Goal: Task Accomplishment & Management: Manage account settings

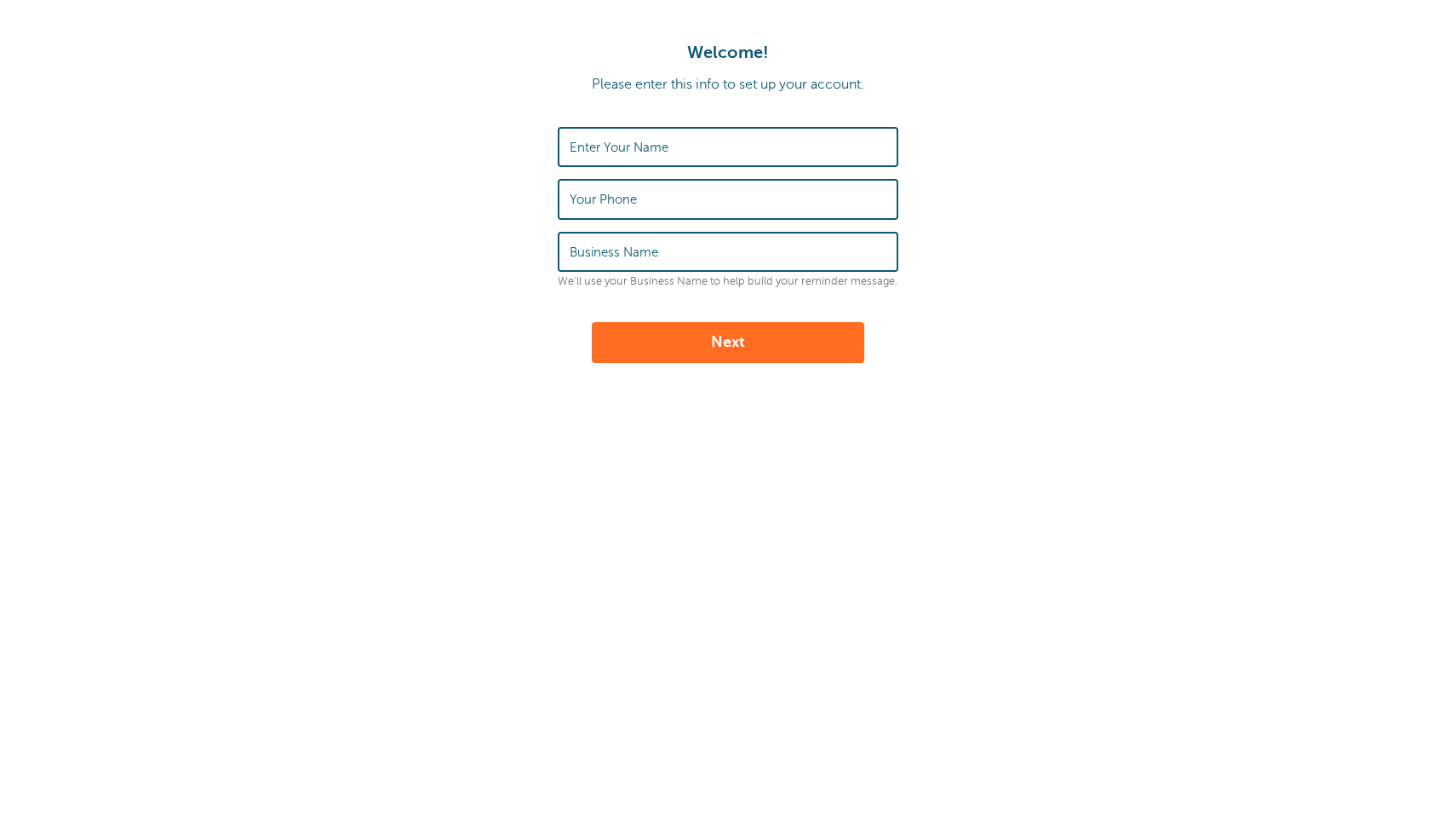
click at [665, 146] on label "Enter Your Name" at bounding box center [618, 148] width 99 height 15
click at [665, 146] on input "Enter Your Name" at bounding box center [728, 147] width 317 height 37
type input "Alexander Soriano"
type input "9548129197"
click at [718, 242] on input "Business Name" at bounding box center [728, 251] width 317 height 37
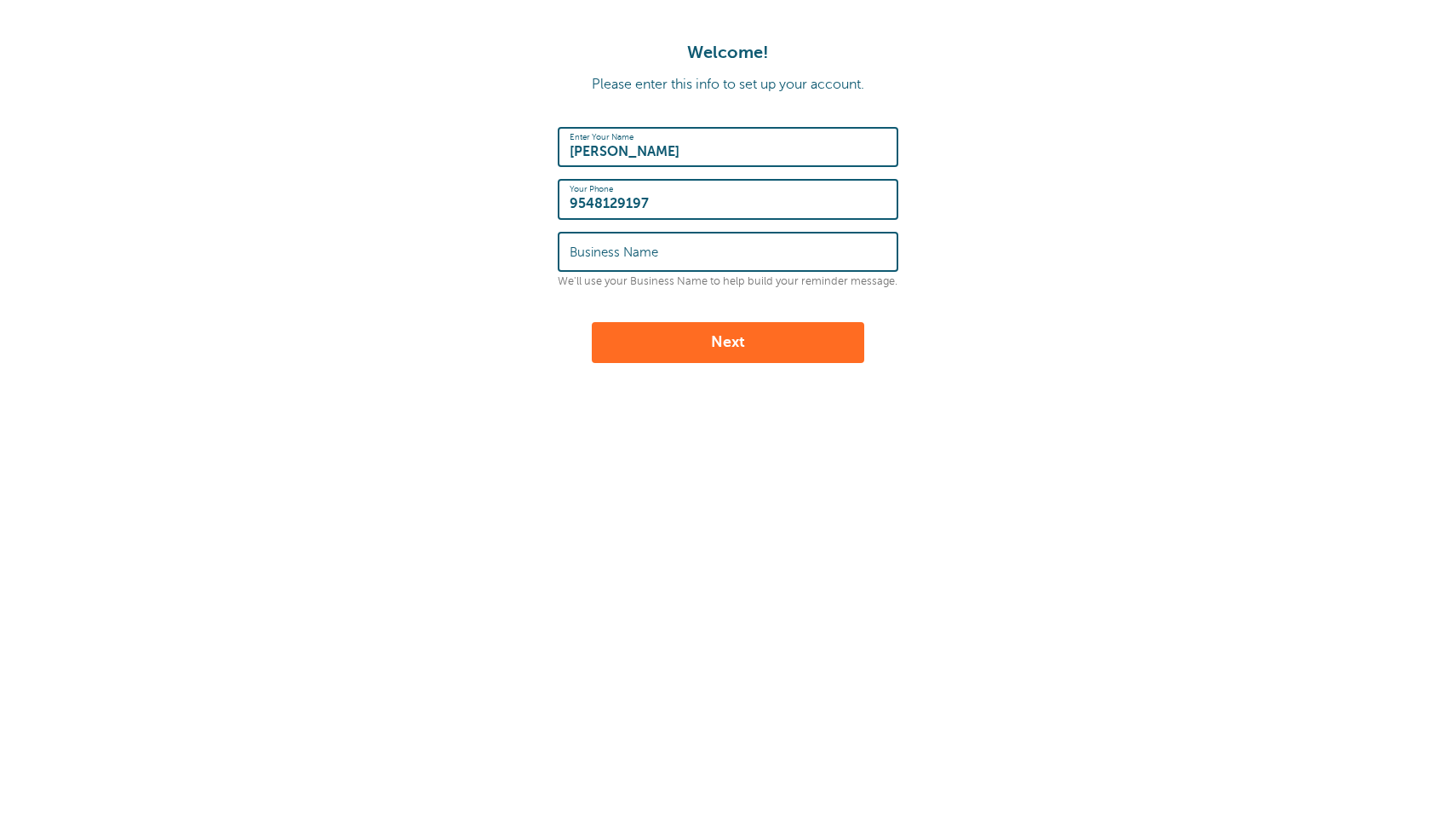
click at [738, 331] on button "Next" at bounding box center [728, 341] width 273 height 40
click at [664, 269] on input "Business Name" at bounding box center [728, 251] width 317 height 37
type input "AO GLOBE LIFE"
click at [702, 339] on button "Next" at bounding box center [728, 341] width 273 height 40
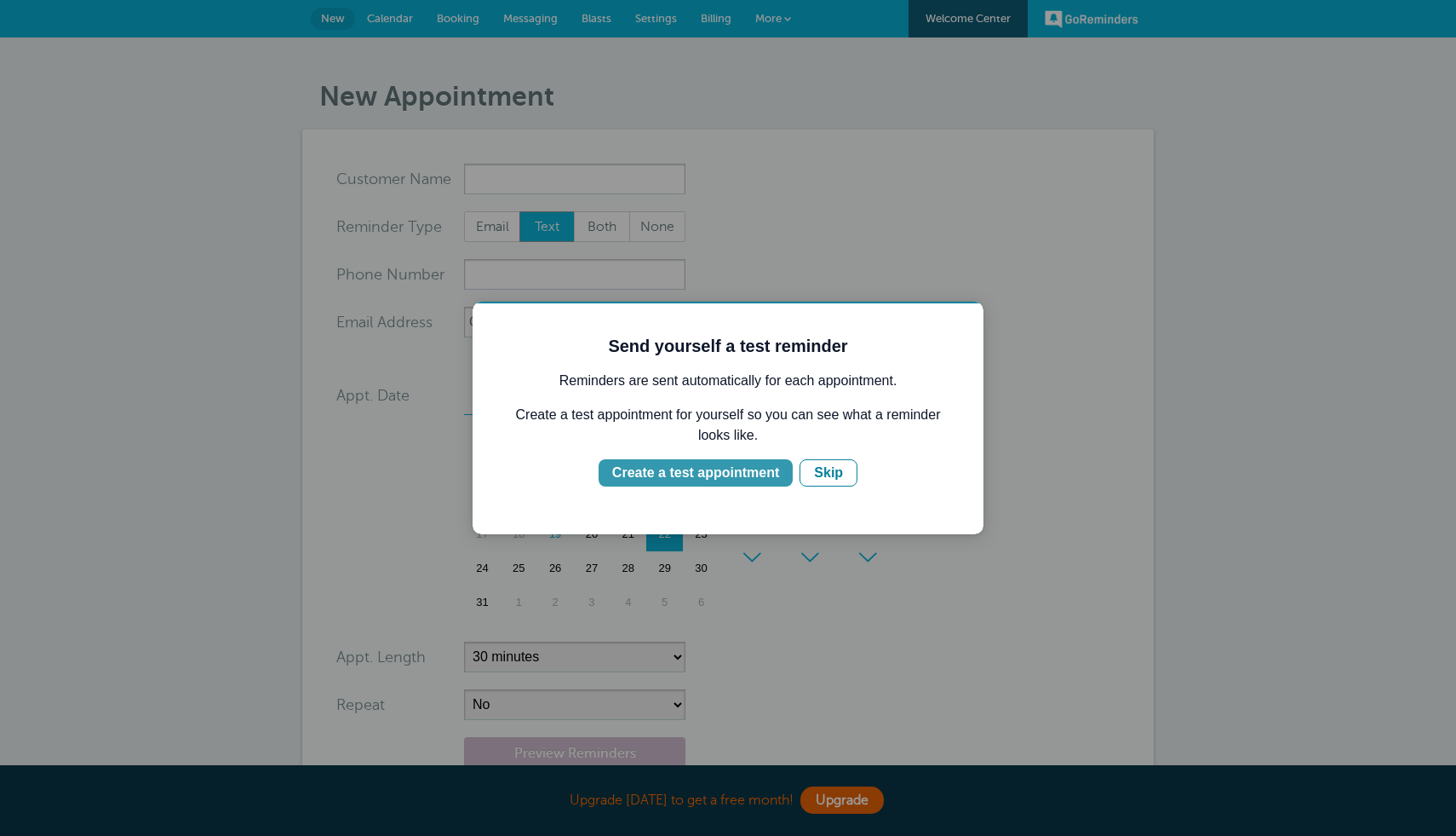
click at [719, 474] on div "Create a test appointment" at bounding box center [696, 473] width 167 height 21
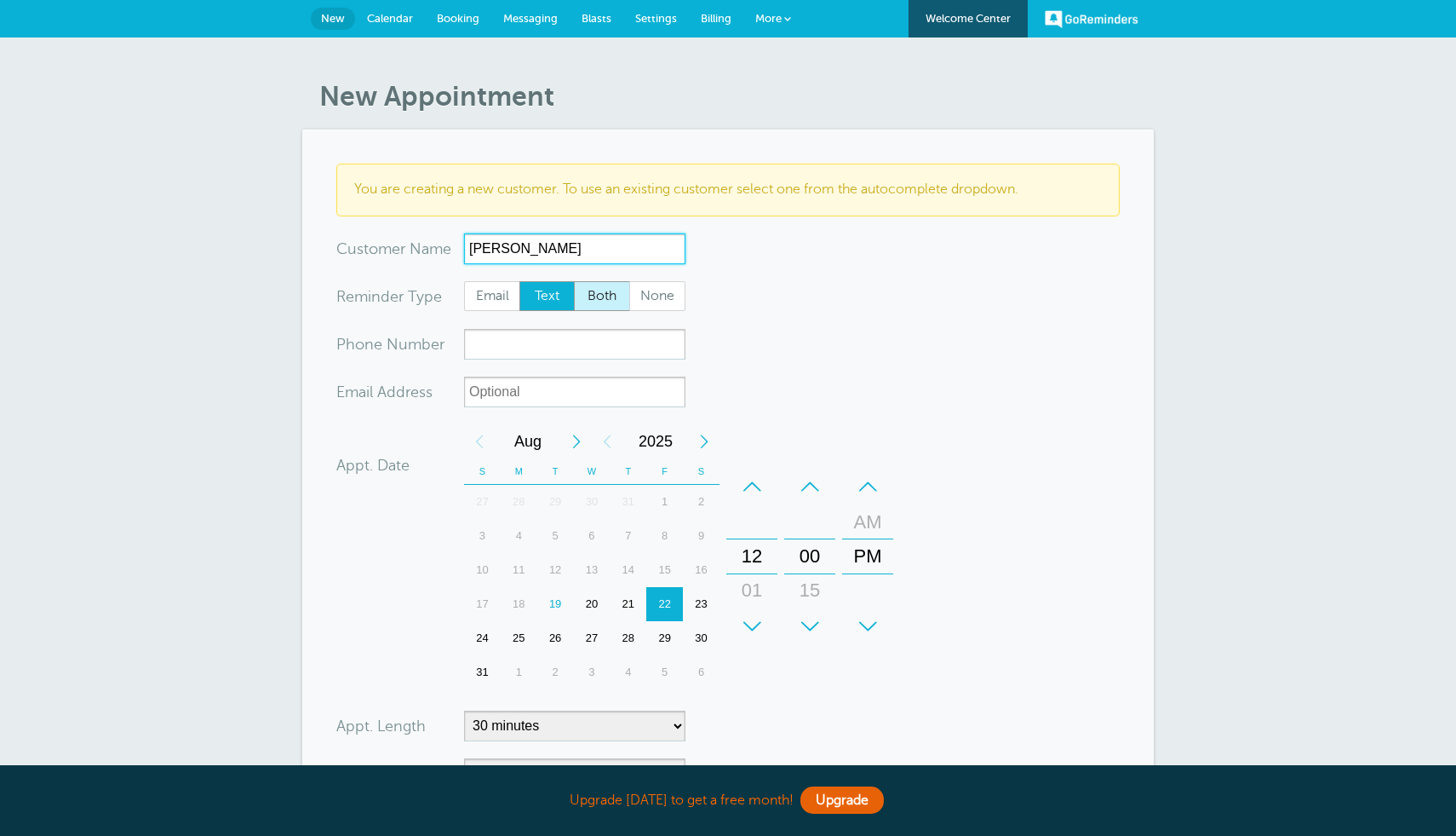
type input "alex soriano"
click at [599, 300] on span "Both" at bounding box center [603, 296] width 55 height 29
click at [574, 281] on input "Both" at bounding box center [573, 280] width 1 height 1
radio input "true"
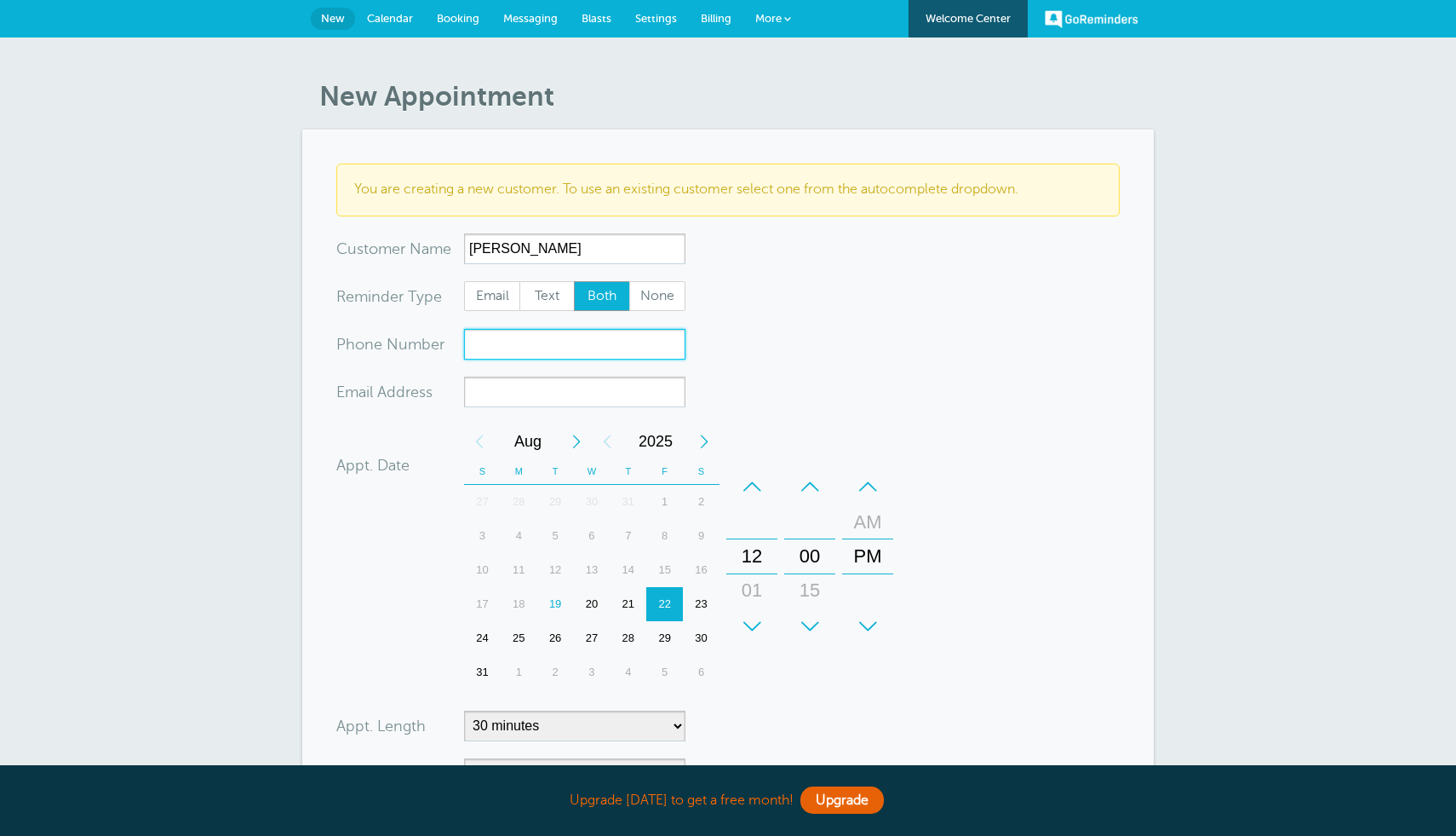
click at [575, 346] on input "xxx-no-autofill" at bounding box center [575, 344] width 222 height 31
type input "9548129197"
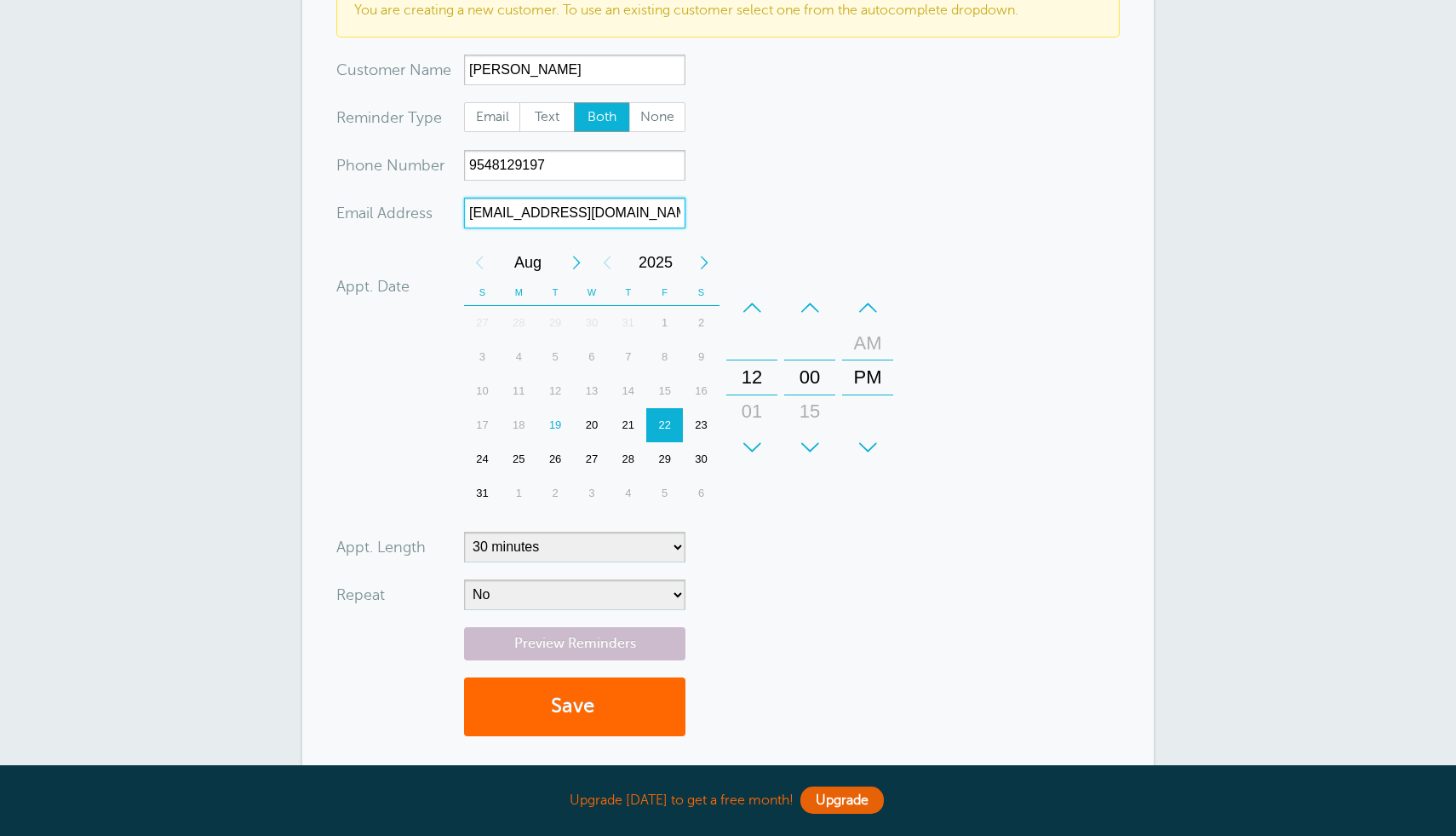
scroll to position [227, 0]
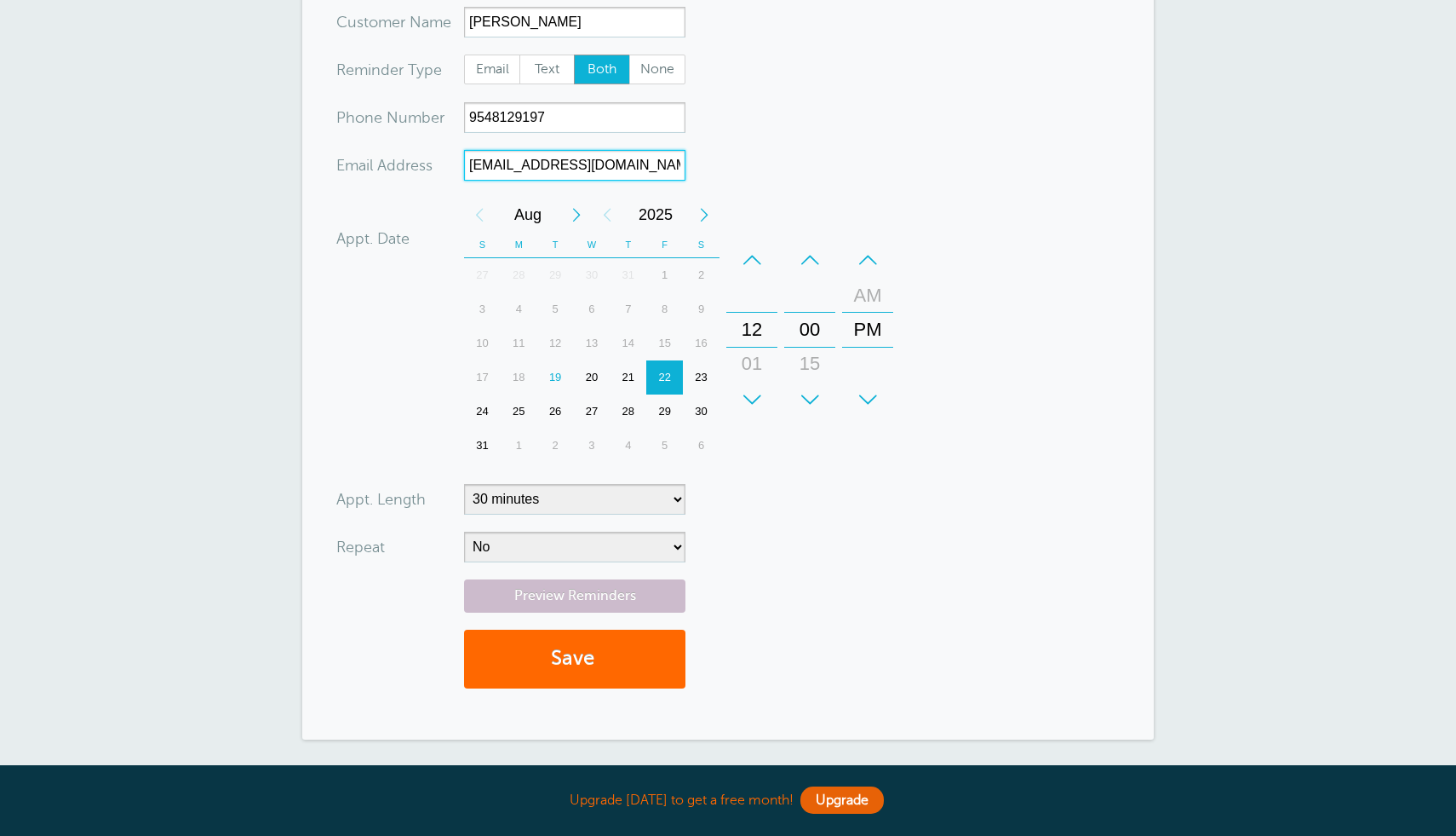
click at [710, 371] on div "23" at bounding box center [701, 377] width 37 height 34
type input "alexander16408@gmail.com"
click at [594, 659] on button "Save" at bounding box center [575, 659] width 222 height 59
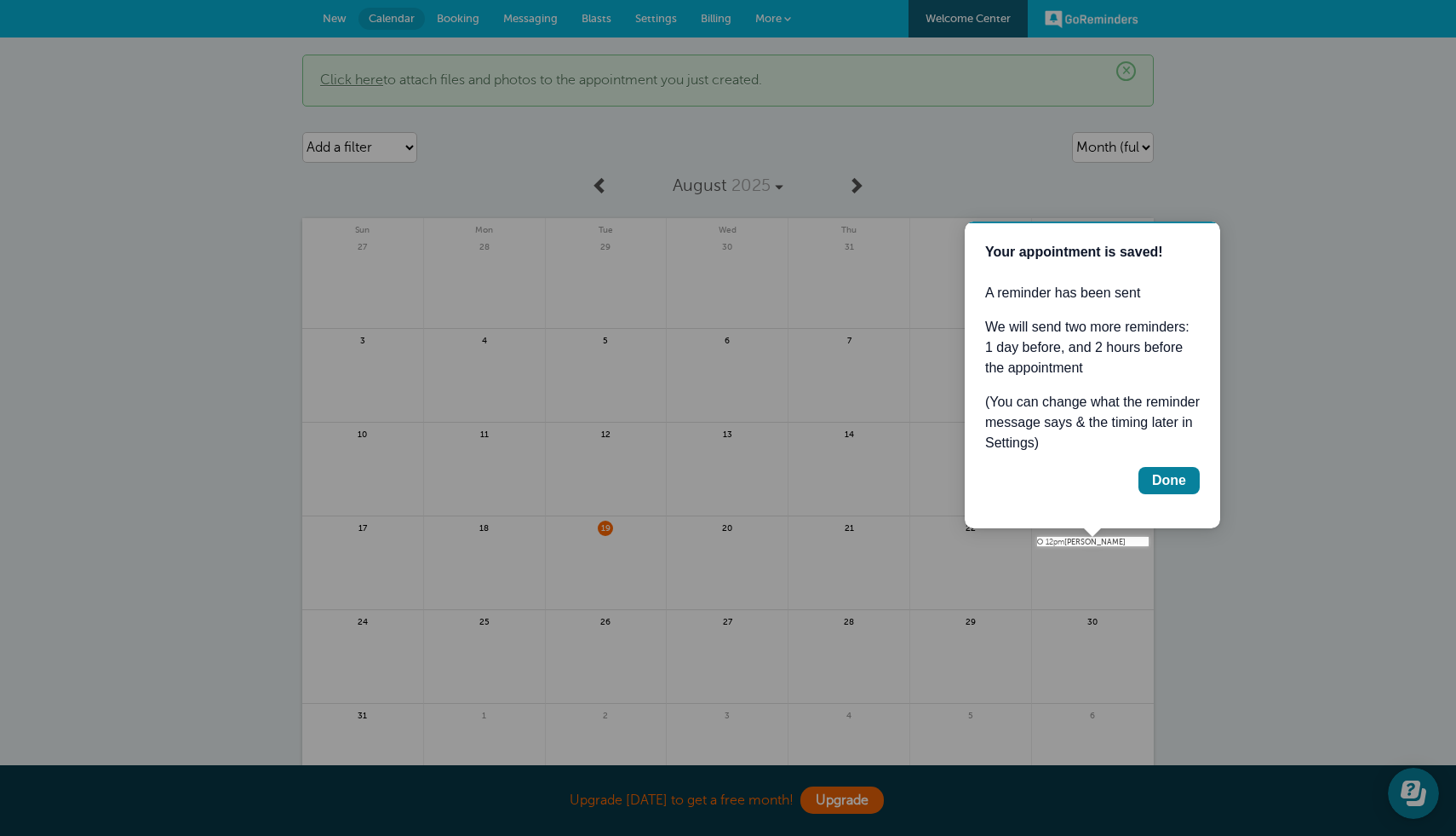
click at [1085, 491] on div "Done" at bounding box center [1092, 480] width 214 height 27
click at [1164, 485] on div "Done" at bounding box center [1169, 481] width 34 height 21
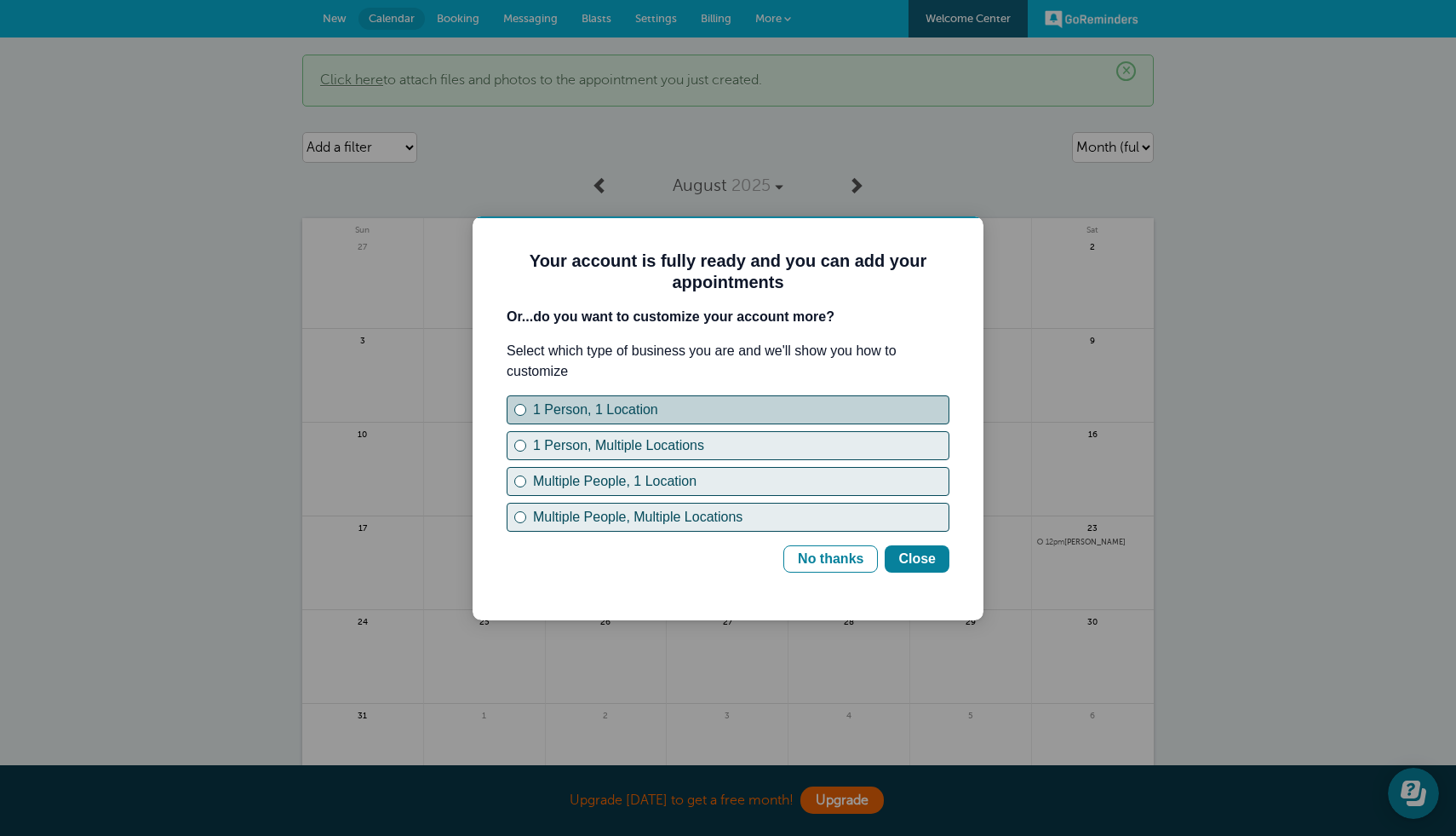
click at [632, 404] on div "1 Person, 1 Location" at bounding box center [741, 410] width 415 height 21
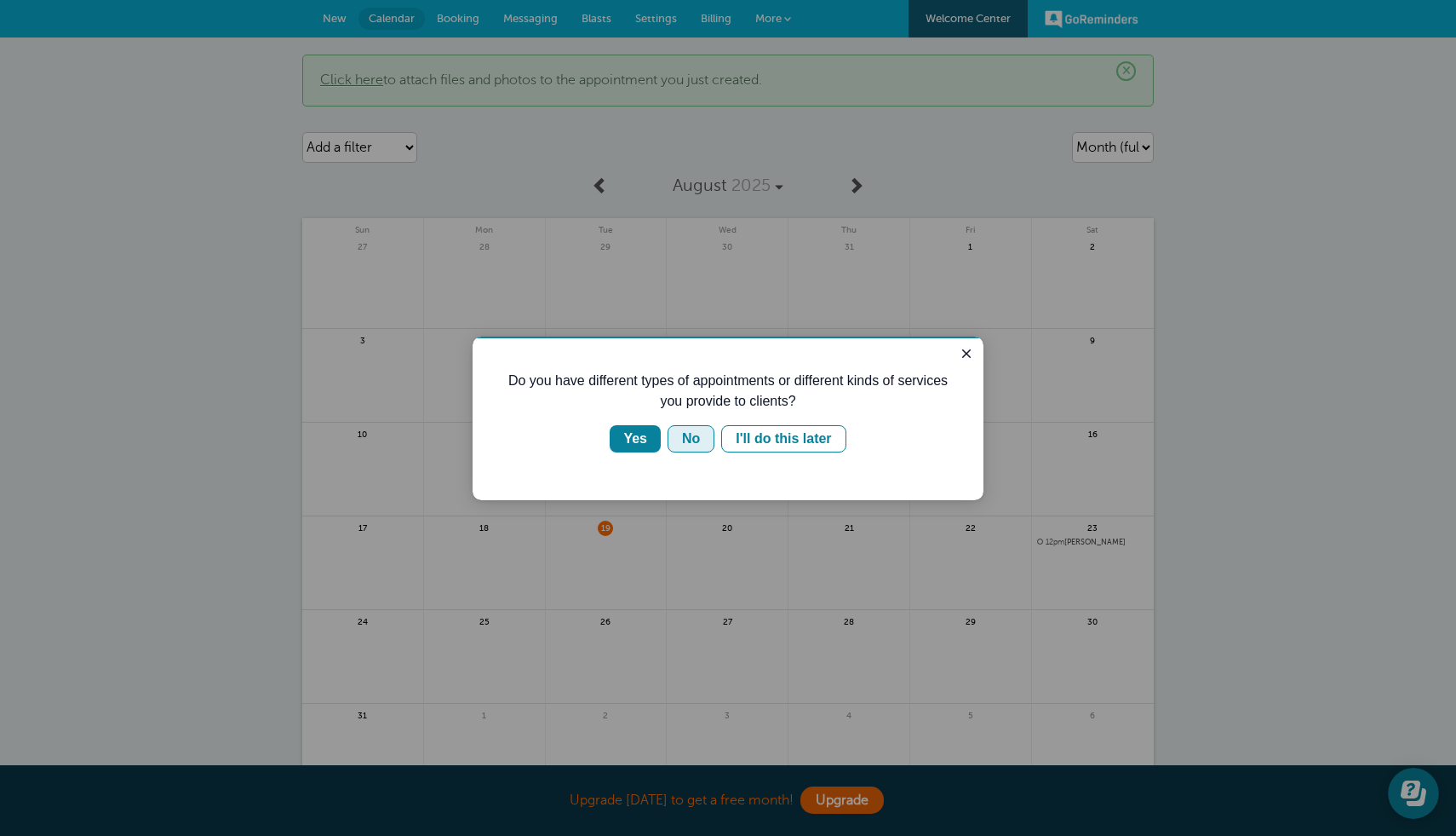
click at [693, 439] on div "No" at bounding box center [691, 439] width 18 height 21
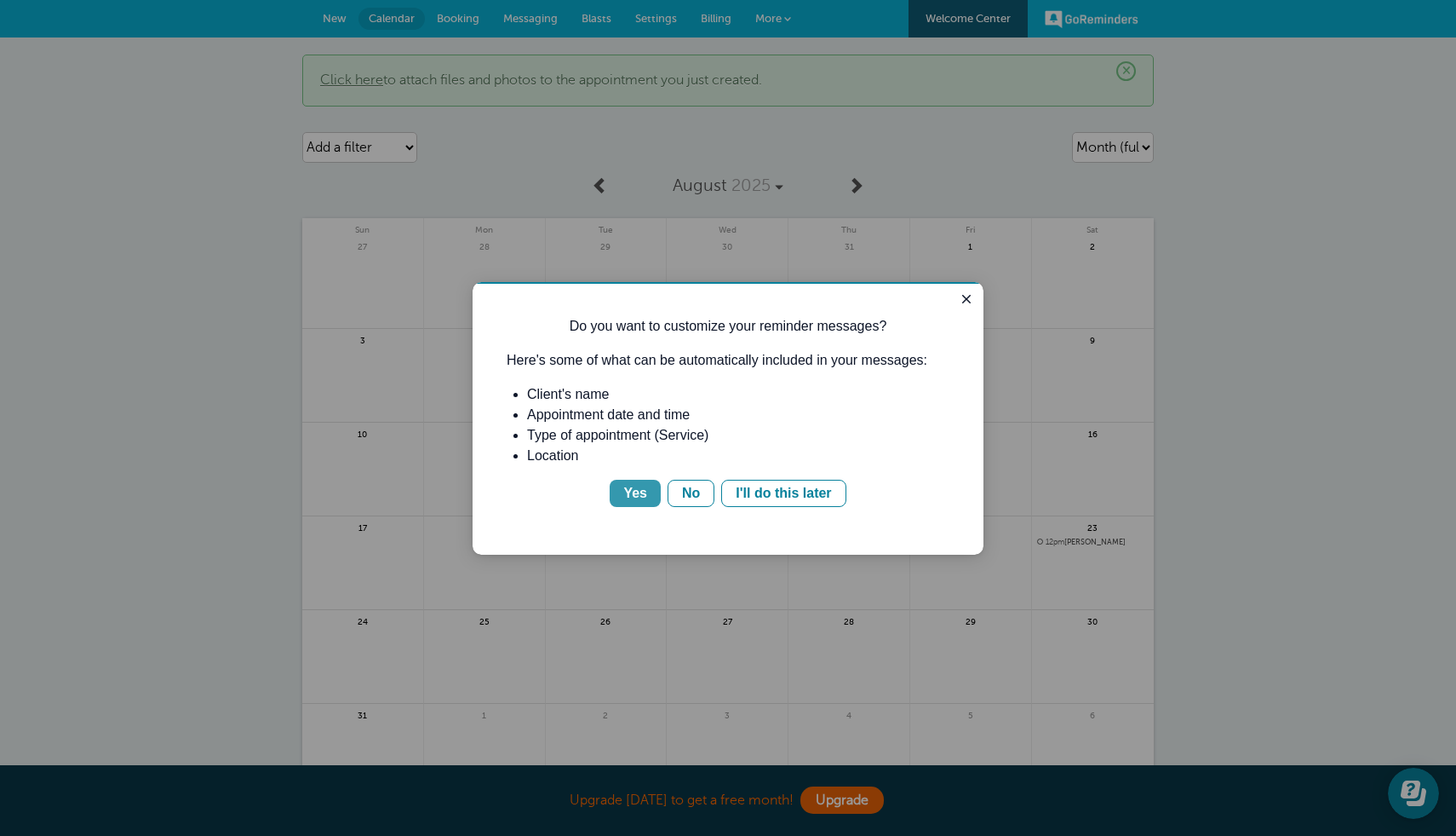
click at [650, 503] on button "Yes" at bounding box center [635, 493] width 51 height 27
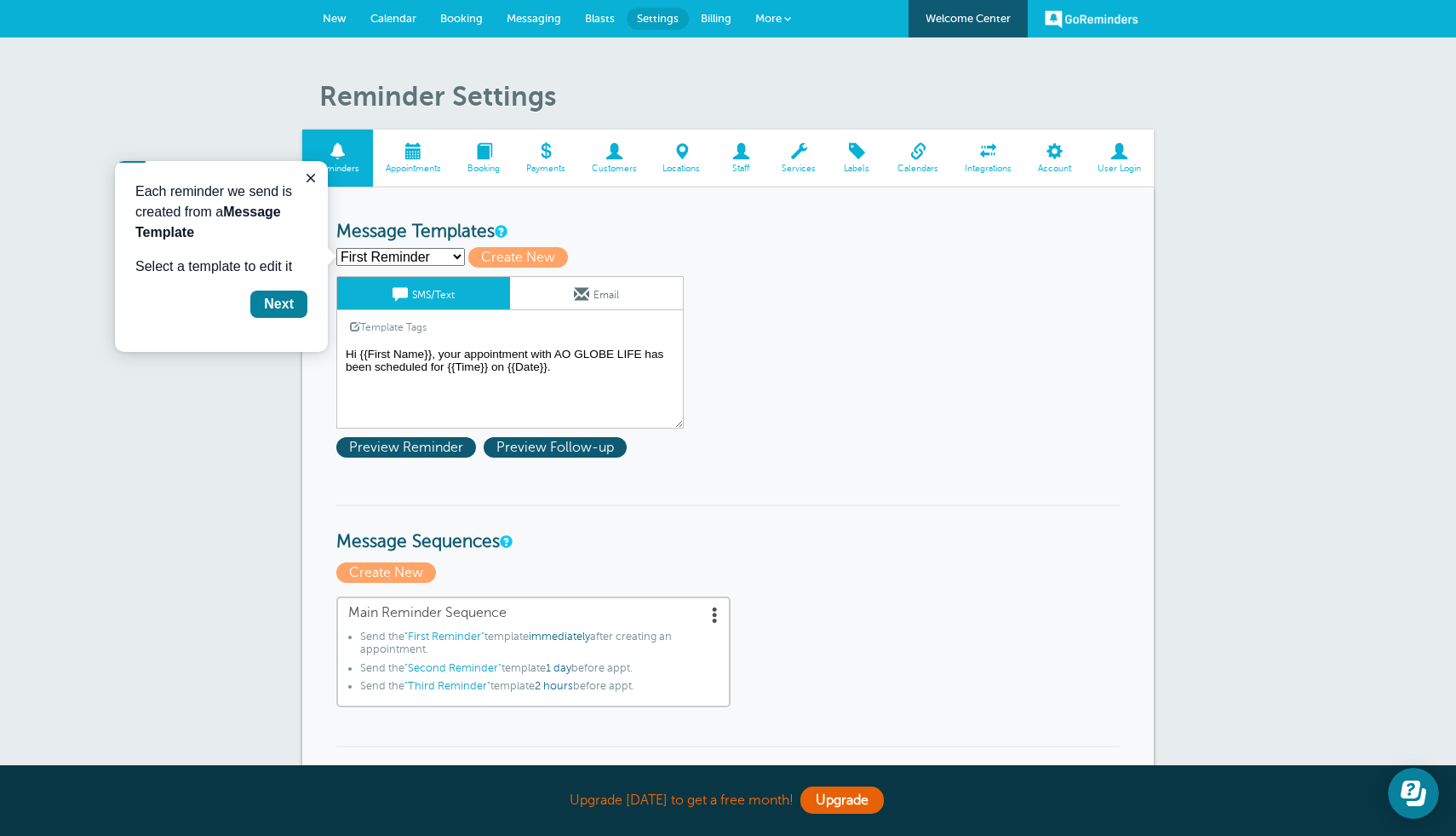
click at [642, 355] on textarea "Hi {{First Name}}, your appointment with AO GLOBE LIFE has been scheduled for {…" at bounding box center [510, 386] width 348 height 86
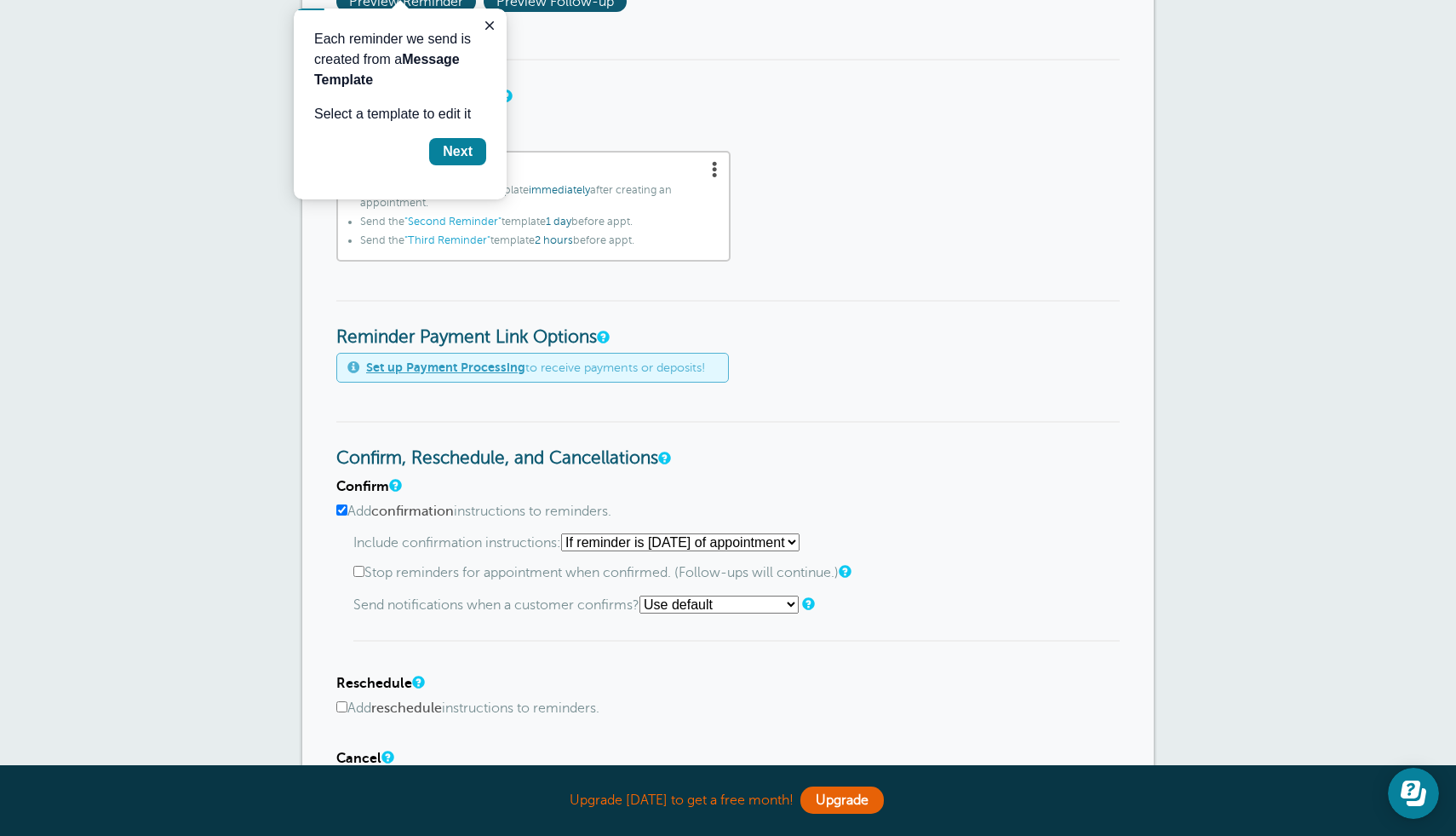
scroll to position [441, 0]
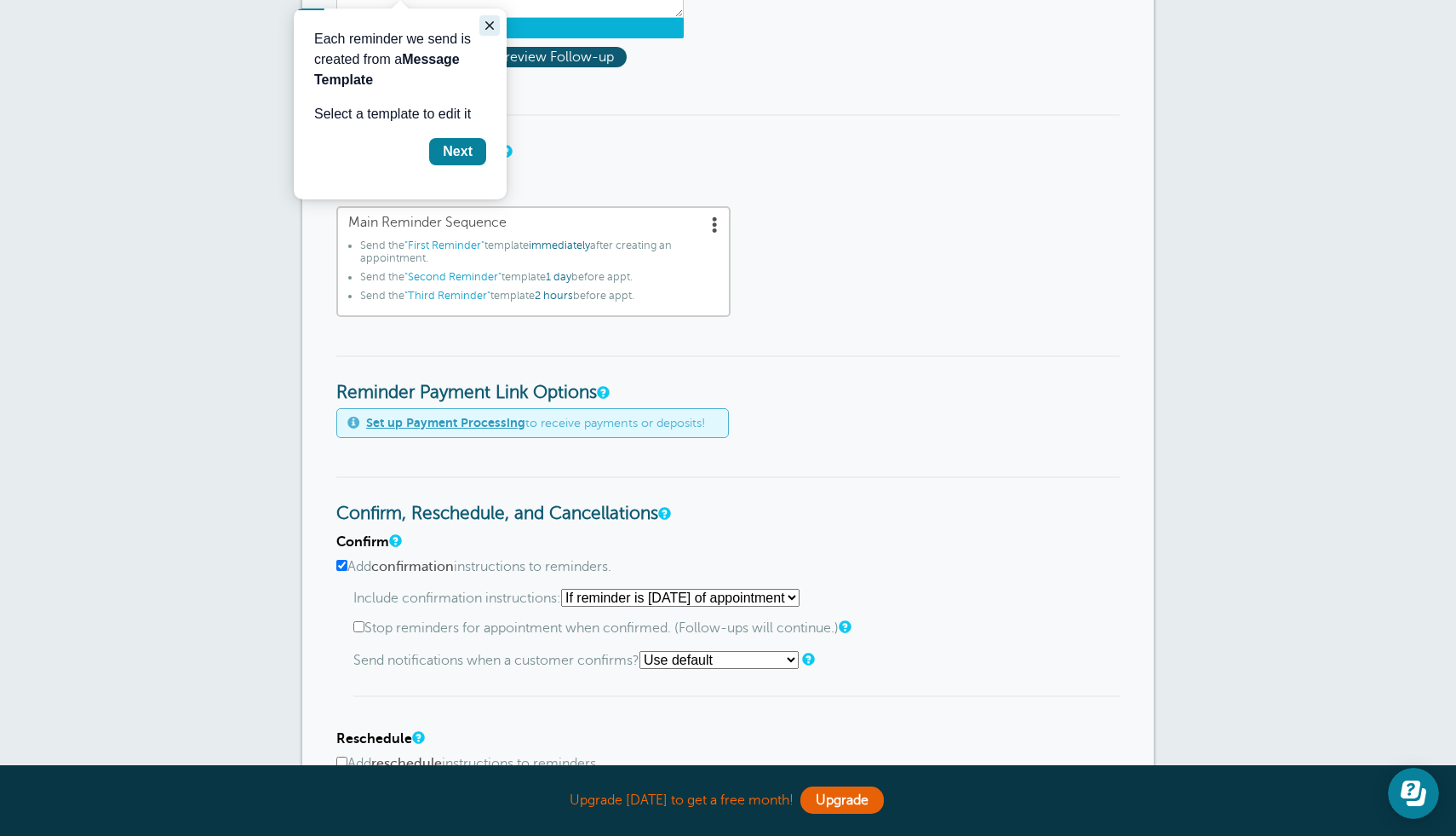
click at [487, 27] on icon "Close guide" at bounding box center [489, 25] width 8 height 8
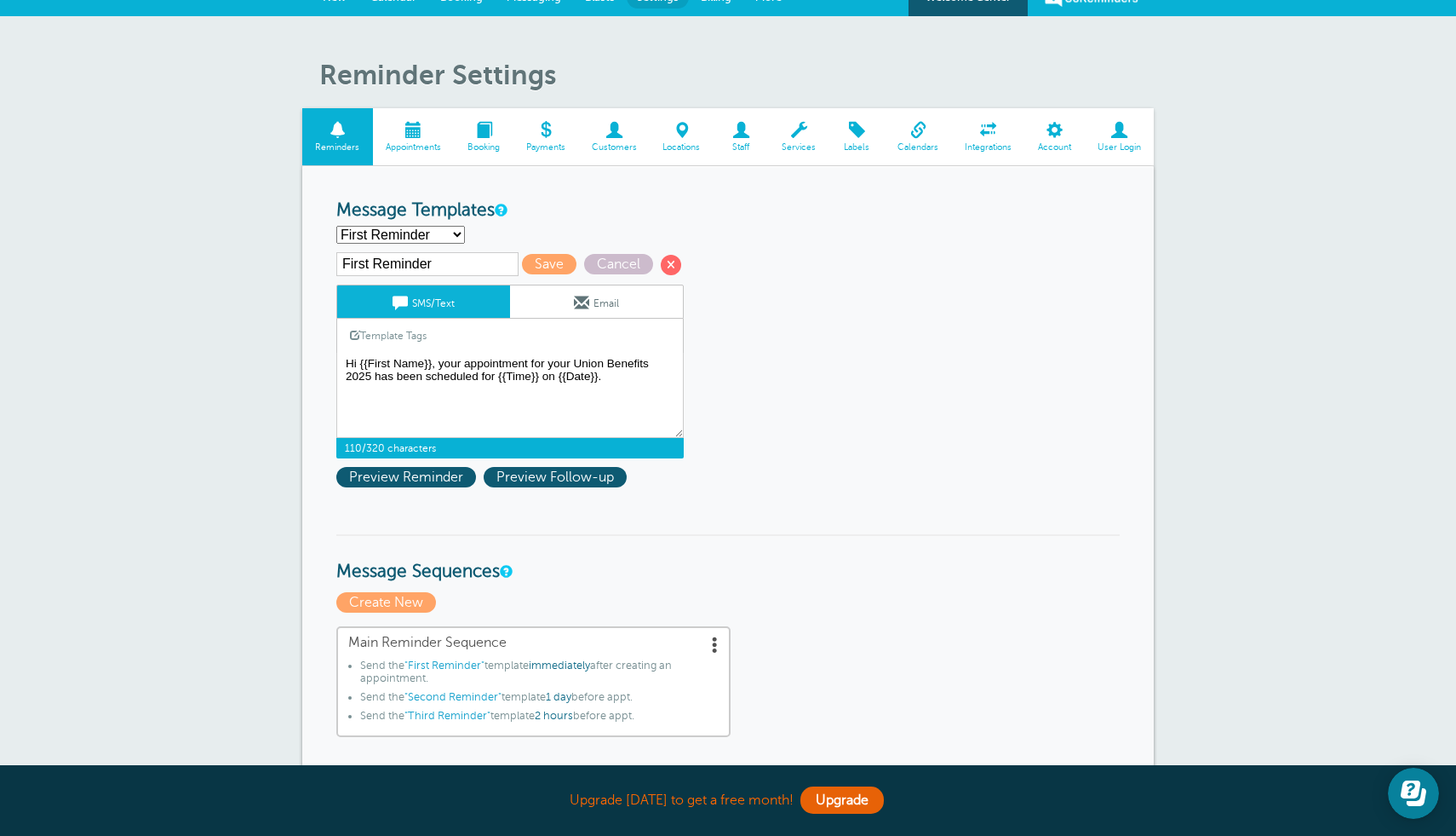
scroll to position [0, 0]
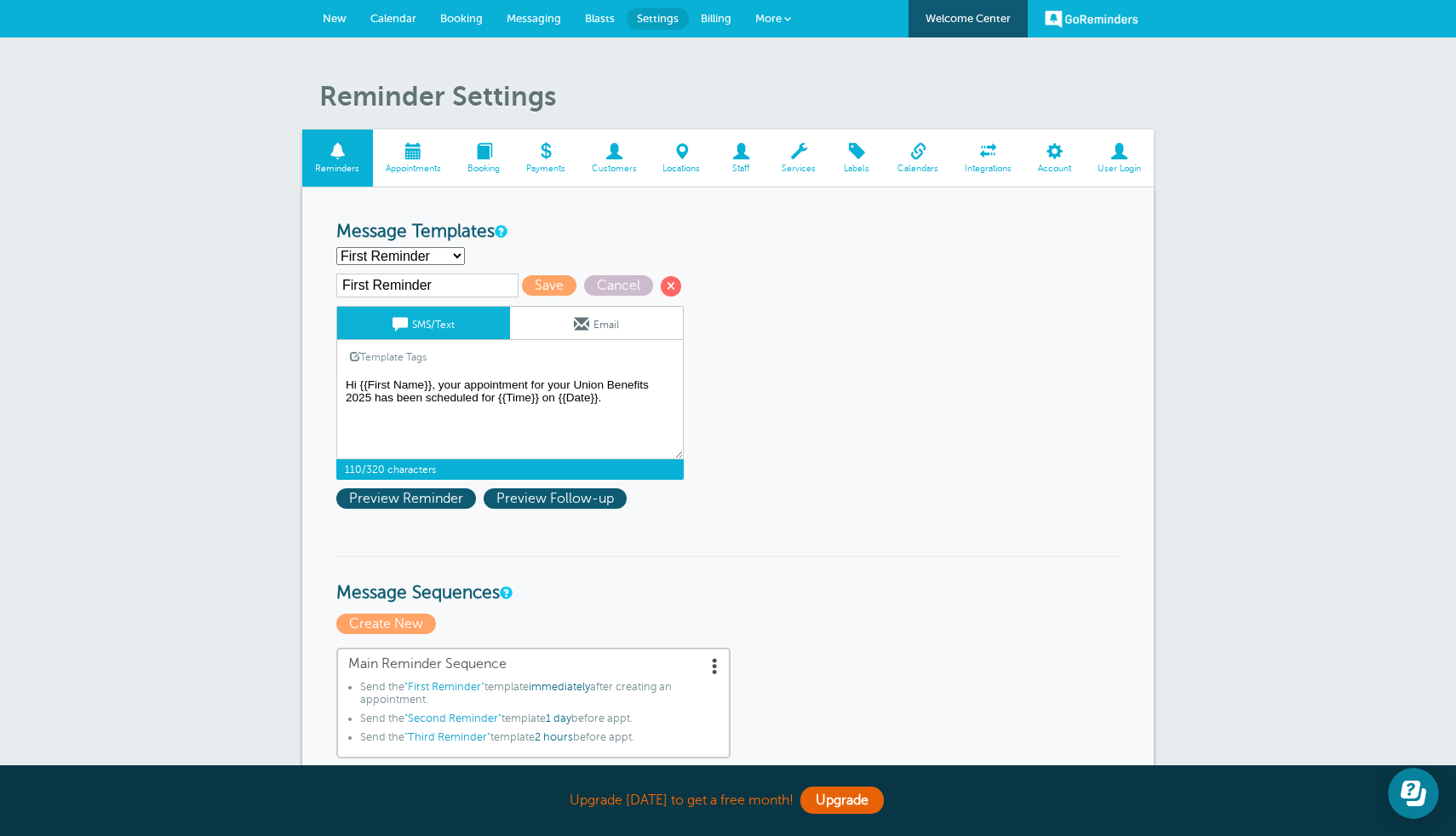
click at [435, 262] on select "First Reminder Second Reminder Third Reminder Create new..." at bounding box center [400, 256] width 129 height 18
click at [631, 410] on textarea "Hi {{First Name}}, your appointment with AO GLOBE LIFE has been scheduled for {…" at bounding box center [510, 417] width 348 height 86
click at [406, 497] on span "Preview Reminder" at bounding box center [406, 498] width 140 height 21
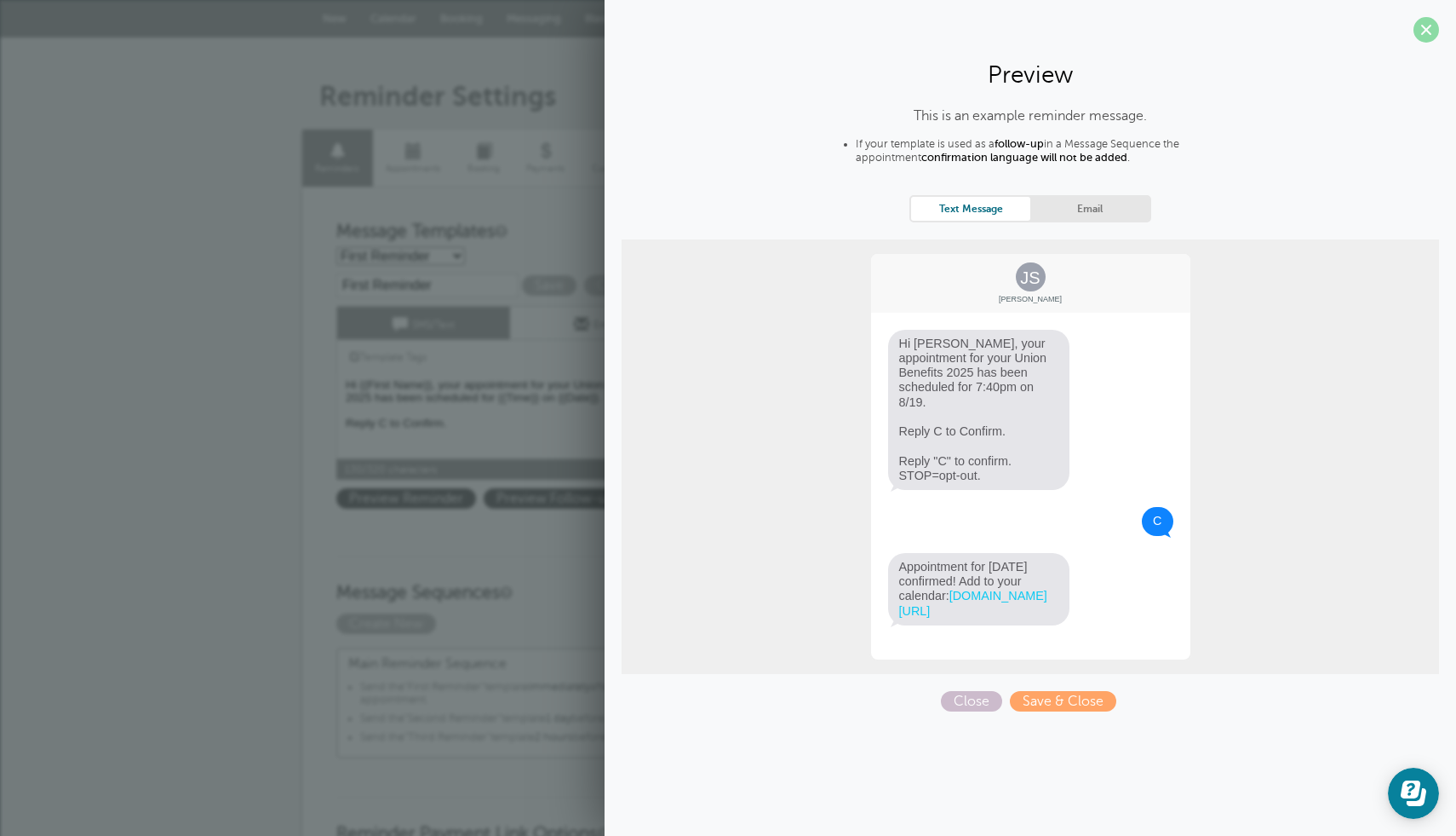
click at [1422, 40] on span at bounding box center [1426, 29] width 25 height 25
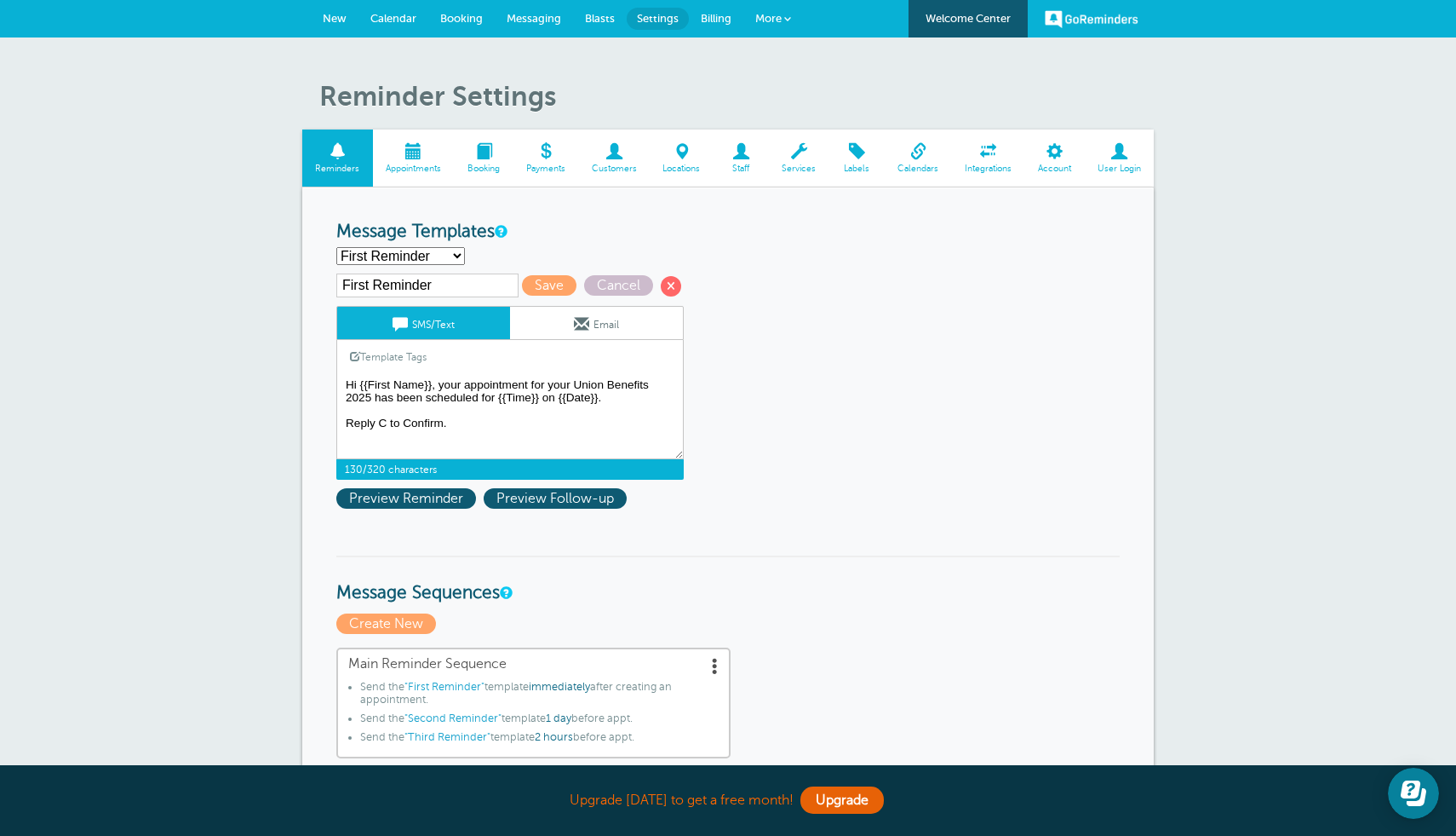
drag, startPoint x: 491, startPoint y: 437, endPoint x: 177, endPoint y: 421, distance: 314.4
type textarea "Hi {{First Name}}, your appointment for your Union Benefits 2025 has been sched…"
click at [431, 503] on span "Preview Reminder" at bounding box center [406, 498] width 140 height 21
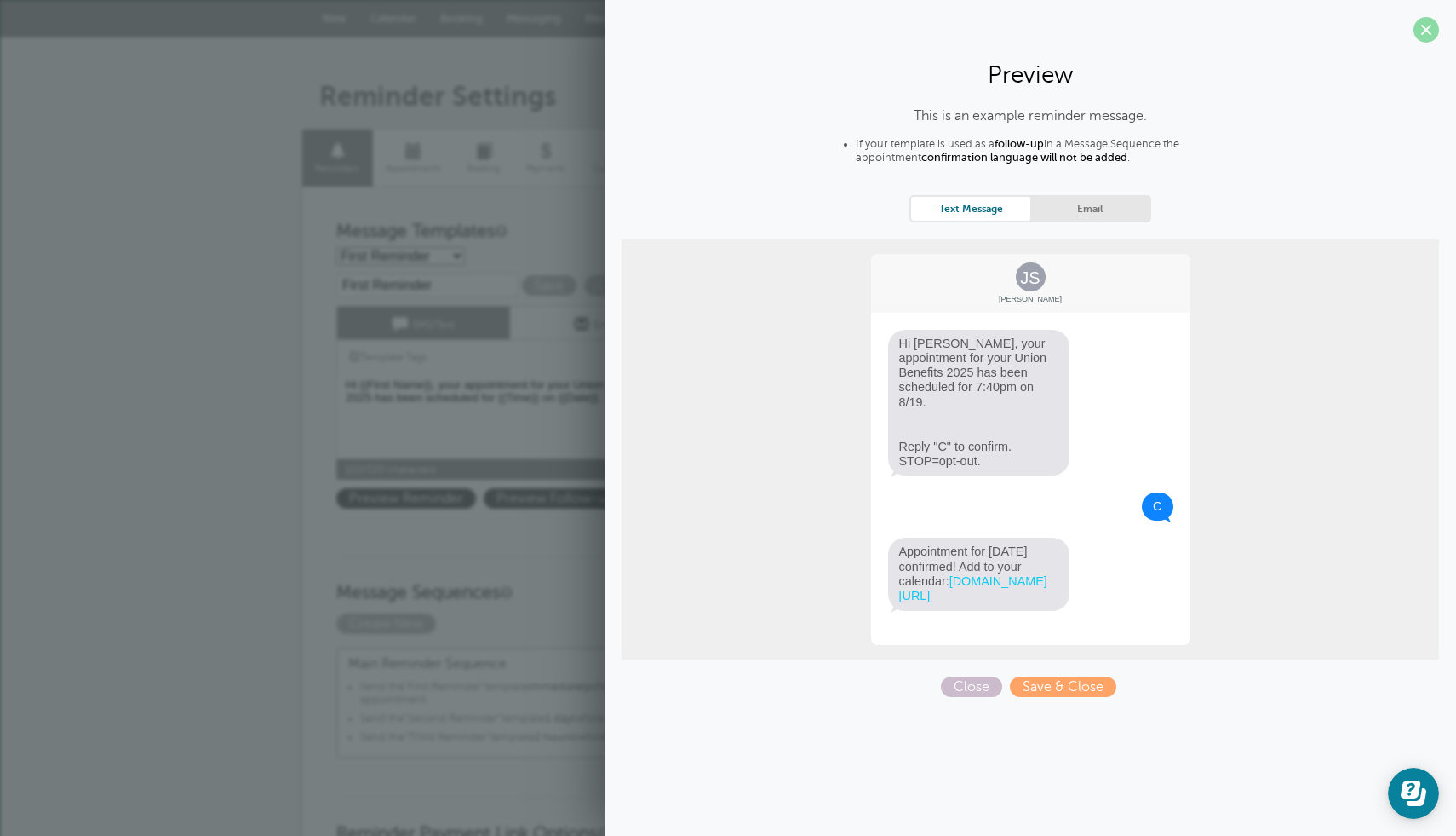
click at [1433, 31] on span at bounding box center [1426, 29] width 25 height 25
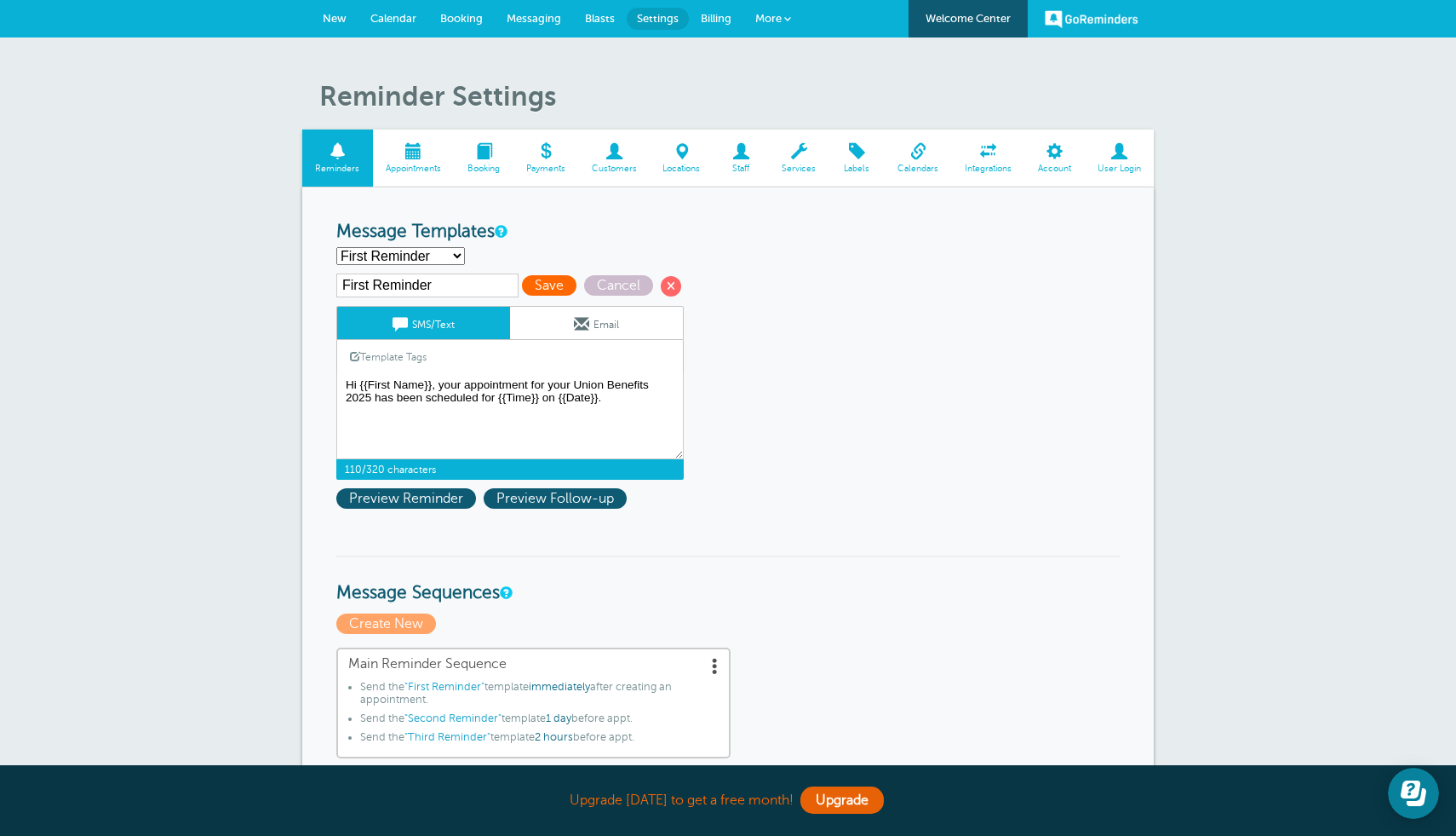
click at [522, 288] on span "Save" at bounding box center [549, 286] width 55 height 21
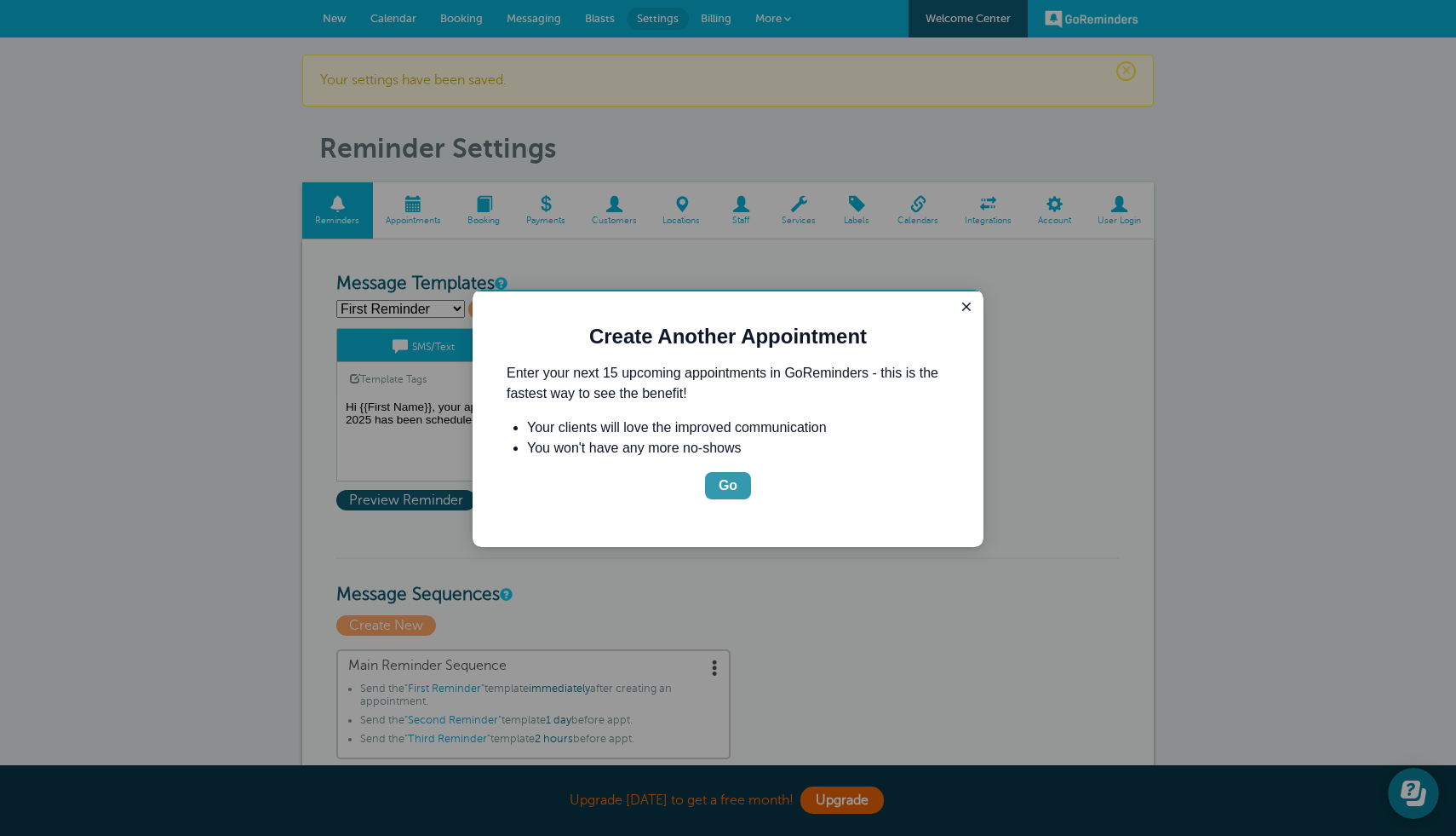
click at [718, 481] on button "Go" at bounding box center [728, 485] width 46 height 27
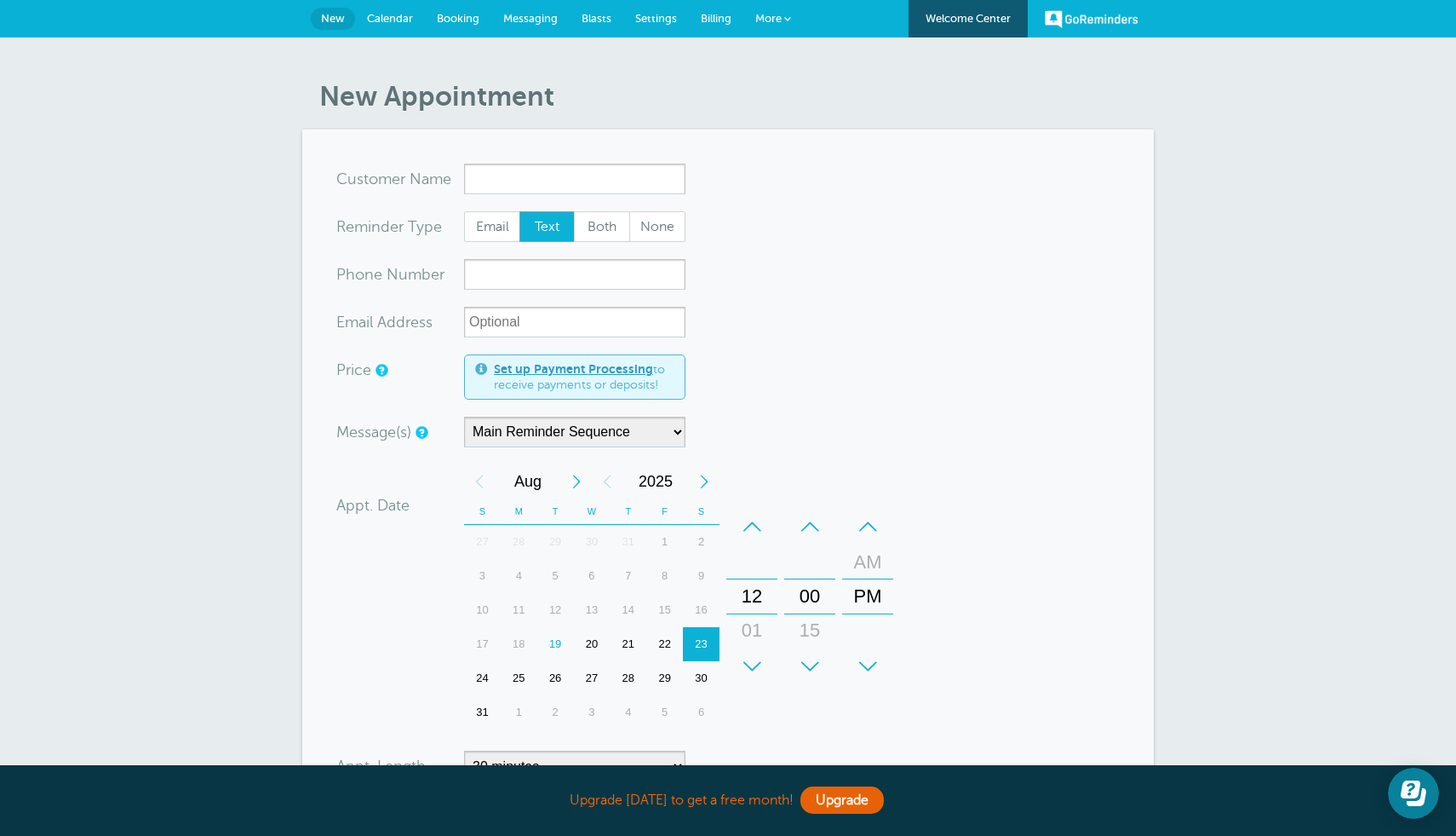
click at [400, 17] on span "Calendar" at bounding box center [389, 19] width 46 height 13
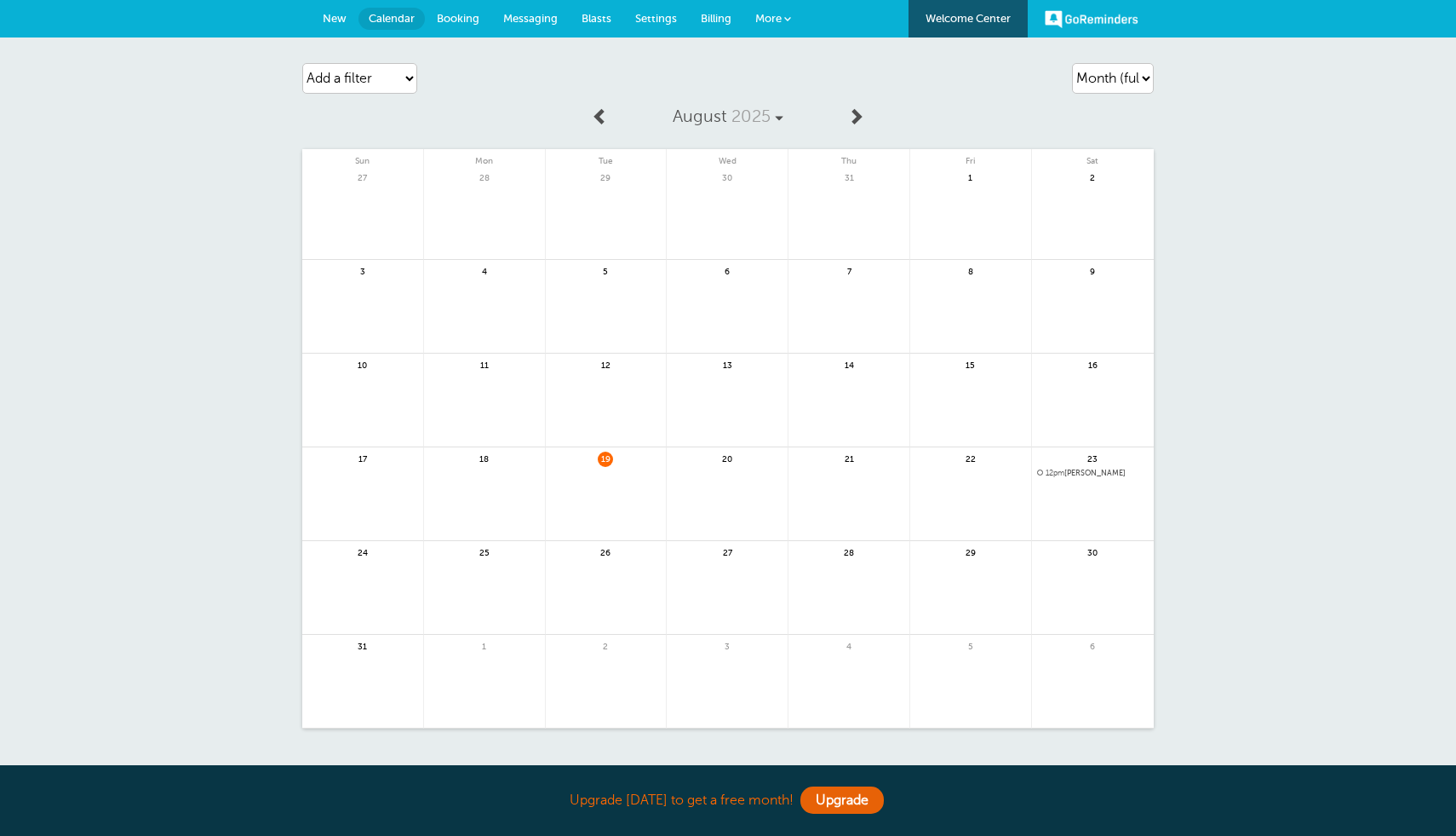
click at [457, 21] on span "Booking" at bounding box center [458, 19] width 42 height 13
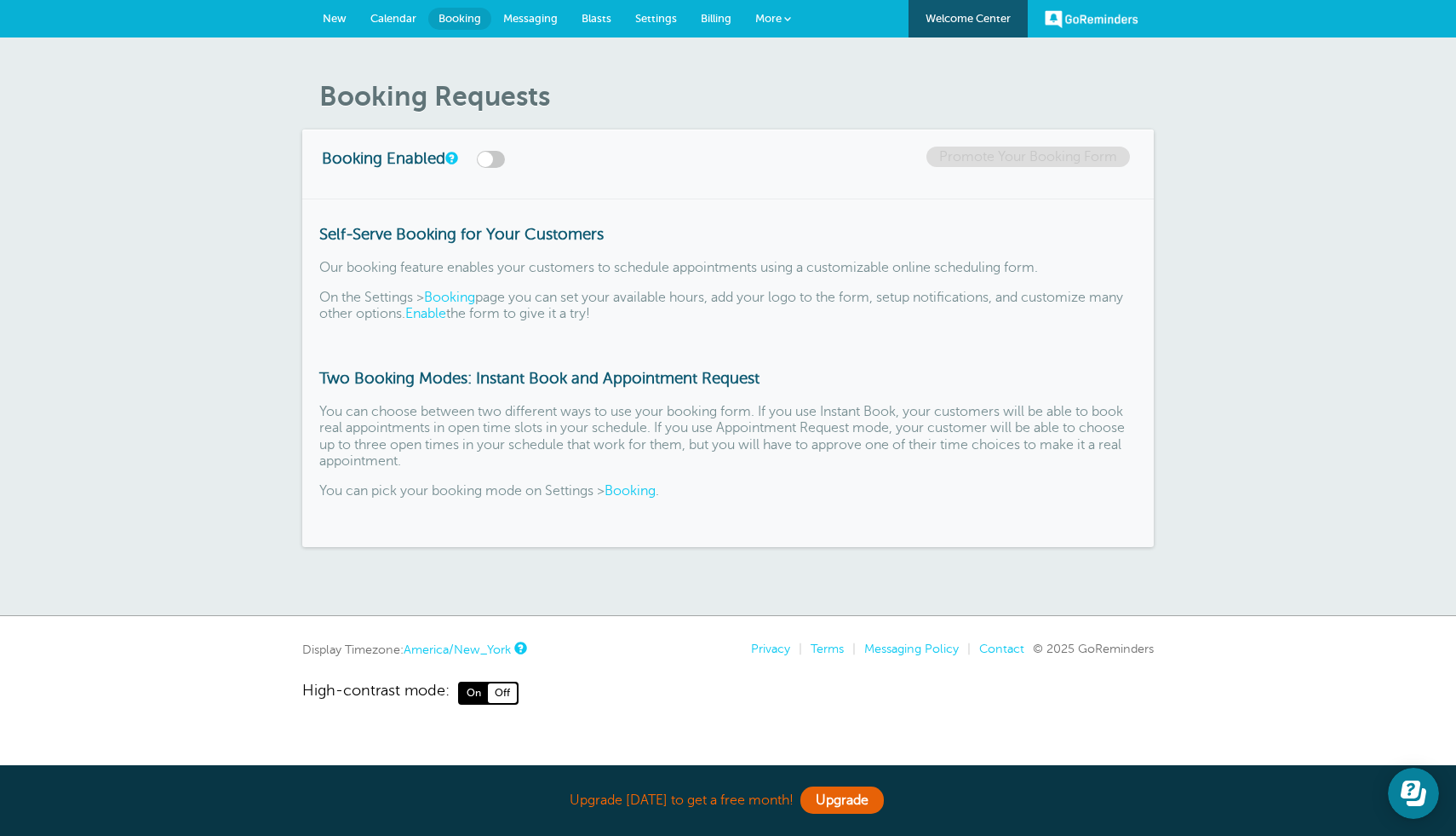
click at [533, 13] on span "Messaging" at bounding box center [530, 19] width 55 height 13
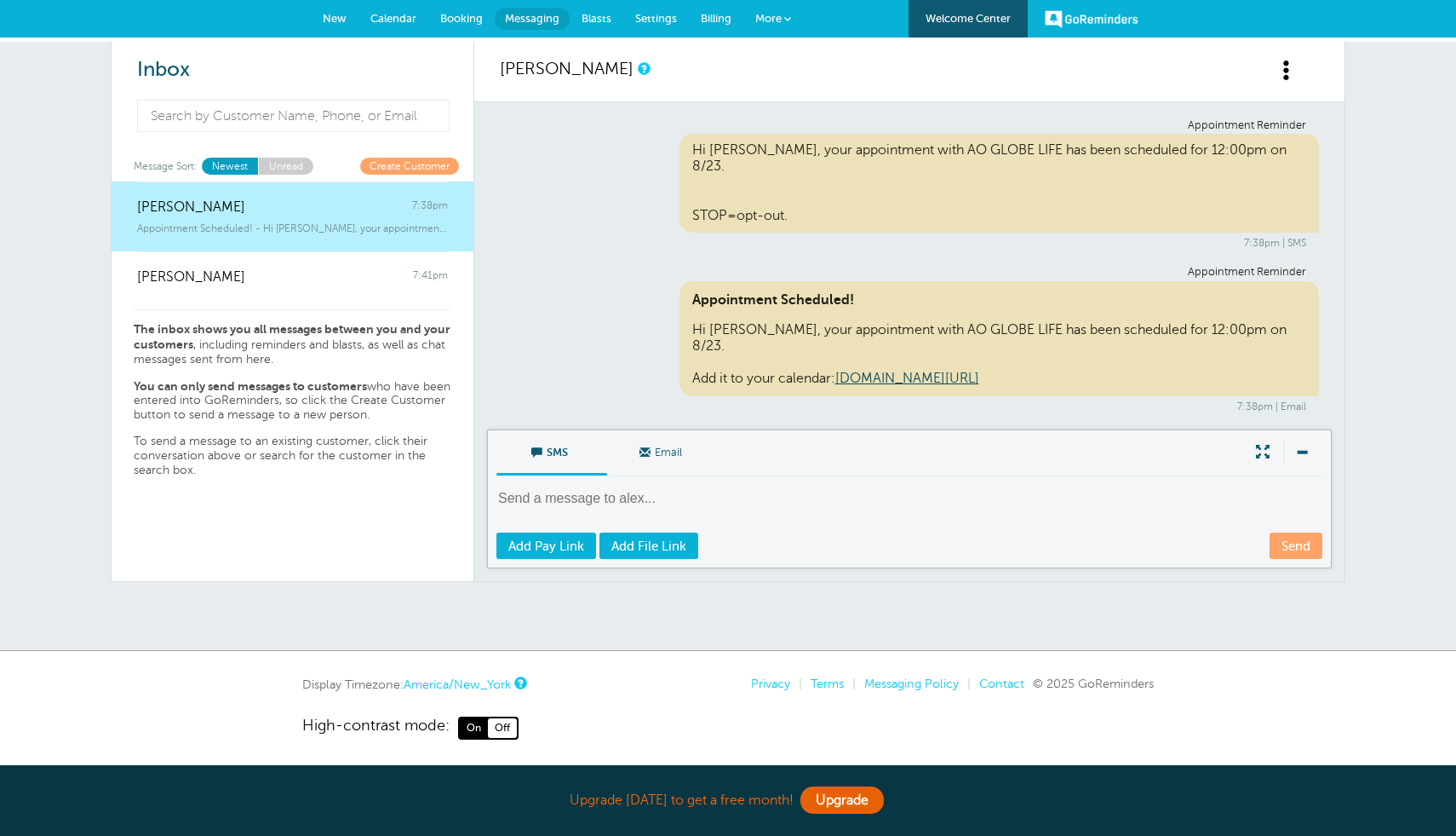
click at [592, 23] on span "Blasts" at bounding box center [597, 19] width 30 height 13
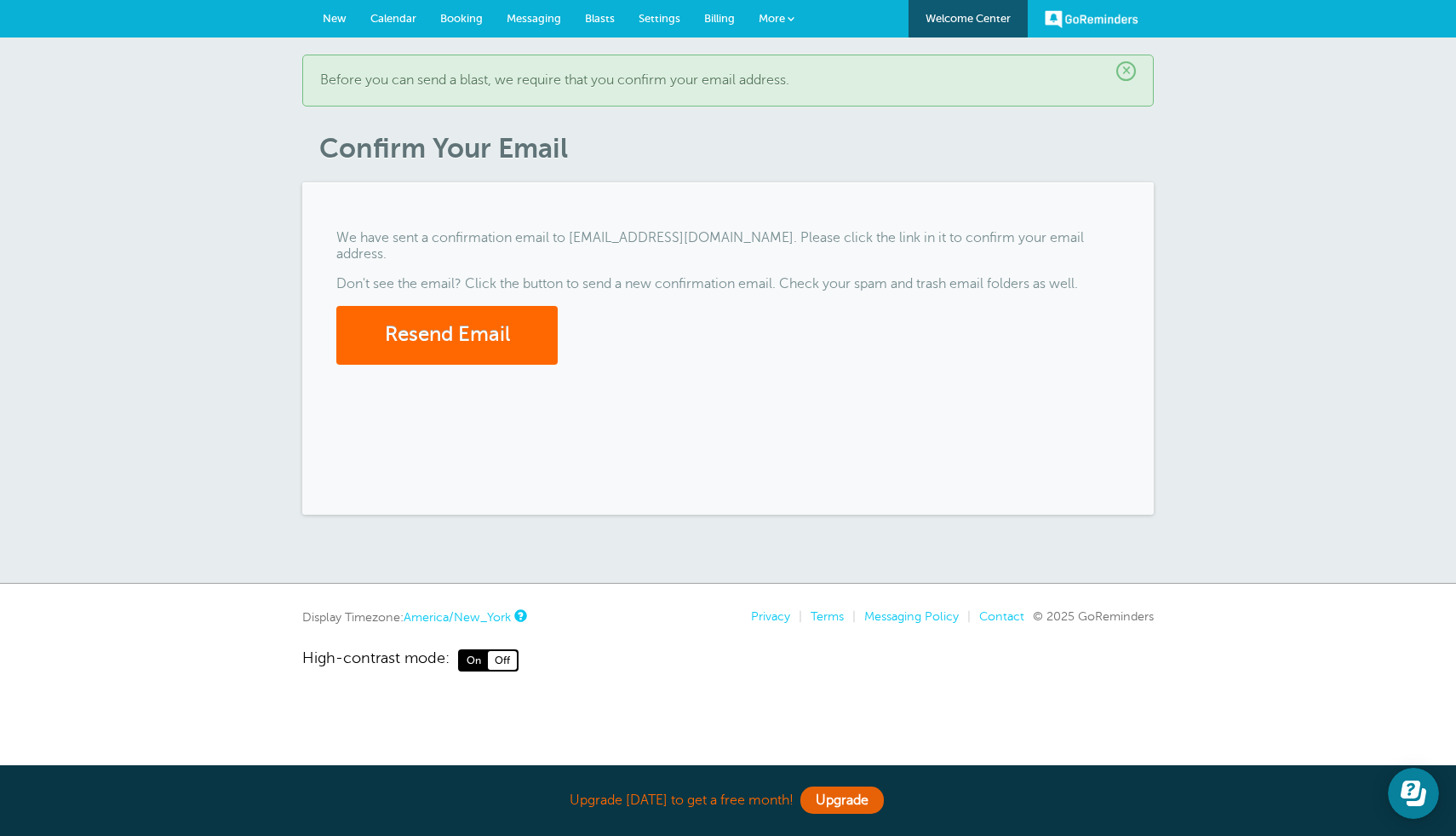
click at [659, 18] on span "Settings" at bounding box center [659, 19] width 41 height 13
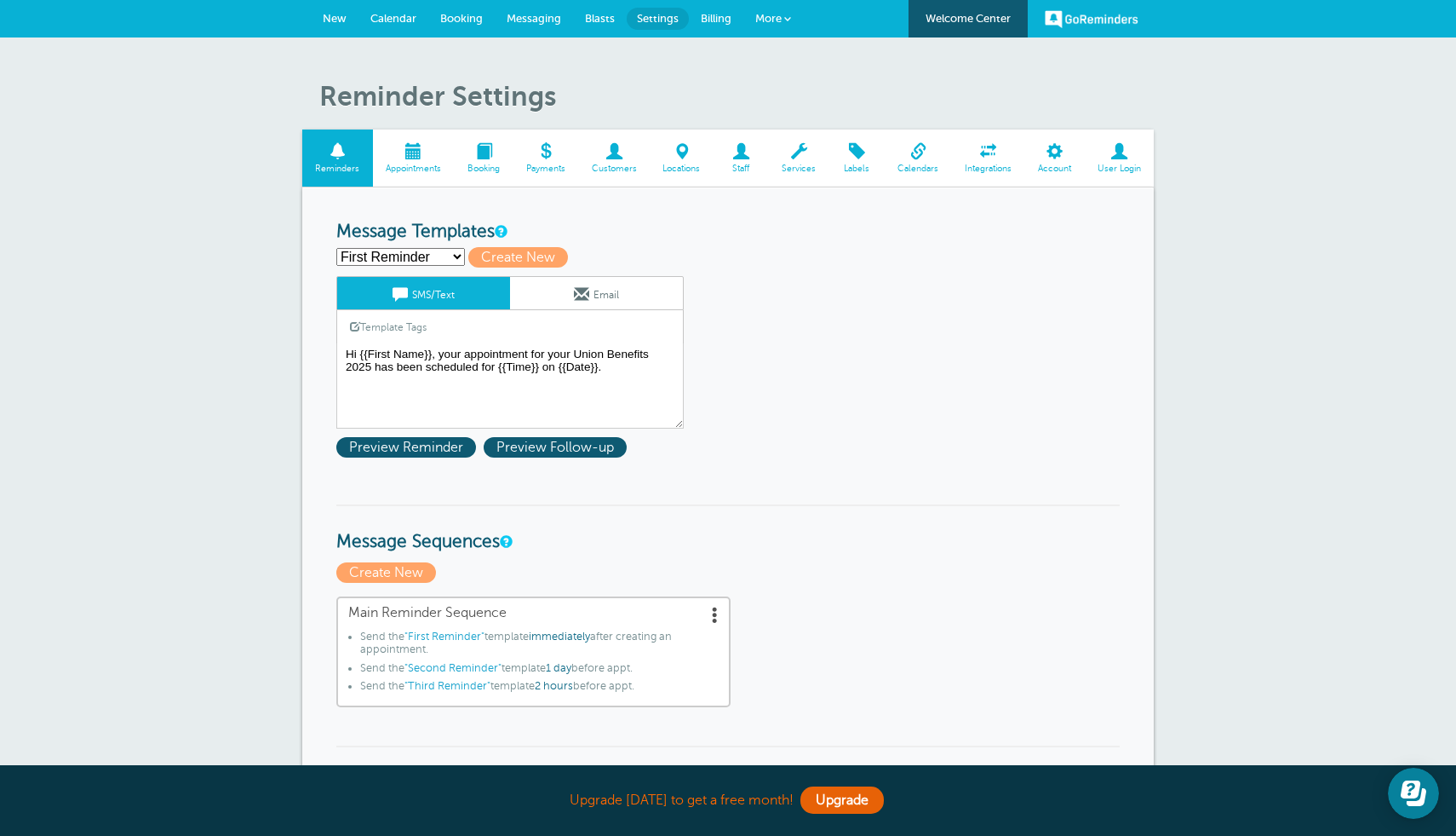
click at [394, 259] on select "First Reminder Second Reminder Third Reminder Create new..." at bounding box center [400, 257] width 129 height 18
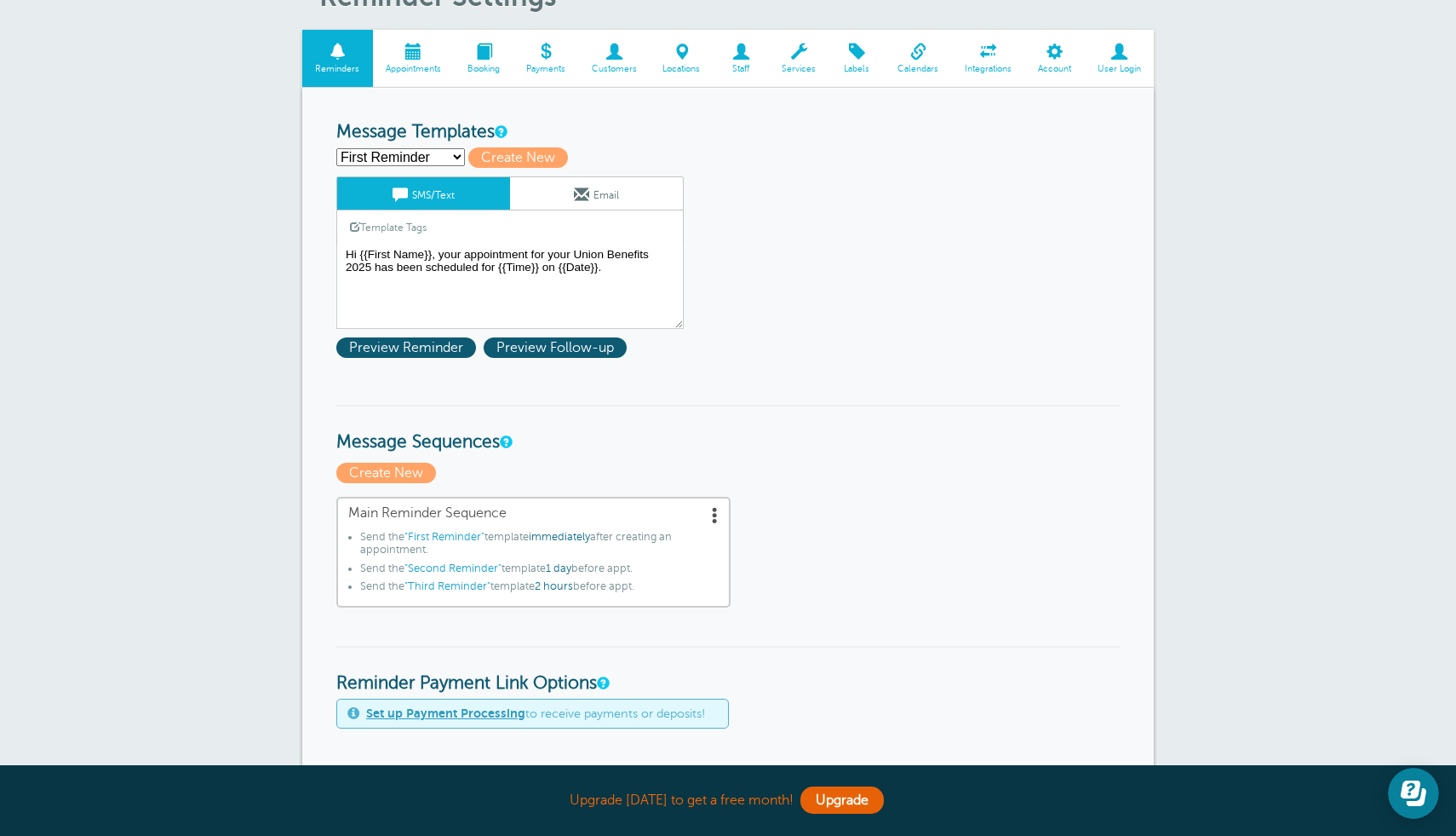
scroll to position [7, 0]
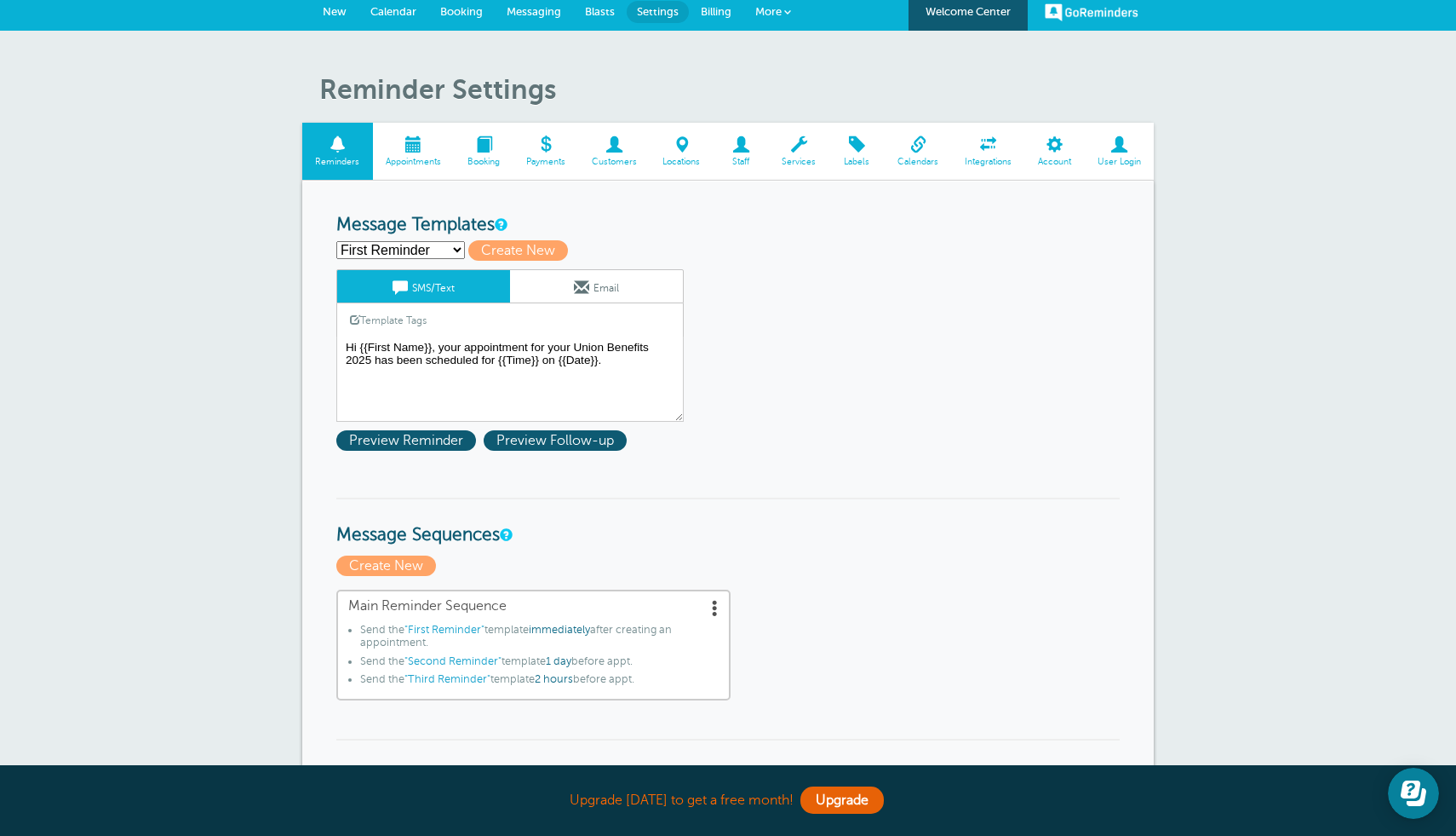
click at [379, 254] on select "First Reminder Second Reminder Third Reminder Create new..." at bounding box center [400, 249] width 129 height 18
select select "159671"
click at [337, 241] on select "First Reminder Second Reminder Third Reminder Create new..." at bounding box center [400, 249] width 129 height 18
type input "Second Reminder"
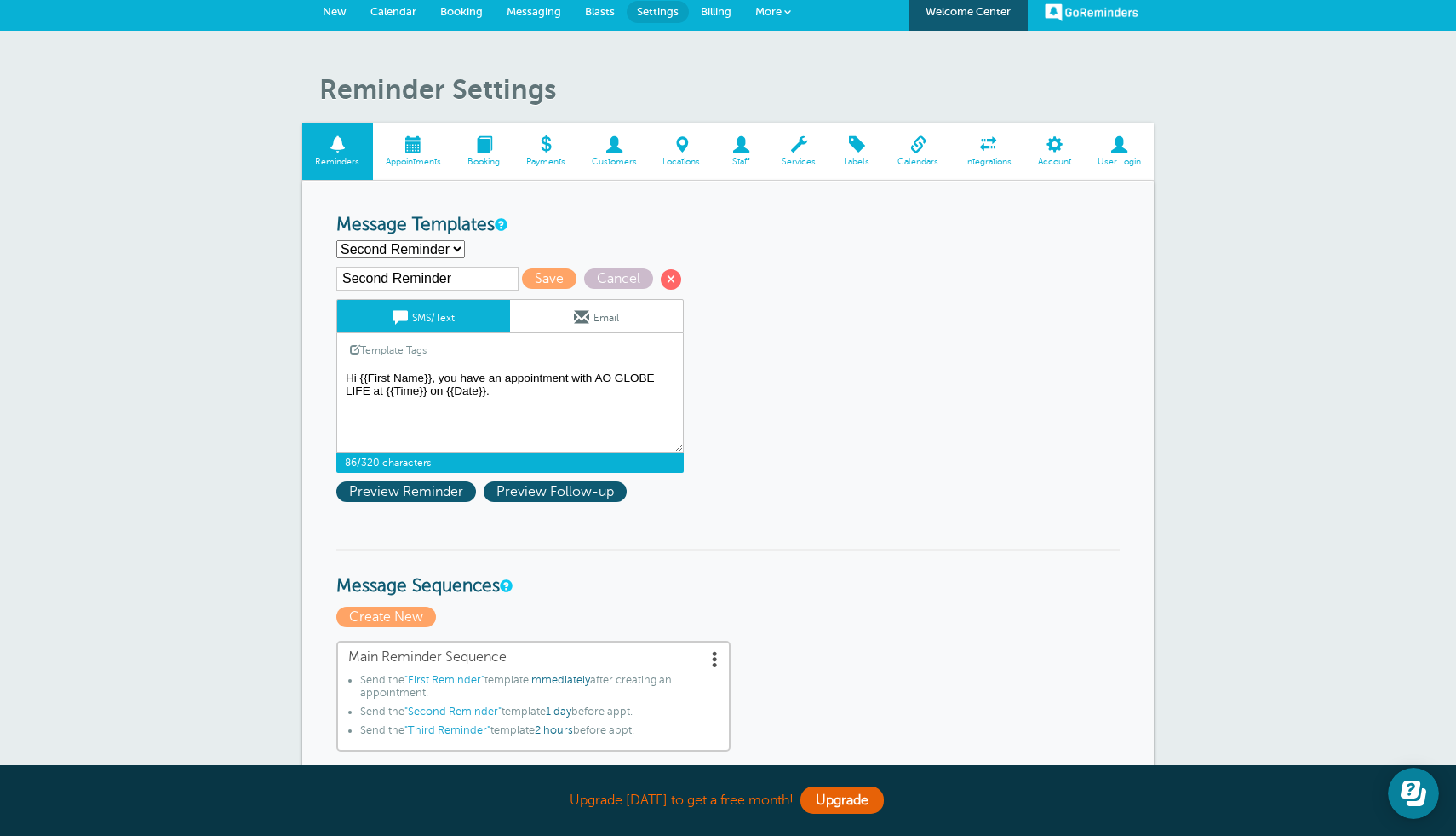
drag, startPoint x: 598, startPoint y: 375, endPoint x: 370, endPoint y: 394, distance: 228.8
click at [370, 394] on textarea "Hi {{First Name}}, your appointment for your Union Benefits 2025 has been sched…" at bounding box center [510, 409] width 348 height 86
type textarea "Hi {{First Name}}, you have an appointment for your Union Benefits for 2025 at …"
click at [522, 274] on span "Save" at bounding box center [549, 278] width 55 height 21
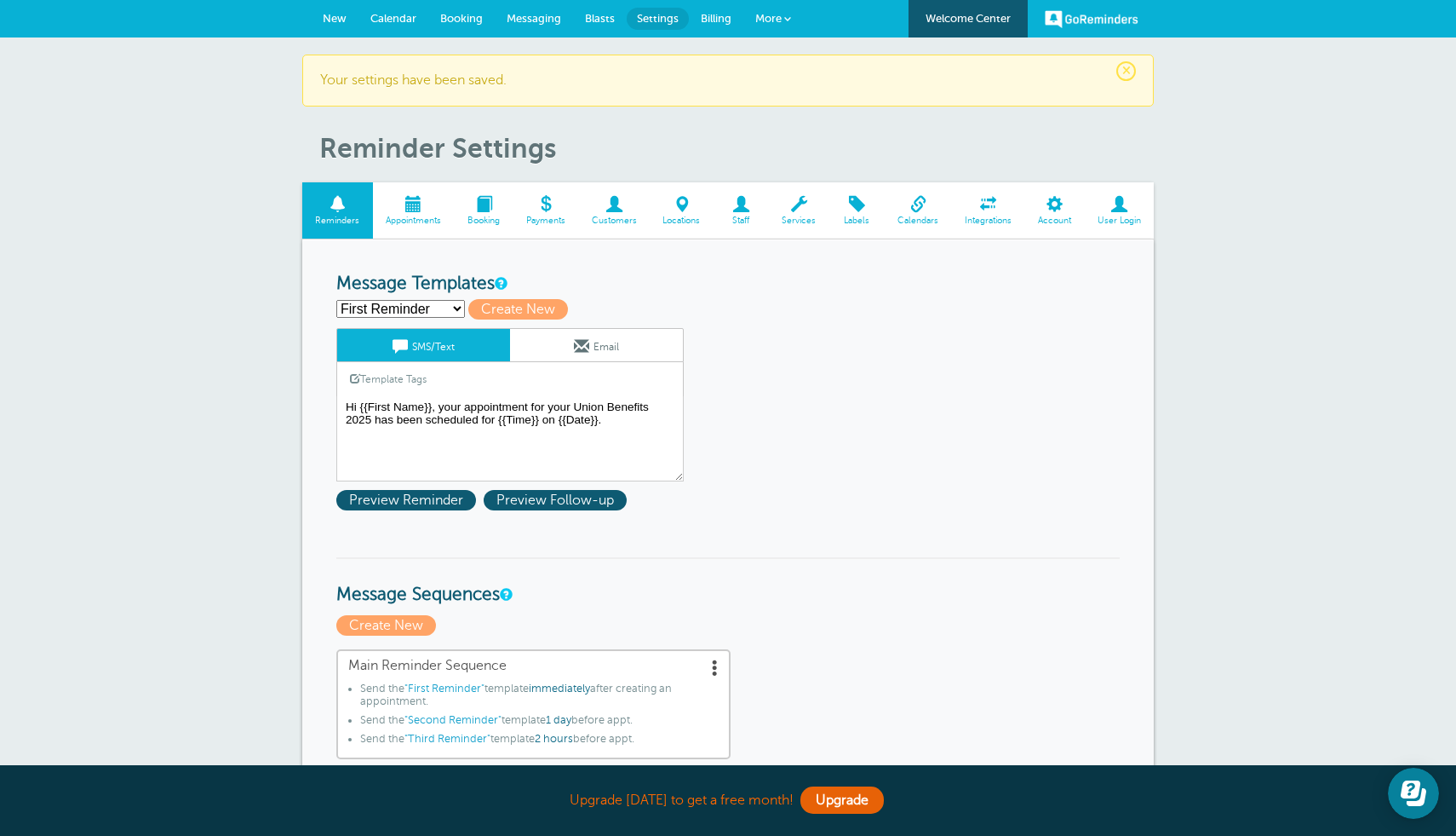
click at [444, 304] on select "First Reminder Second Reminder Third Reminder Create new..." at bounding box center [400, 308] width 129 height 18
select select "159672"
click at [337, 300] on select "First Reminder Second Reminder Third Reminder Create new..." at bounding box center [400, 308] width 129 height 18
type input "Third Reminder"
type textarea "Hi {{First Name}}, you have an appointment with AO GLOBE LIFE [DATE] at {{Time}…"
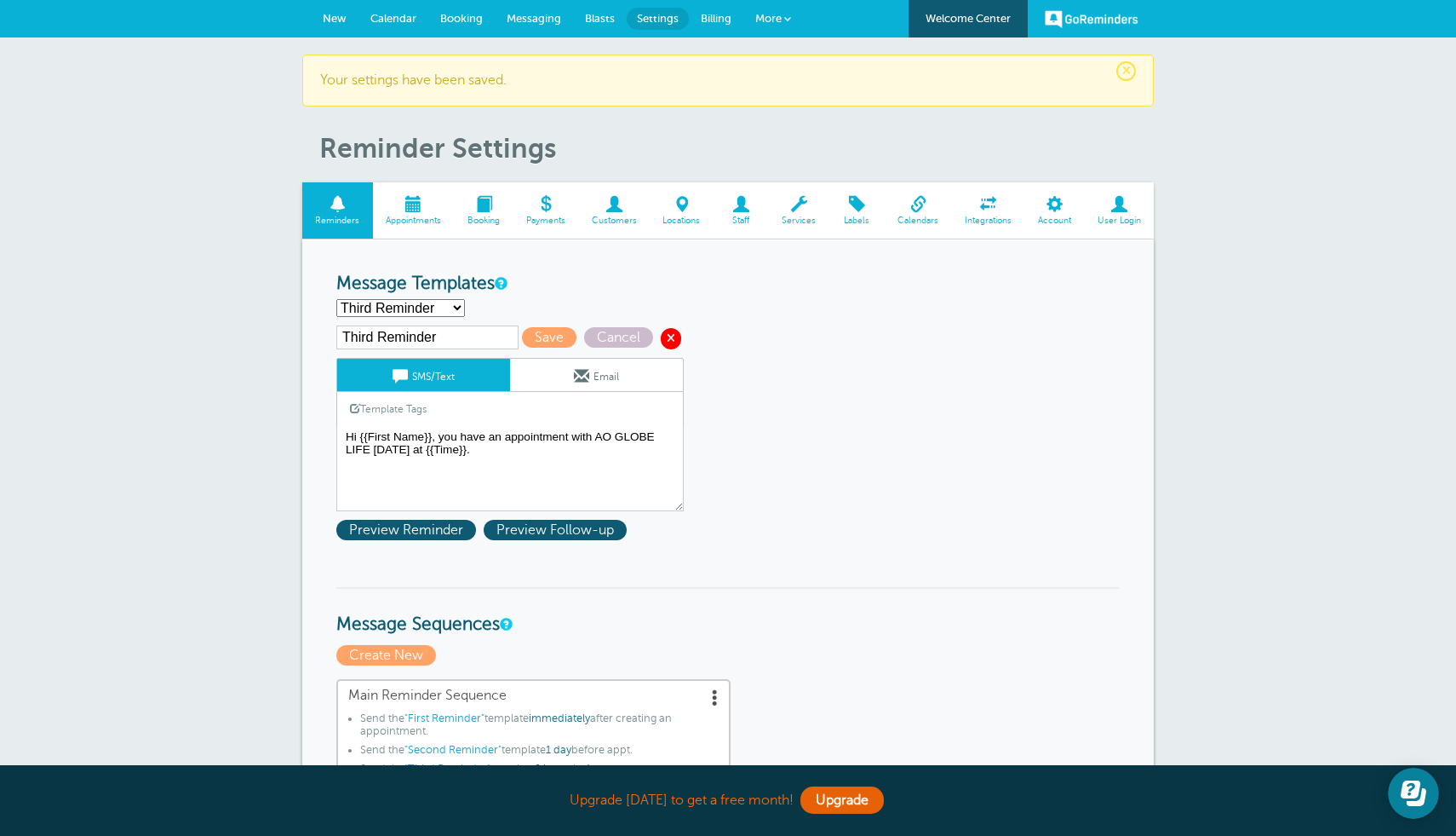
click at [661, 331] on span at bounding box center [671, 339] width 21 height 21
click at [410, 311] on select "First Reminder Second Reminder Third Reminder Create new..." at bounding box center [400, 308] width 129 height 18
select select "159671"
click at [337, 299] on select "First Reminder Second Reminder Third Reminder Create new..." at bounding box center [400, 308] width 129 height 18
type input "Second Reminder"
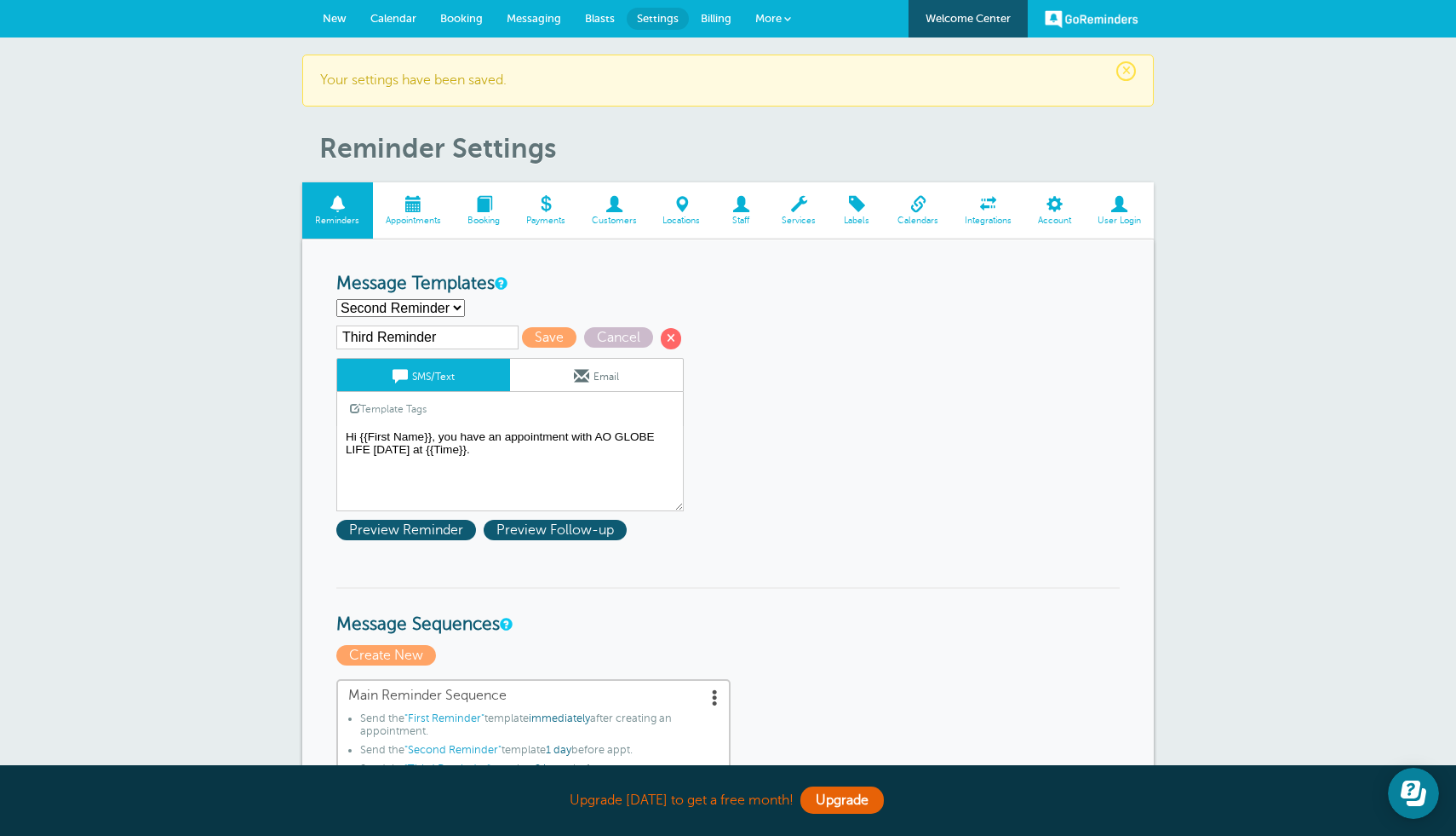
type textarea "Hi {{First Name}}, you have an appointment for your Union Benefits for 2025 at …"
click at [522, 339] on span "Save" at bounding box center [549, 338] width 55 height 21
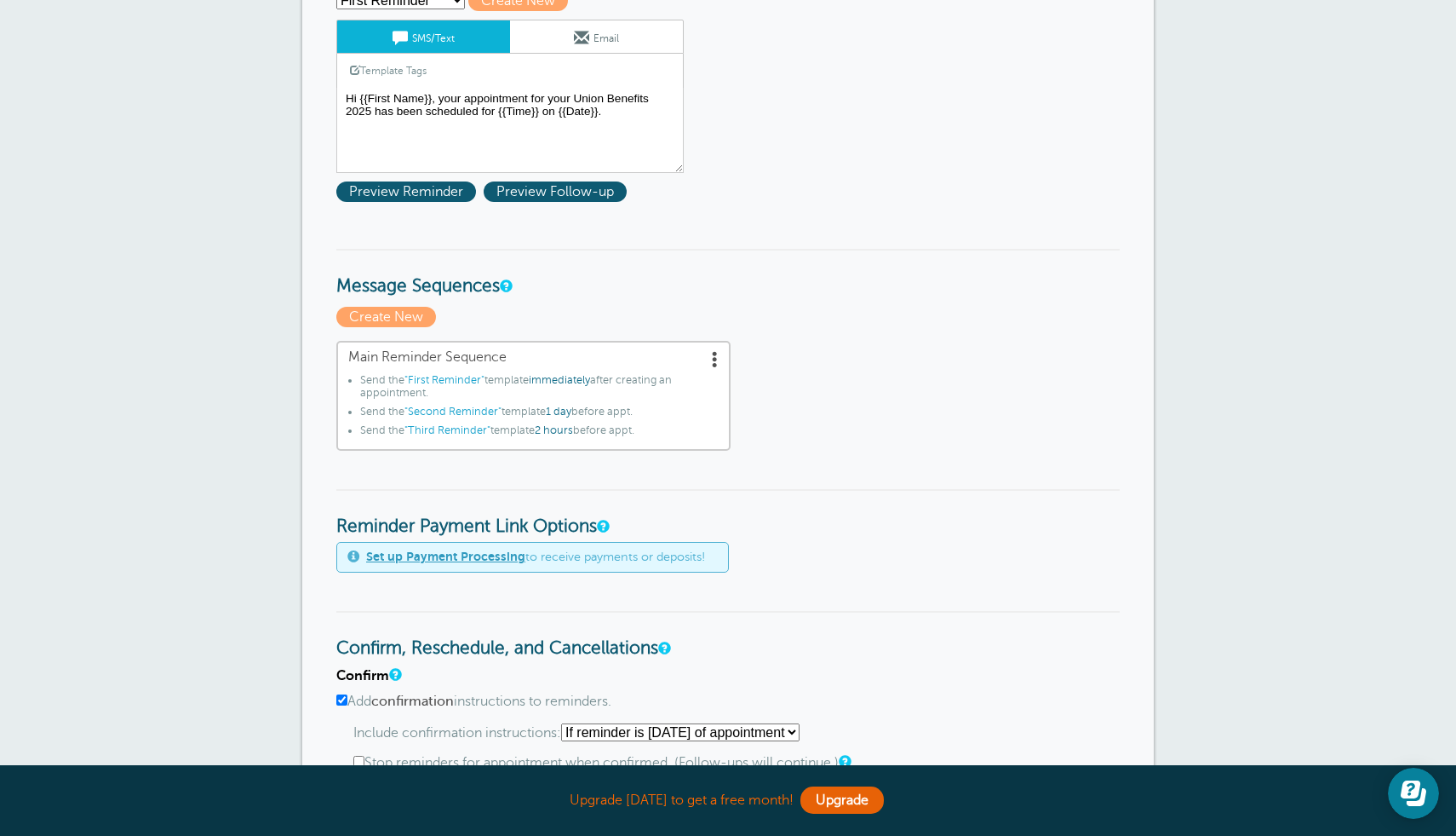
scroll to position [312, 0]
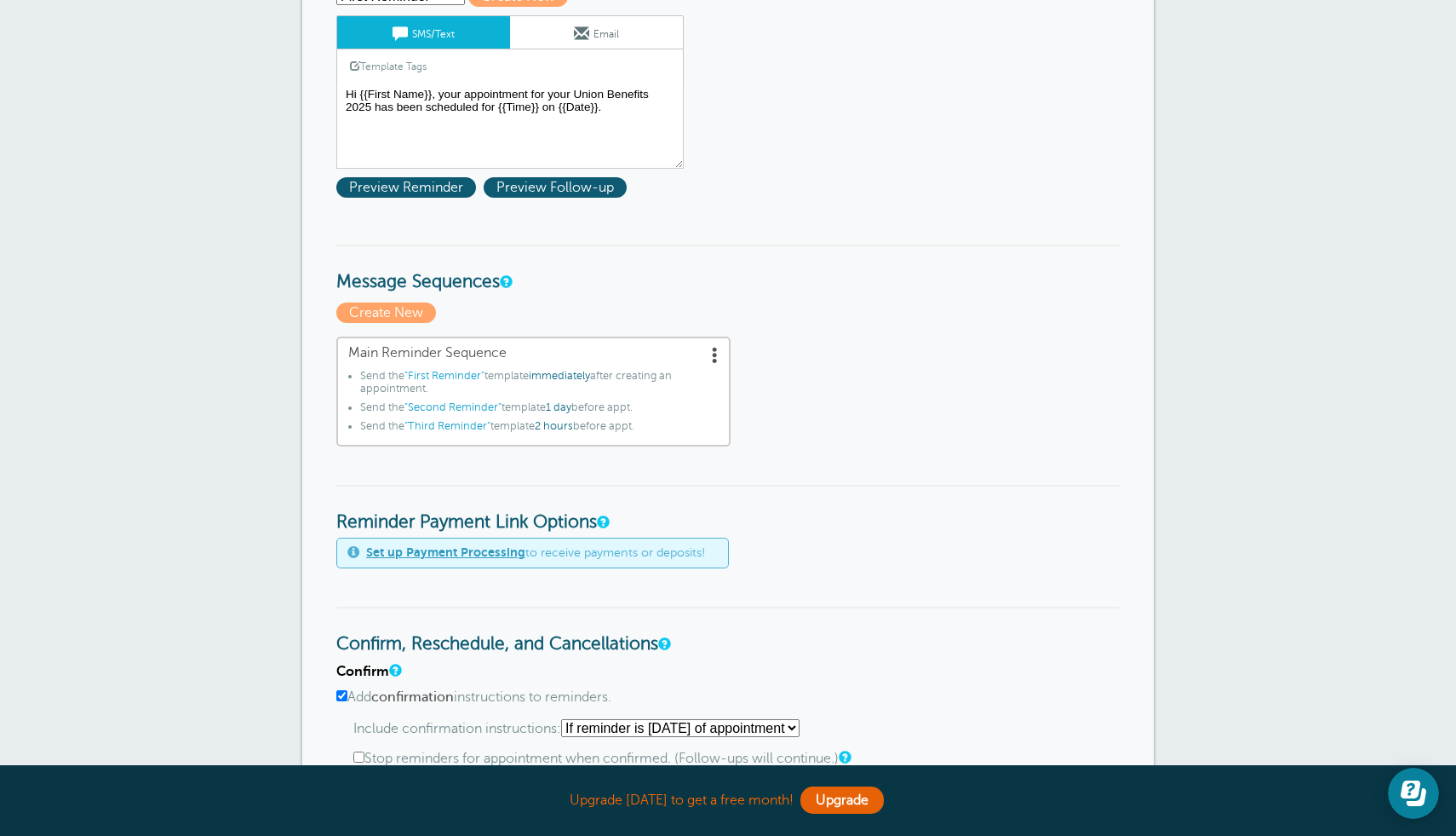
click at [719, 349] on span at bounding box center [715, 355] width 17 height 17
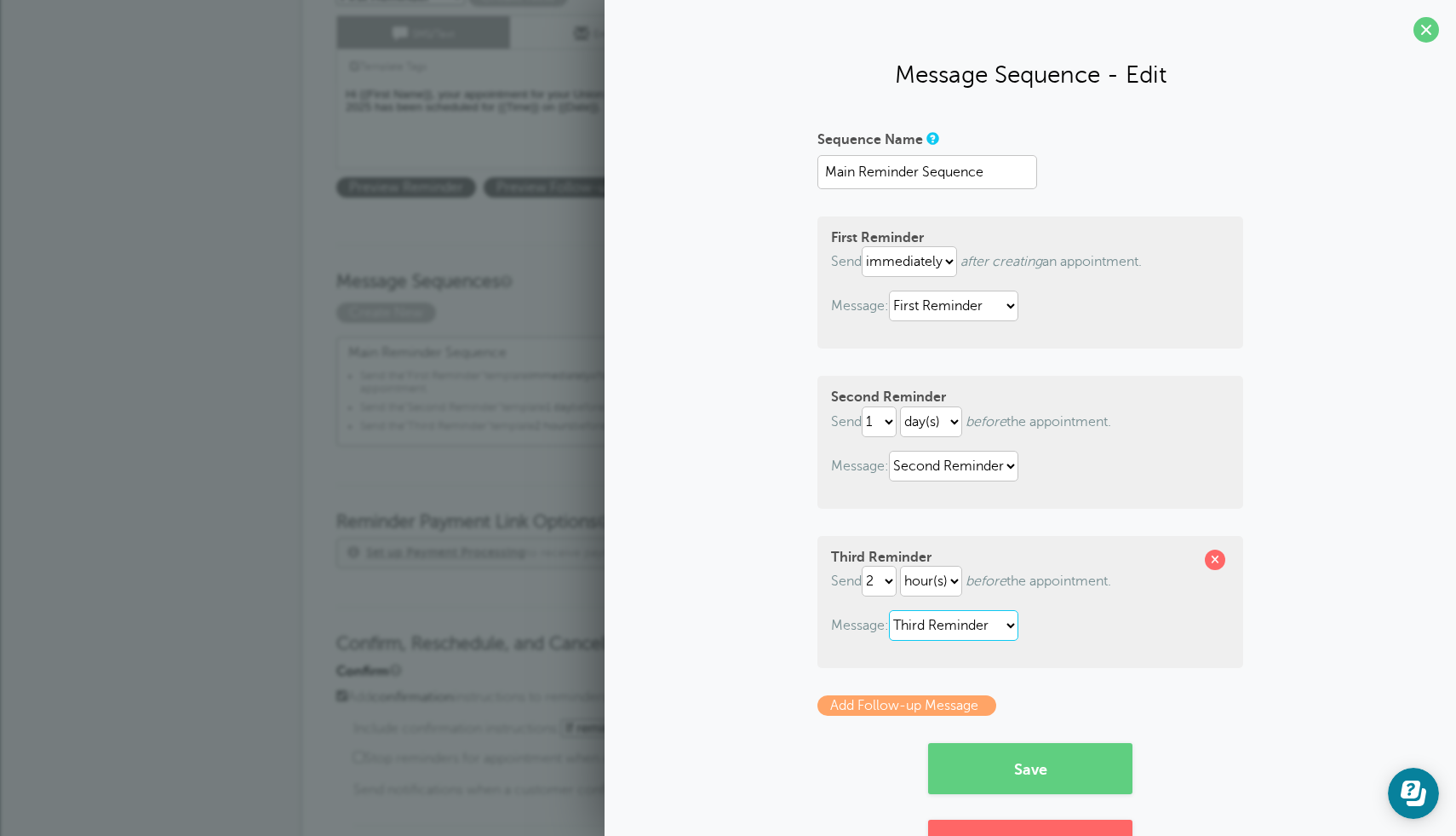
click at [931, 622] on select "First Reminder Second Reminder Third Reminder" at bounding box center [954, 625] width 130 height 31
select select "159671"
click at [892, 611] on select "First Reminder Second Reminder Third Reminder" at bounding box center [954, 625] width 130 height 31
click at [885, 591] on select "1 2 3 4 5 6 7 8 9 10 11 12 13 14 15 16 17 18 19 20 21 22 23 24 25 26 27 28 29 30" at bounding box center [879, 581] width 35 height 31
select select "1"
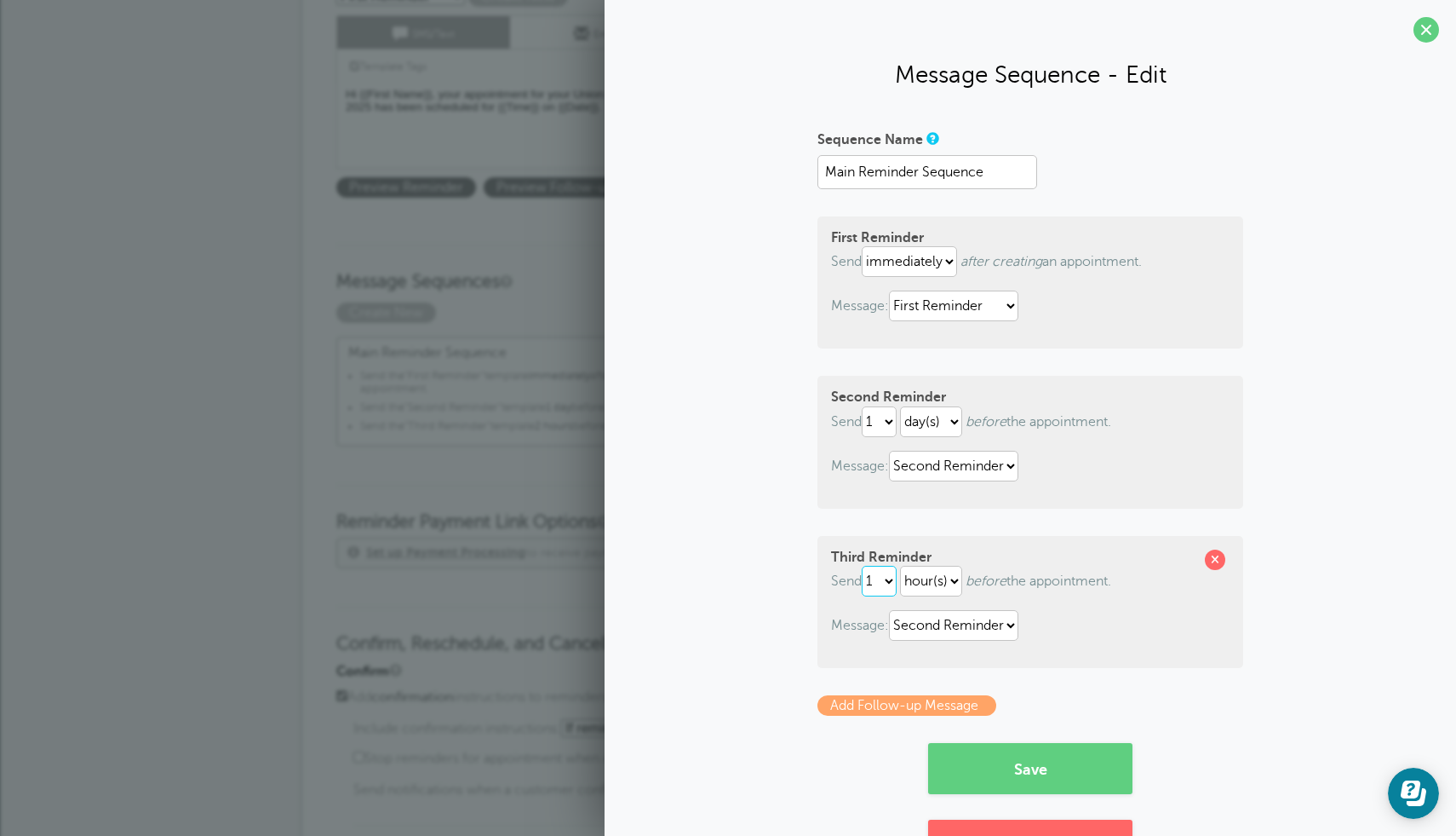
click at [865, 566] on select "1 2 3 4 5 6 7 8 9 10 11 12 13 14 15 16 17 18 19 20 21 22 23 24 25 26 27 28 29 30" at bounding box center [879, 581] width 35 height 31
click at [1110, 456] on p "Message: First Reminder Second Reminder Third Reminder" at bounding box center [1030, 465] width 399 height 31
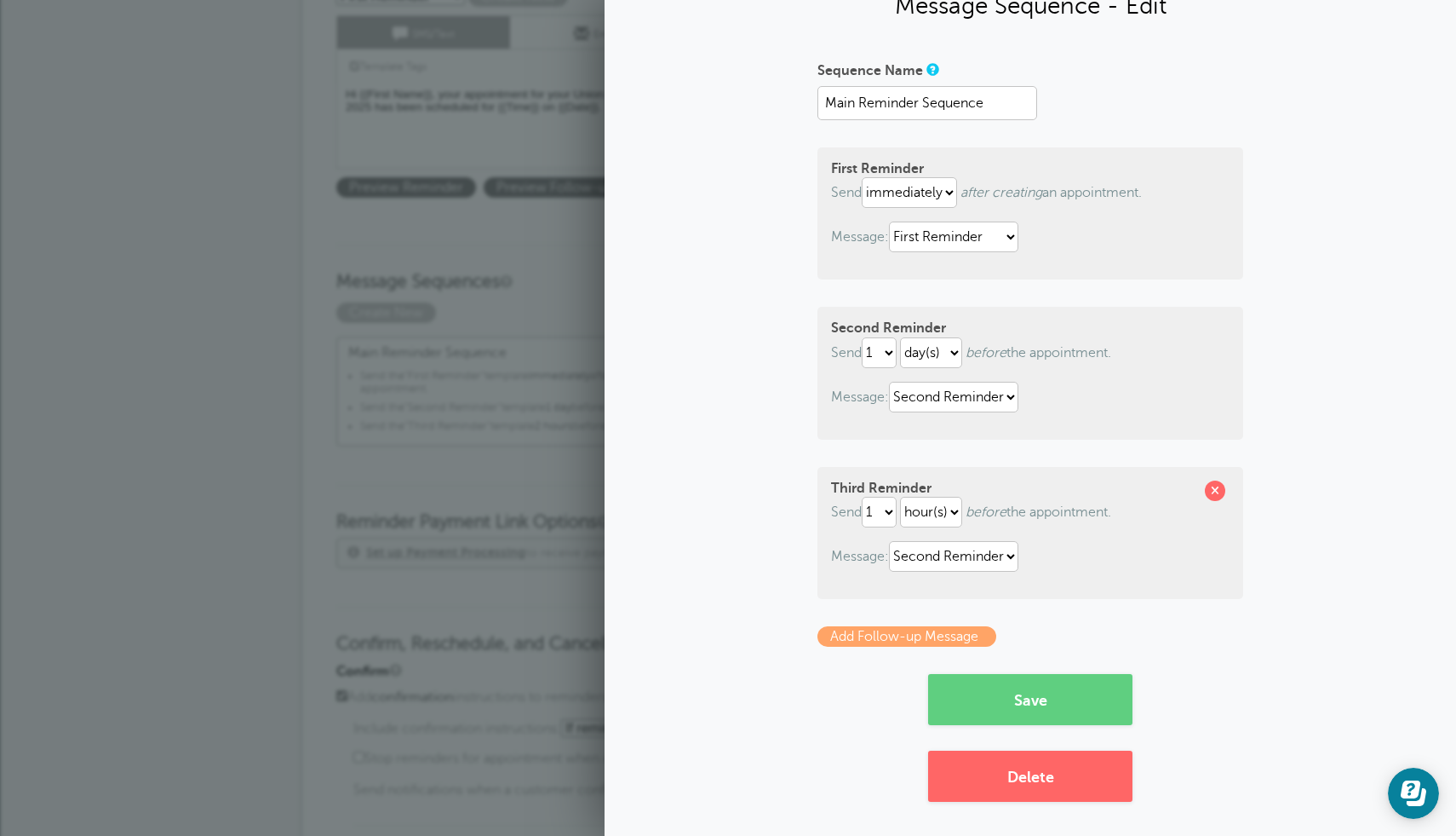
scroll to position [74, 0]
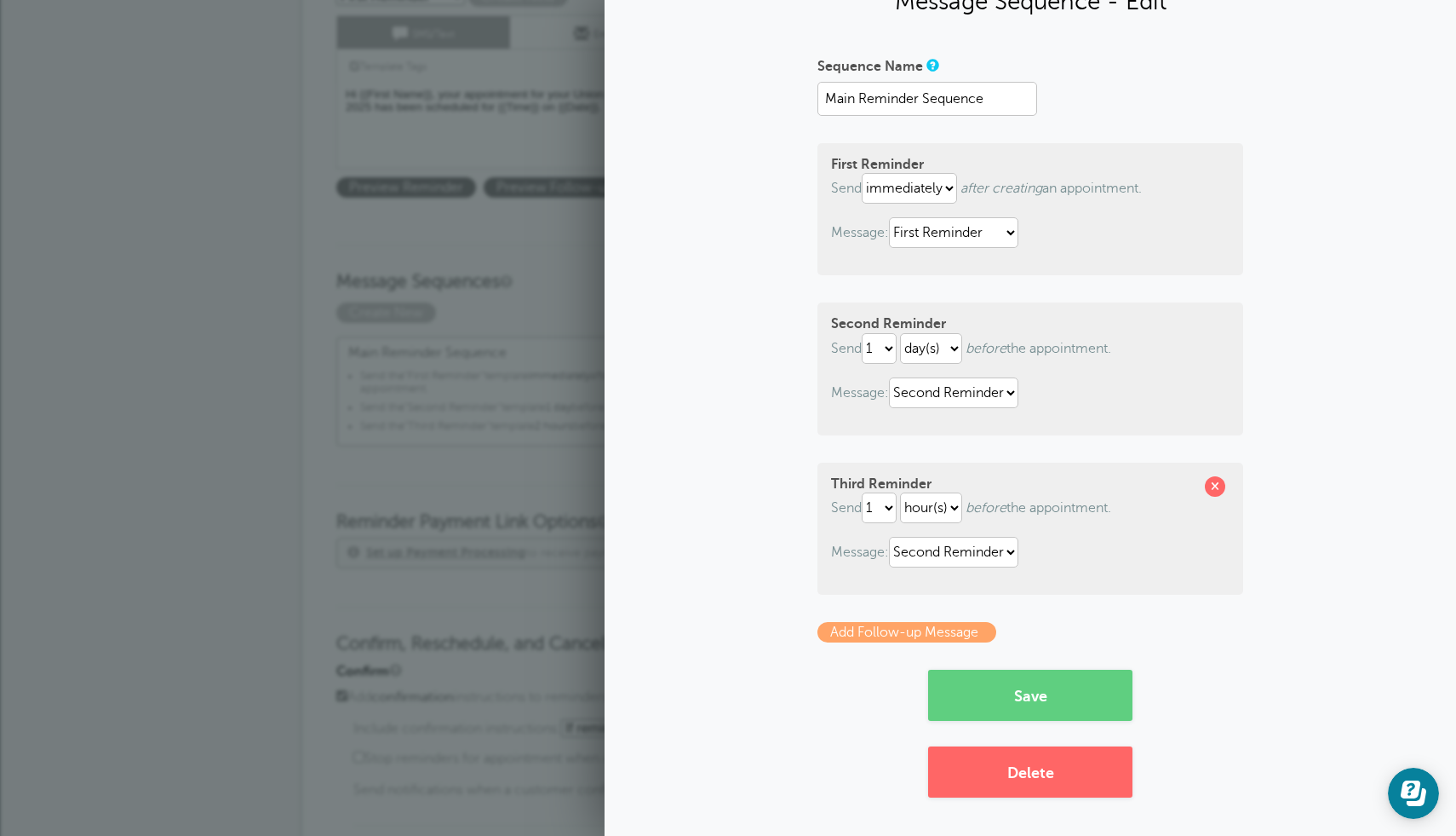
click at [956, 630] on link "Add Follow-up Message" at bounding box center [907, 632] width 179 height 21
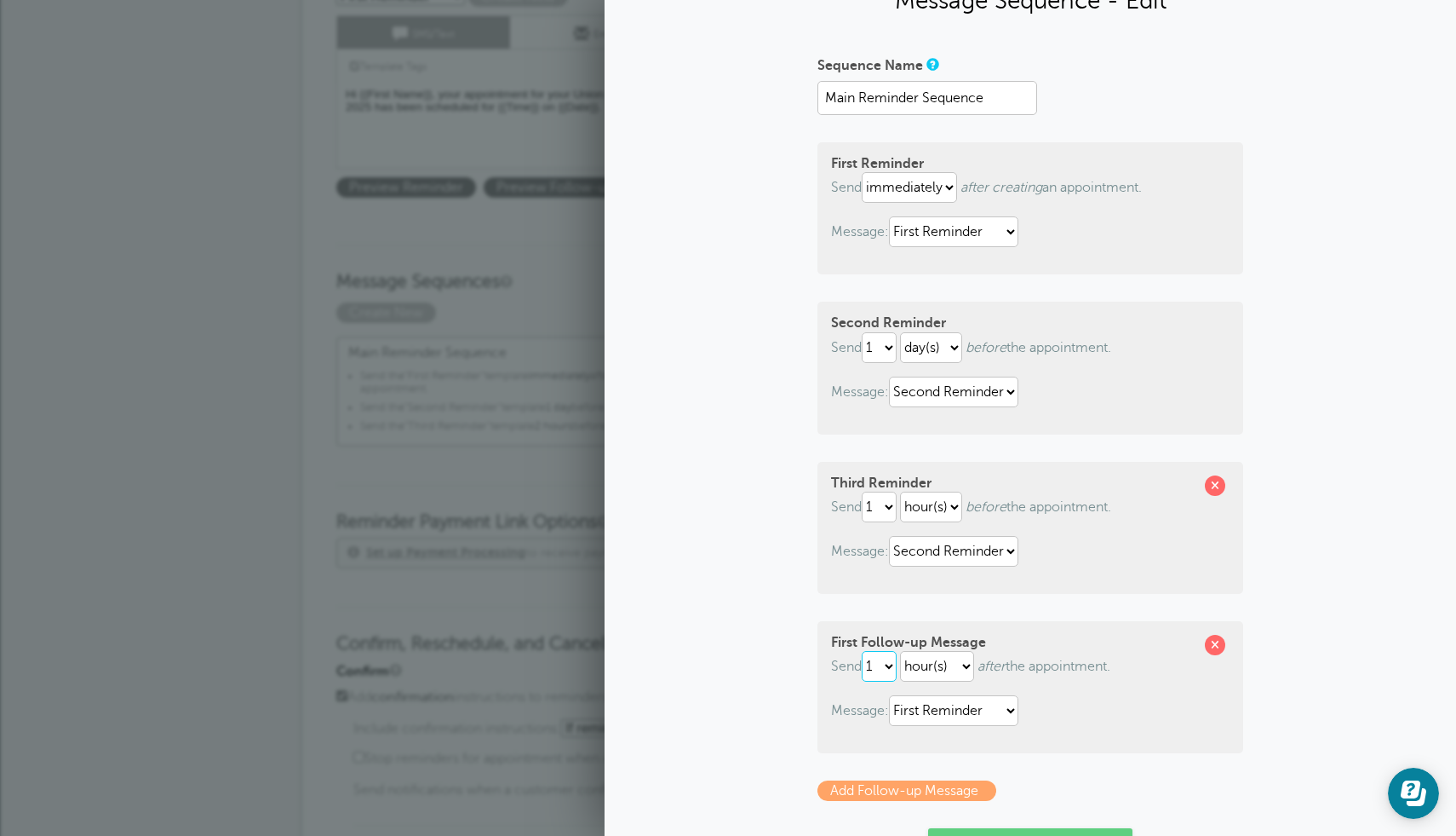
click at [885, 674] on select "1 2 3 4 5 6 7 8 9 10 11 12 13 14 15 16 17 18 19 20 21 22 23 24 25 26 27 28 29 30" at bounding box center [879, 666] width 35 height 31
click at [865, 652] on select "1 2 3 4 5 6 7 8 9 10 11 12 13 14 15 16 17 18 19 20 21 22 23 24 25 26 27 28 29 30" at bounding box center [879, 666] width 35 height 31
click at [872, 682] on select "1 2 3 4 5 6 7 8 9 10 11 12 13 14 15 16 17 18 19 20 21 22 23 24 25 26 27 28 29 30" at bounding box center [879, 666] width 35 height 31
select select "5"
click at [865, 652] on select "1 2 3 4 5 6 7 8 9 10 11 12 13 14 15 16 17 18 19 20 21 22 23 24 25 26 27 28 29 30" at bounding box center [879, 666] width 35 height 31
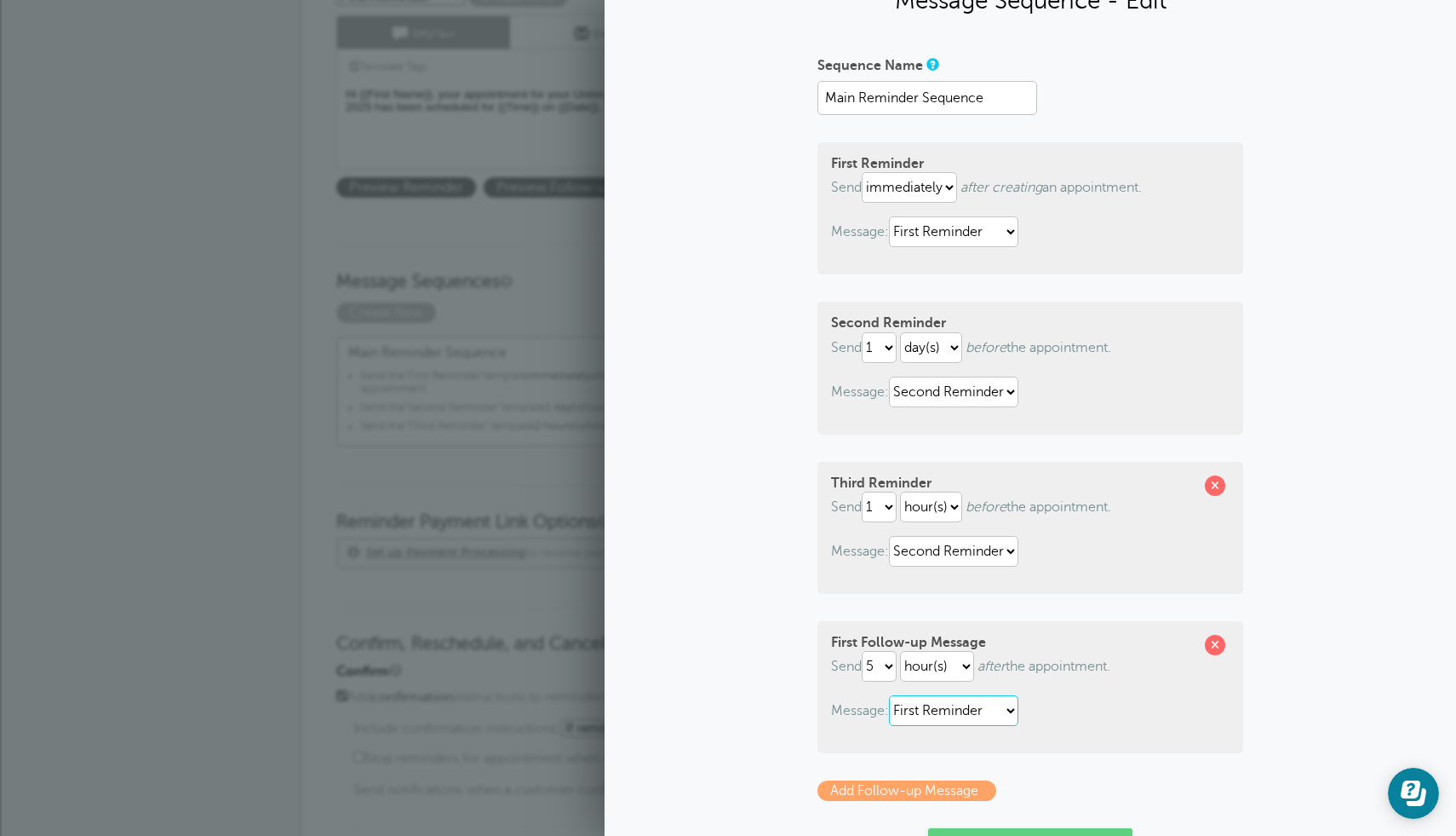
click at [987, 718] on select "First Reminder Second Reminder Third Reminder" at bounding box center [954, 710] width 130 height 31
select select "159671"
click at [892, 696] on select "First Reminder Second Reminder Third Reminder" at bounding box center [954, 710] width 130 height 31
click at [1027, 668] on p "Send 1 2 3 4 5 6 7 8 9 10 11 12 13 14 15 16 17 18 19 20 21 22 23 24 25 26 27 28…" at bounding box center [1030, 666] width 399 height 31
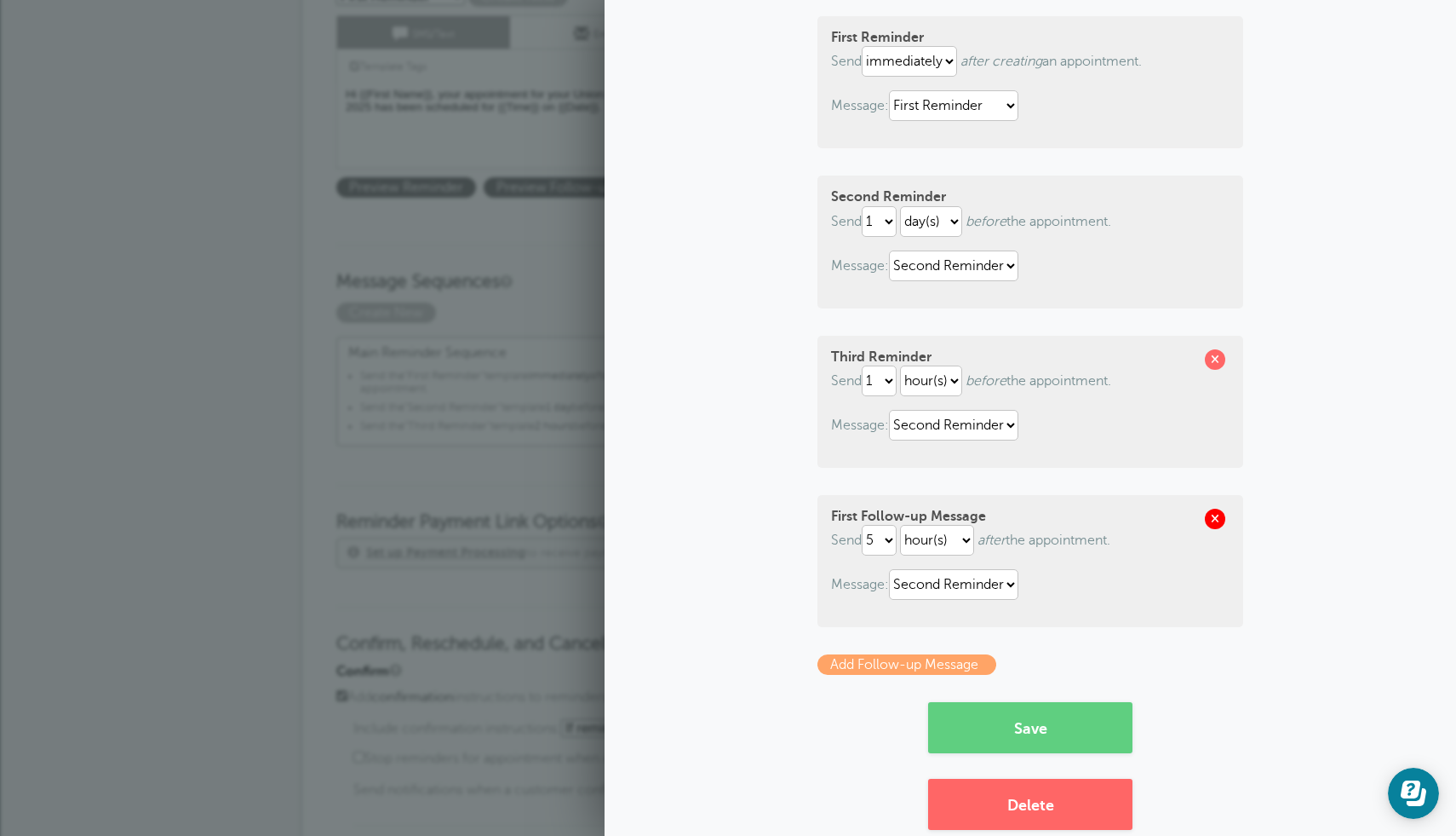
click at [1219, 513] on span at bounding box center [1215, 519] width 21 height 21
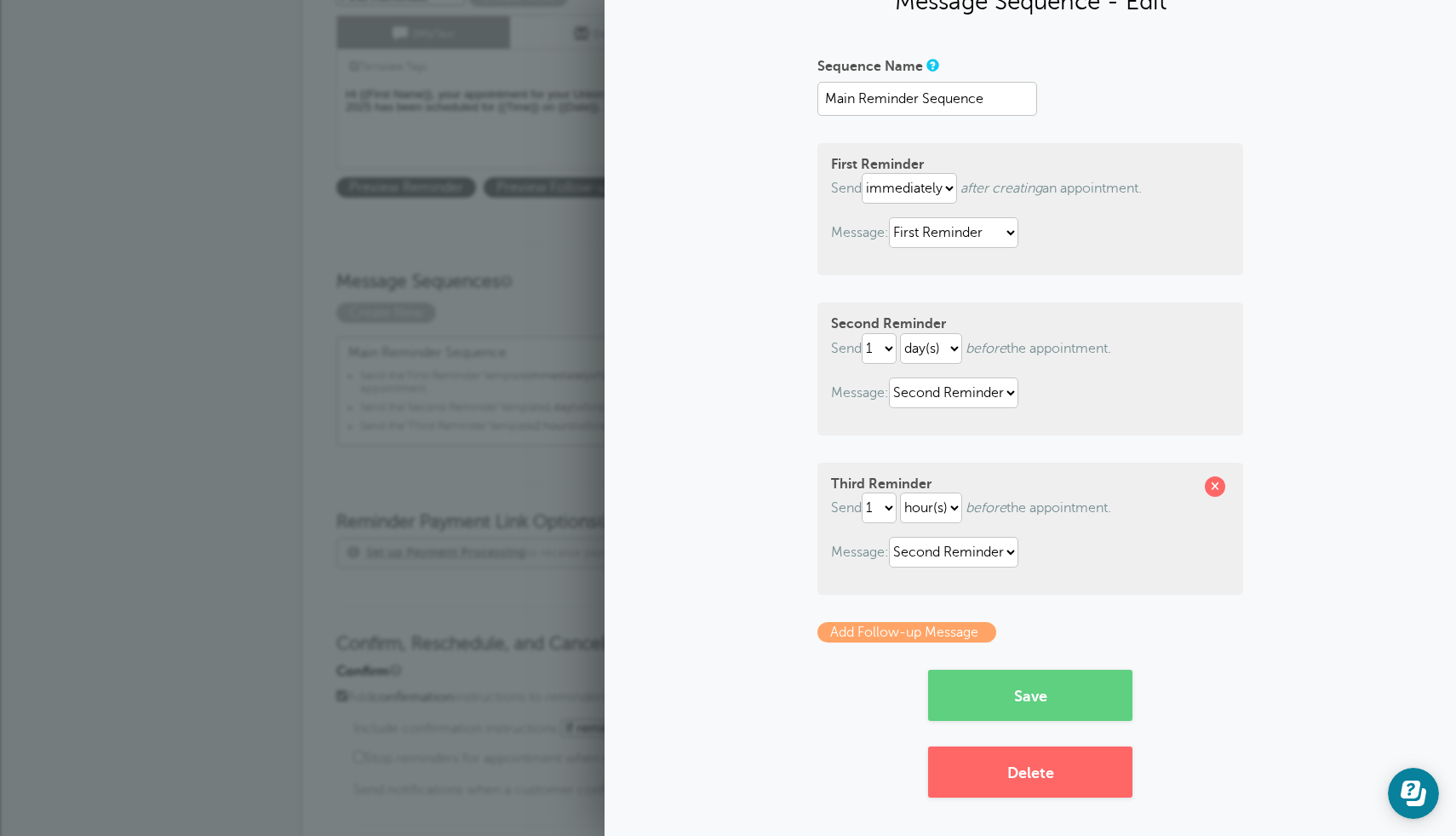
scroll to position [0, 0]
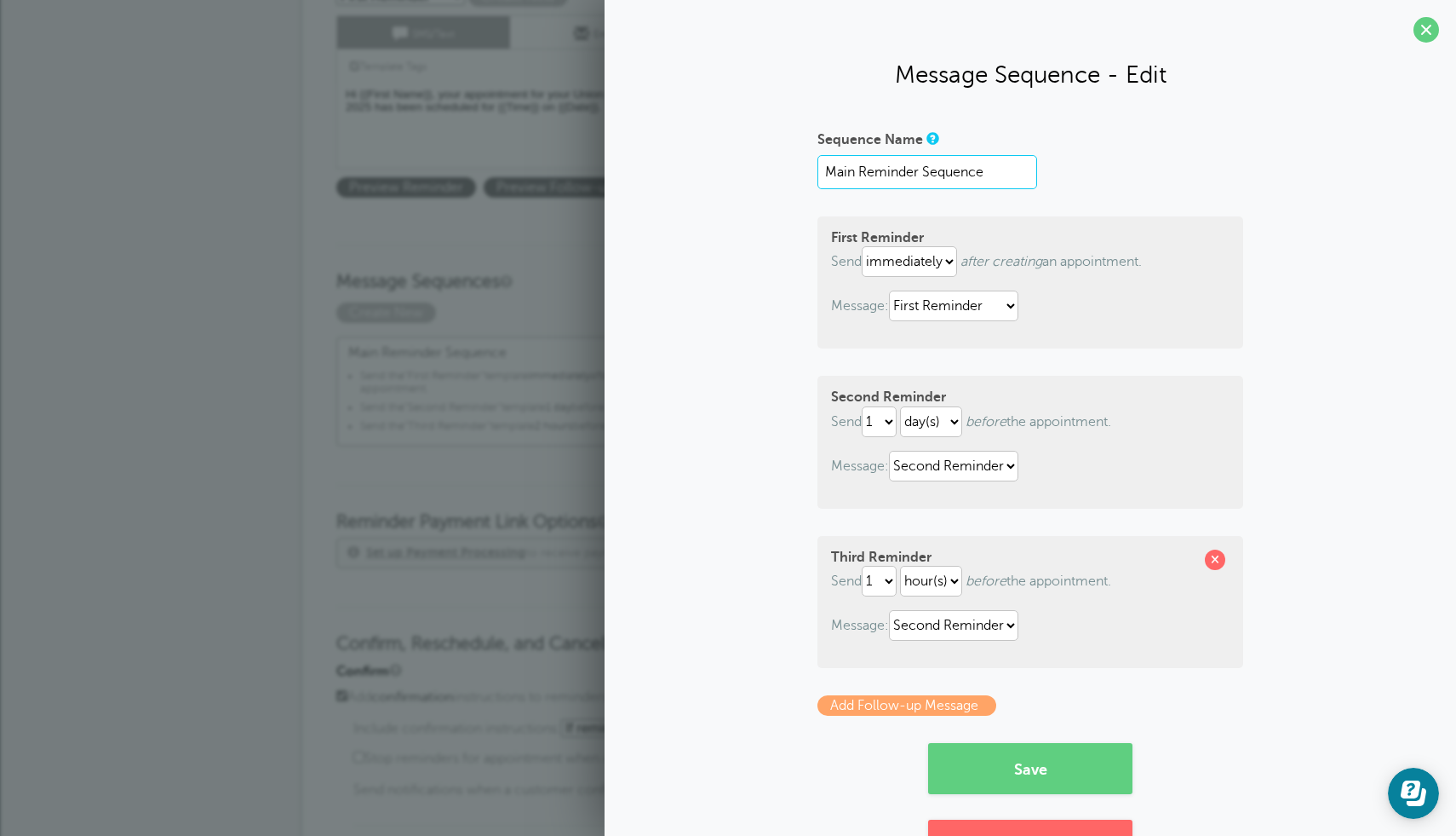
click at [1009, 182] on input "Main Reminder Sequence" at bounding box center [928, 172] width 220 height 34
click at [1103, 176] on div "Sequence Name Main Reminder Sequence" at bounding box center [1030, 157] width 426 height 64
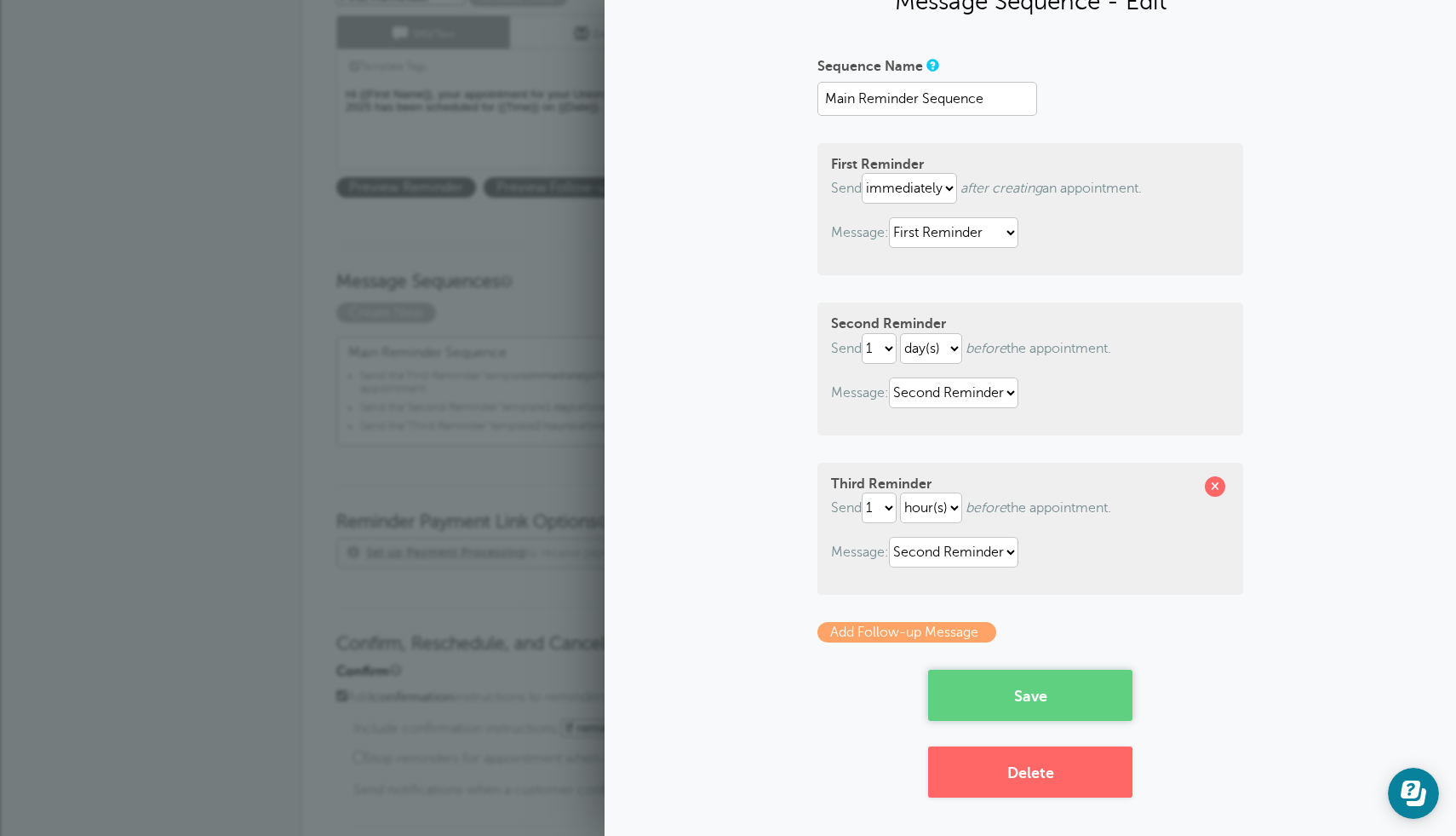
click at [1041, 687] on button "Save" at bounding box center [1029, 695] width 204 height 51
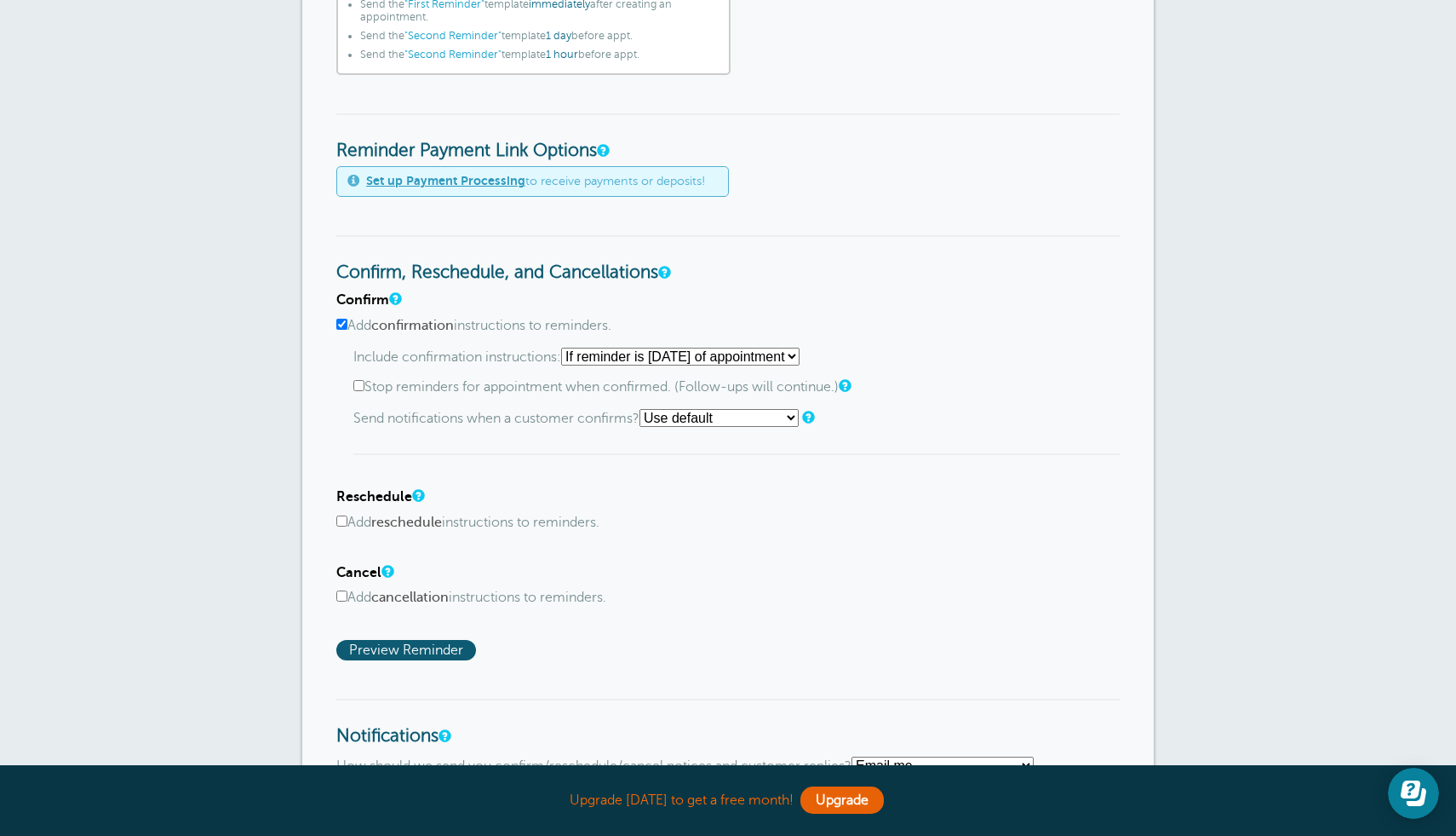
scroll to position [686, 0]
click at [656, 362] on select "Starting with first reminder If reminder is [DATE] of appointment If reminder i…" at bounding box center [681, 355] width 239 height 18
select select "0"
click at [567, 346] on select "Starting with first reminder If reminder is [DATE] of appointment If reminder i…" at bounding box center [681, 355] width 239 height 18
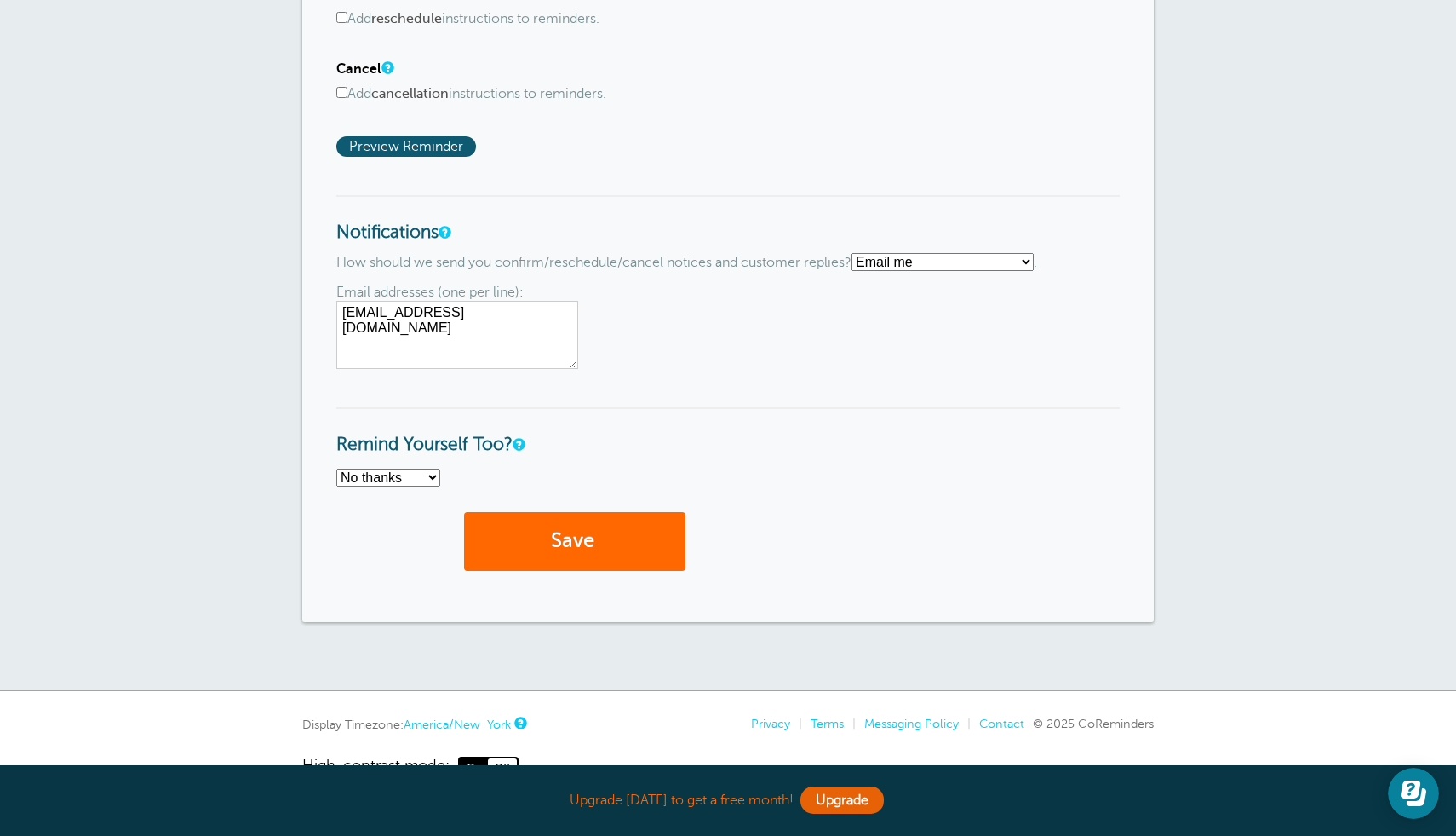
scroll to position [1193, 0]
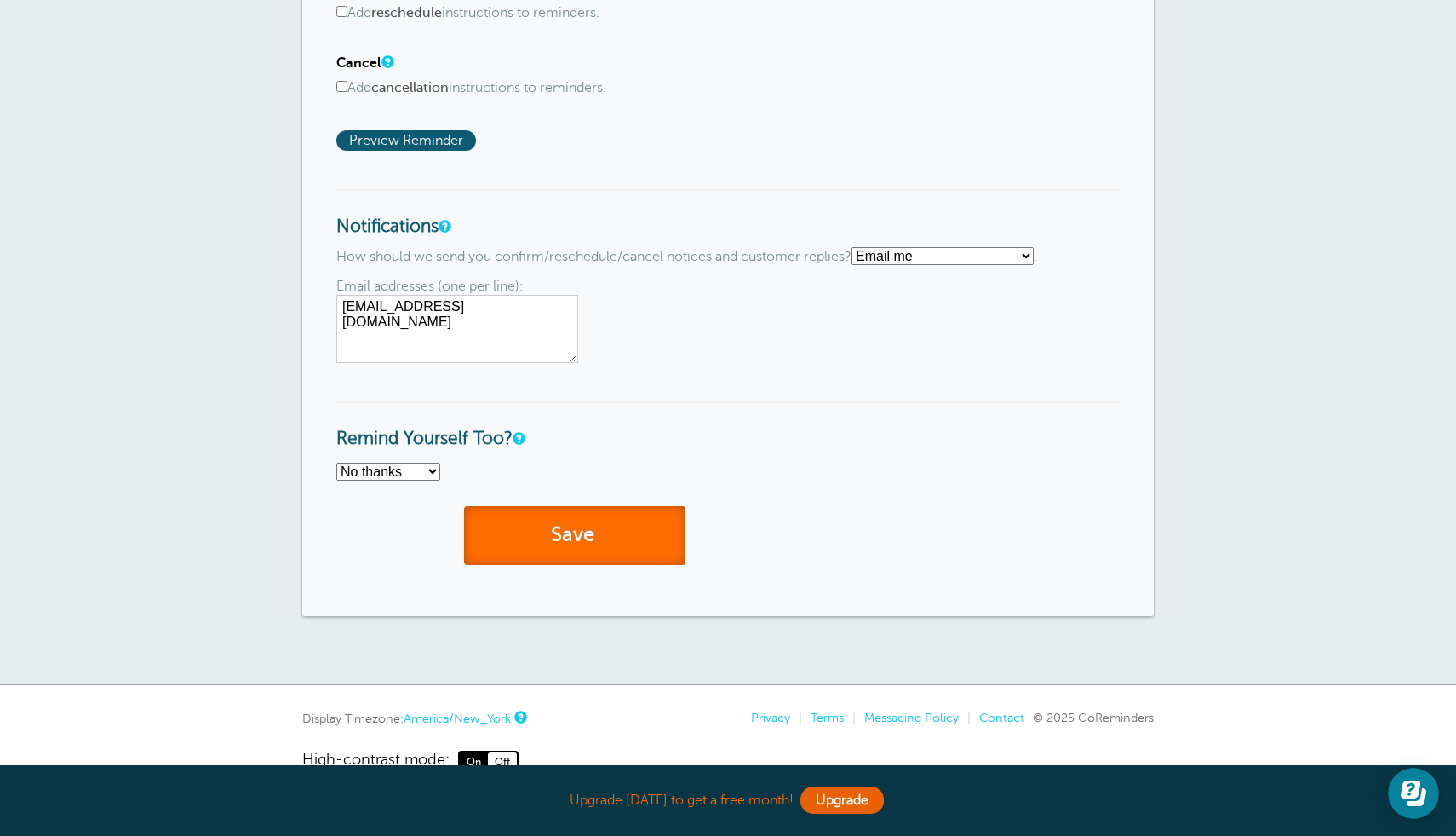
click at [575, 538] on button "Save" at bounding box center [575, 535] width 222 height 59
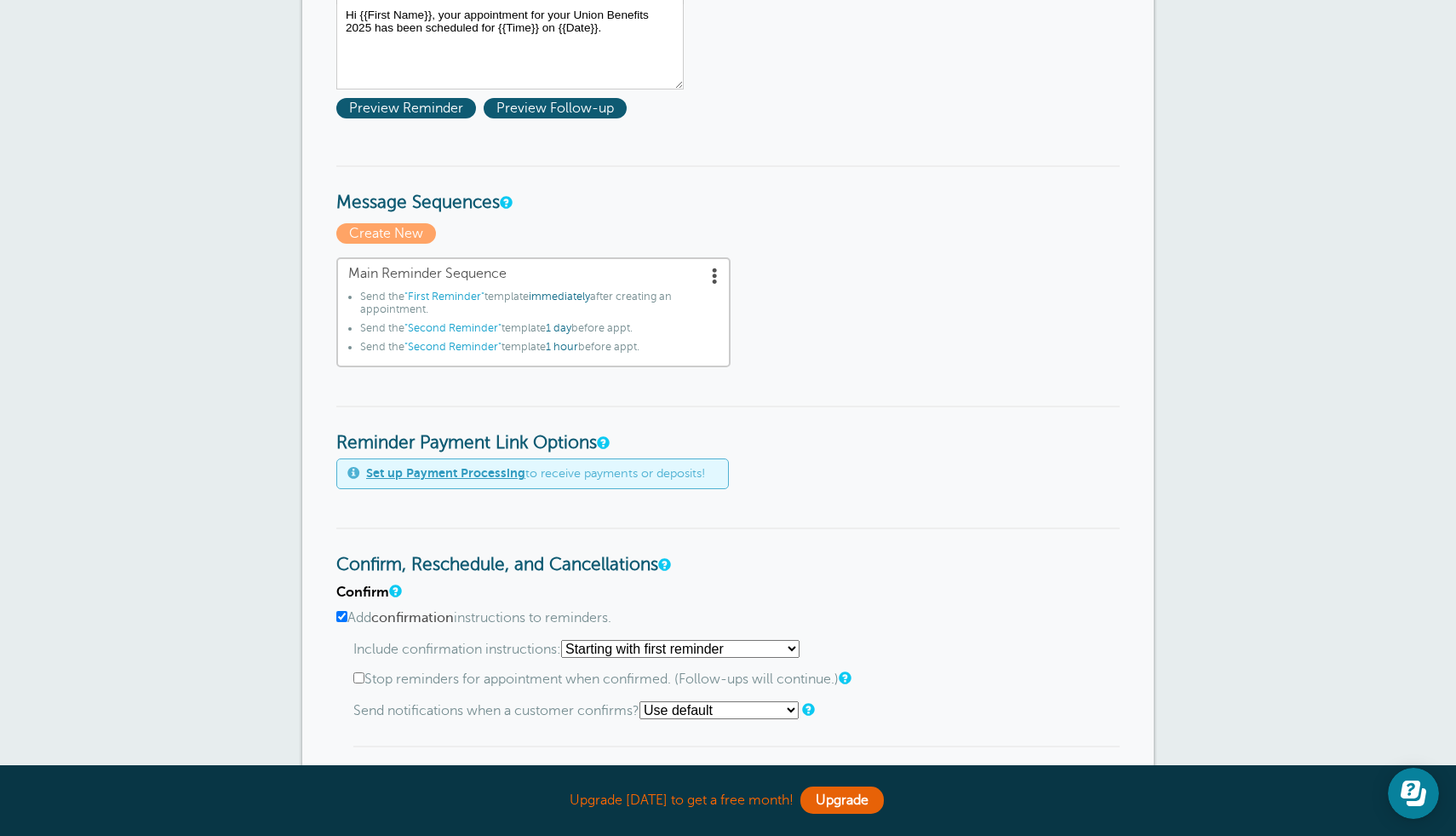
scroll to position [422, 0]
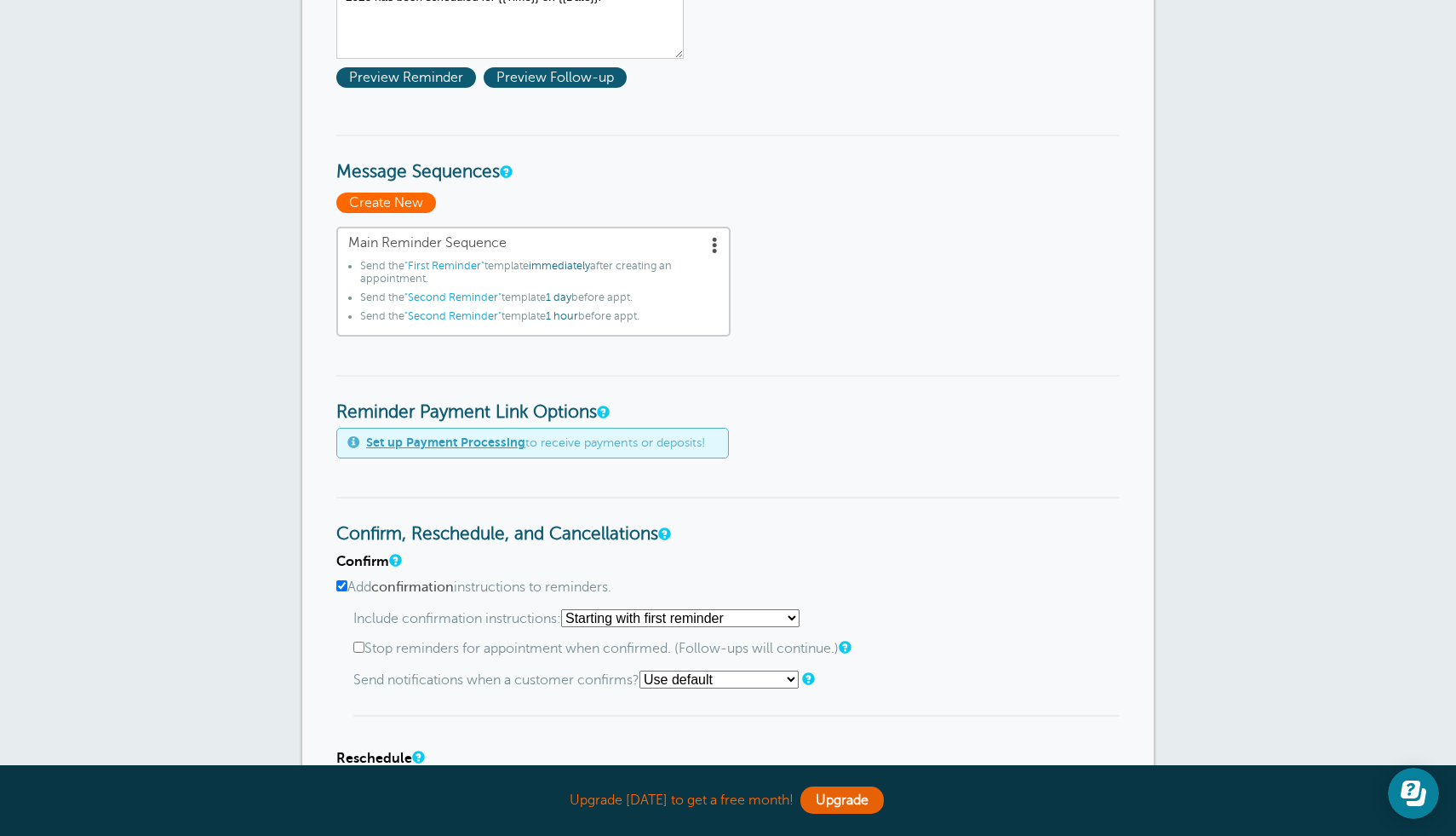
click at [376, 195] on span "Create New" at bounding box center [386, 203] width 100 height 21
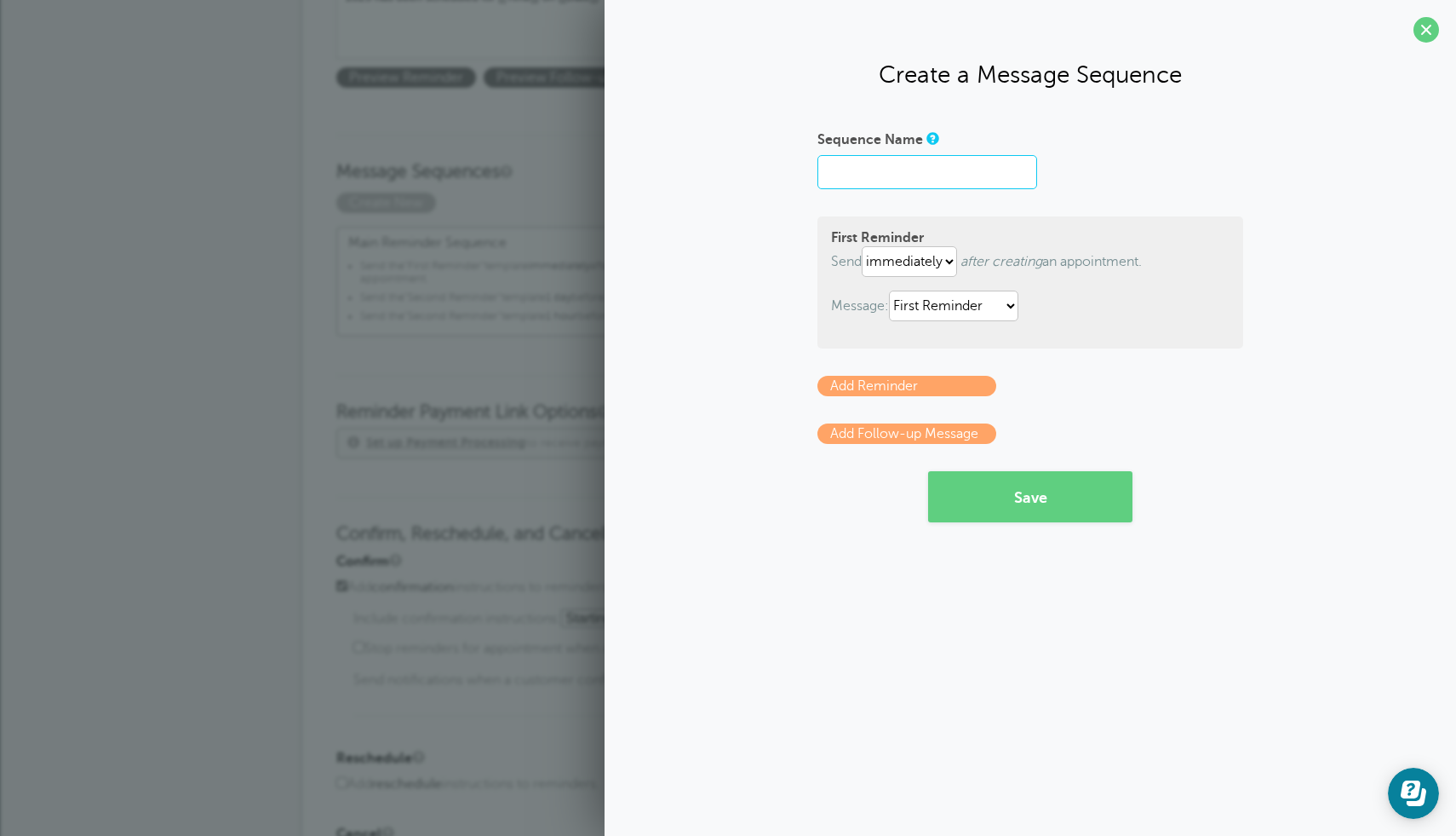
click at [910, 179] on input "Sequence Name" at bounding box center [928, 172] width 220 height 34
type input "Main Reminder Sequence2"
click at [1149, 189] on form "Sequence Name Main Reminder Sequence2 First Reminder Send immediately 1 2 3 4 5…" at bounding box center [1030, 323] width 426 height 397
click at [885, 375] on form "Sequence Name Main Reminder Sequence2 First Reminder Send immediately 1 2 3 4 5…" at bounding box center [1030, 323] width 426 height 397
click at [881, 382] on link "Add Reminder" at bounding box center [907, 386] width 179 height 21
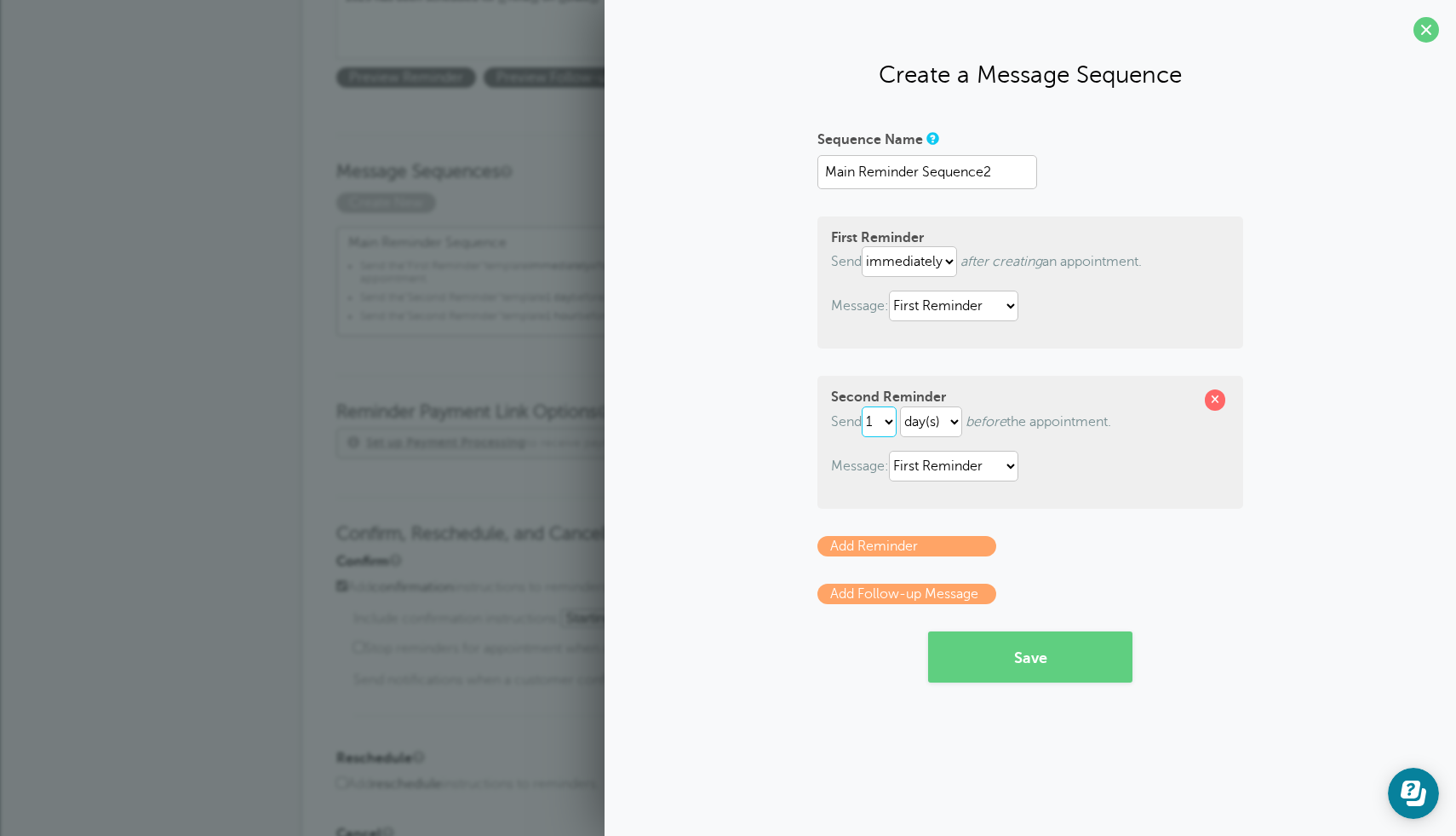
click at [892, 425] on select "1 2 3 4 5 6 7 8 9 10 11 12 13 14 15 16 17 18 19 20 21 22 23 24 25 26 27 28 29 30" at bounding box center [879, 421] width 35 height 31
click at [951, 449] on div "Second Reminder Send 1 2 3 4 5 6 7 8 9 10 11 12 13 14 15 16 17 18 19 20 21 22 2…" at bounding box center [1030, 442] width 426 height 132
click at [951, 479] on select "First Reminder Second Reminder Third Reminder" at bounding box center [954, 465] width 130 height 31
select select "159671"
click at [892, 450] on select "First Reminder Second Reminder Third Reminder" at bounding box center [954, 465] width 130 height 31
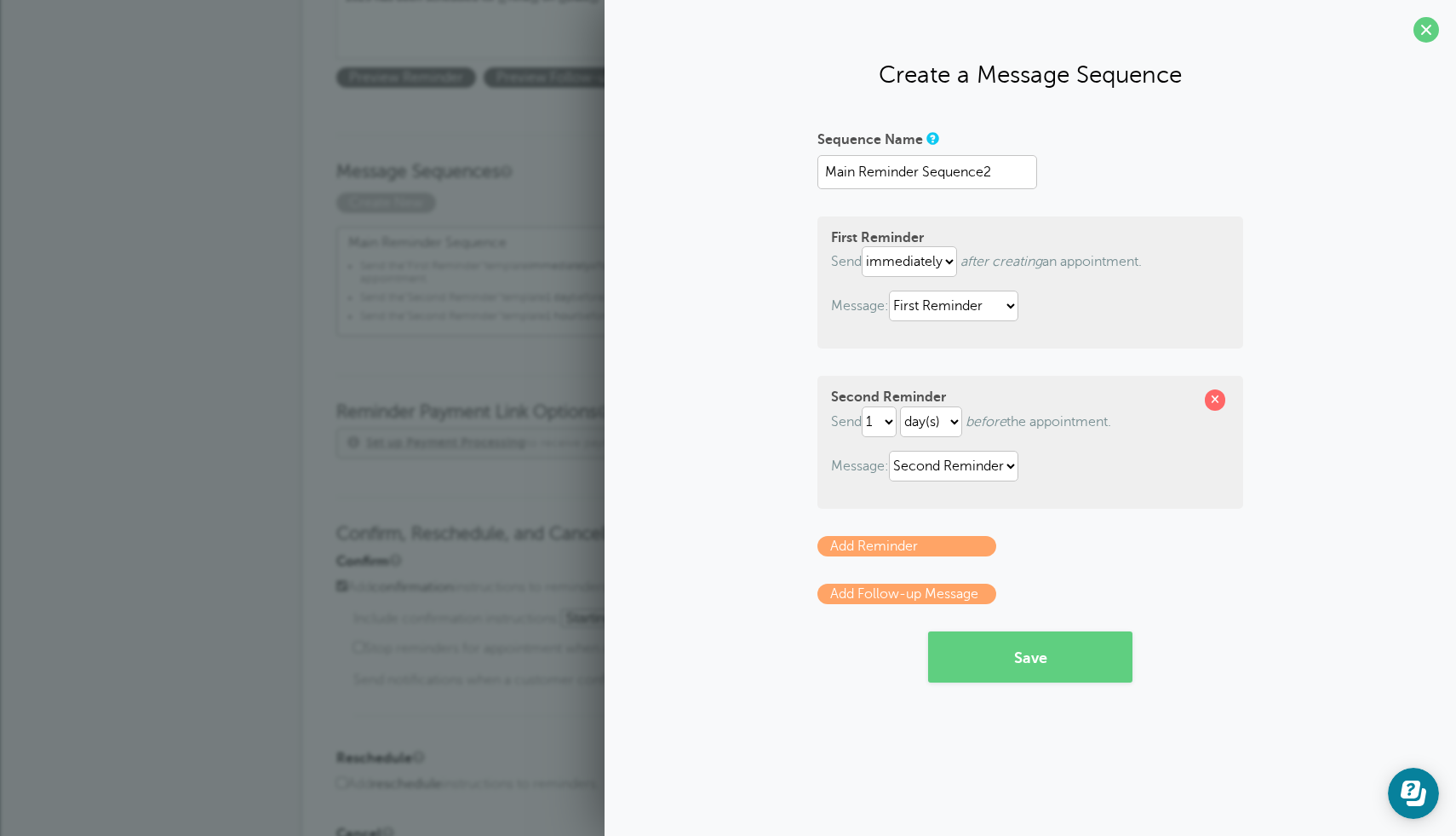
click at [901, 546] on link "Add Reminder" at bounding box center [907, 546] width 179 height 21
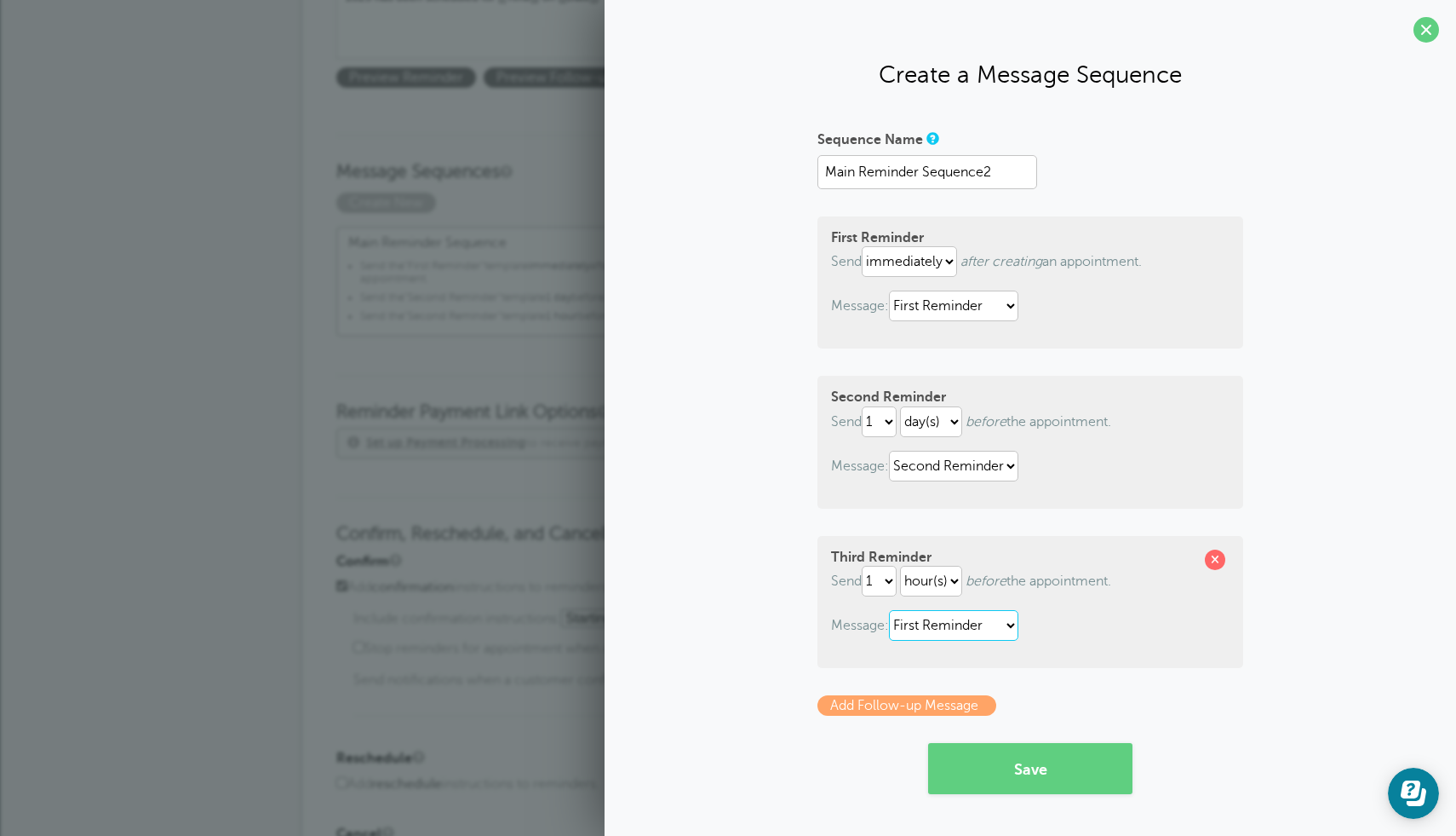
click at [951, 637] on select "First Reminder Second Reminder Third Reminder" at bounding box center [954, 625] width 130 height 31
select select "159671"
click at [892, 611] on select "First Reminder Second Reminder Third Reminder" at bounding box center [954, 625] width 130 height 31
click at [891, 584] on select "1 2 3 4 5 6 7 8 9 10 11 12 13 14 15 16 17 18 19 20 21 22 23 24 25 26 27 28 29 30" at bounding box center [879, 581] width 35 height 31
select select "5"
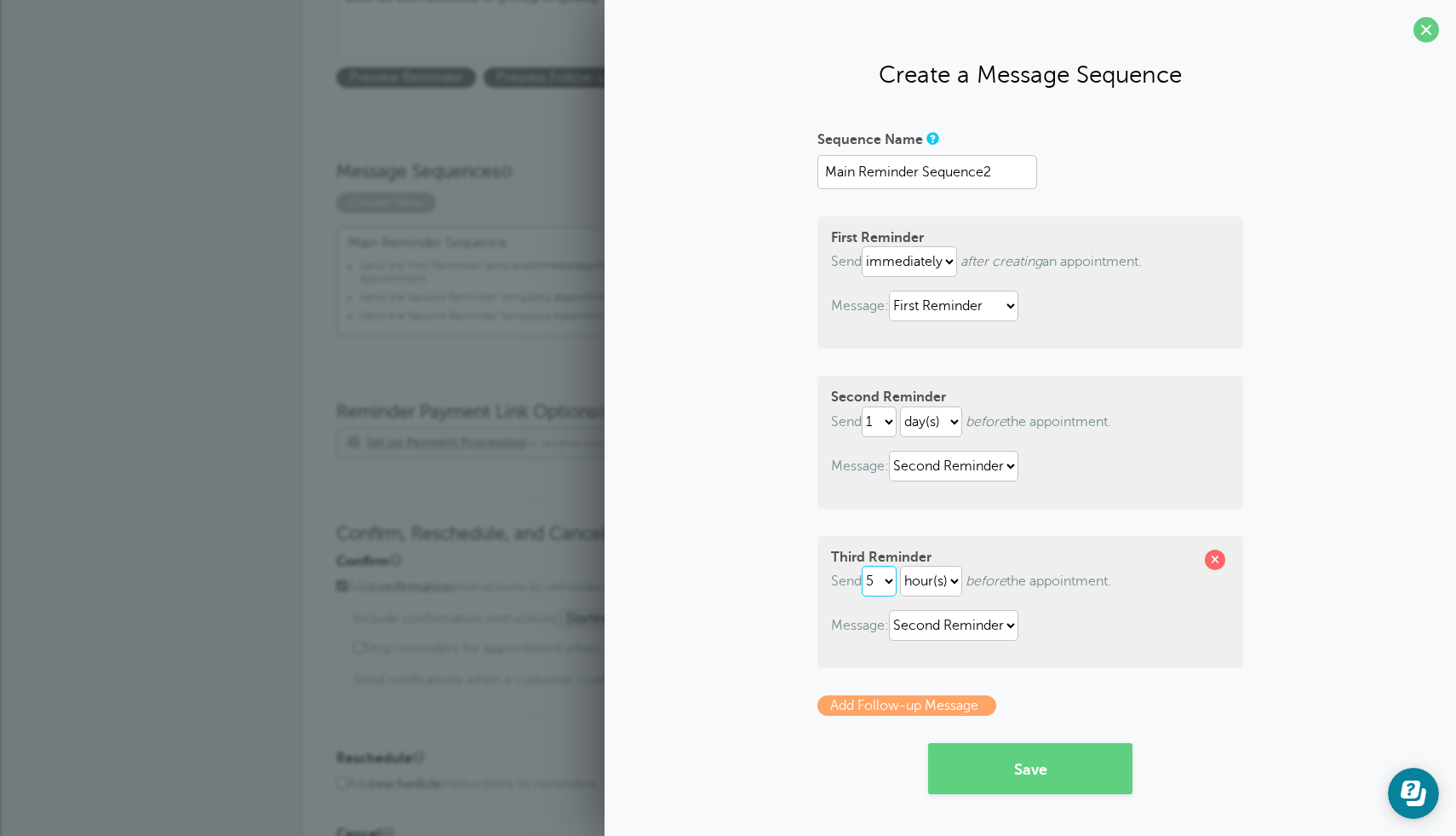
click at [865, 566] on select "1 2 3 4 5 6 7 8 9 10 11 12 13 14 15 16 17 18 19 20 21 22 23 24 25 26 27 28 29 30" at bounding box center [879, 581] width 35 height 31
click at [891, 421] on select "1 2 3 4 5 6 7 8 9 10 11 12 13 14 15 16 17 18 19 20 21 22 23 24 25 26 27 28 29 30" at bounding box center [879, 421] width 35 height 31
select select "5"
click at [865, 406] on select "1 2 3 4 5 6 7 8 9 10 11 12 13 14 15 16 17 18 19 20 21 22 23 24 25 26 27 28 29 30" at bounding box center [879, 421] width 35 height 31
click at [959, 424] on select "hour(s) day(s)" at bounding box center [932, 421] width 62 height 31
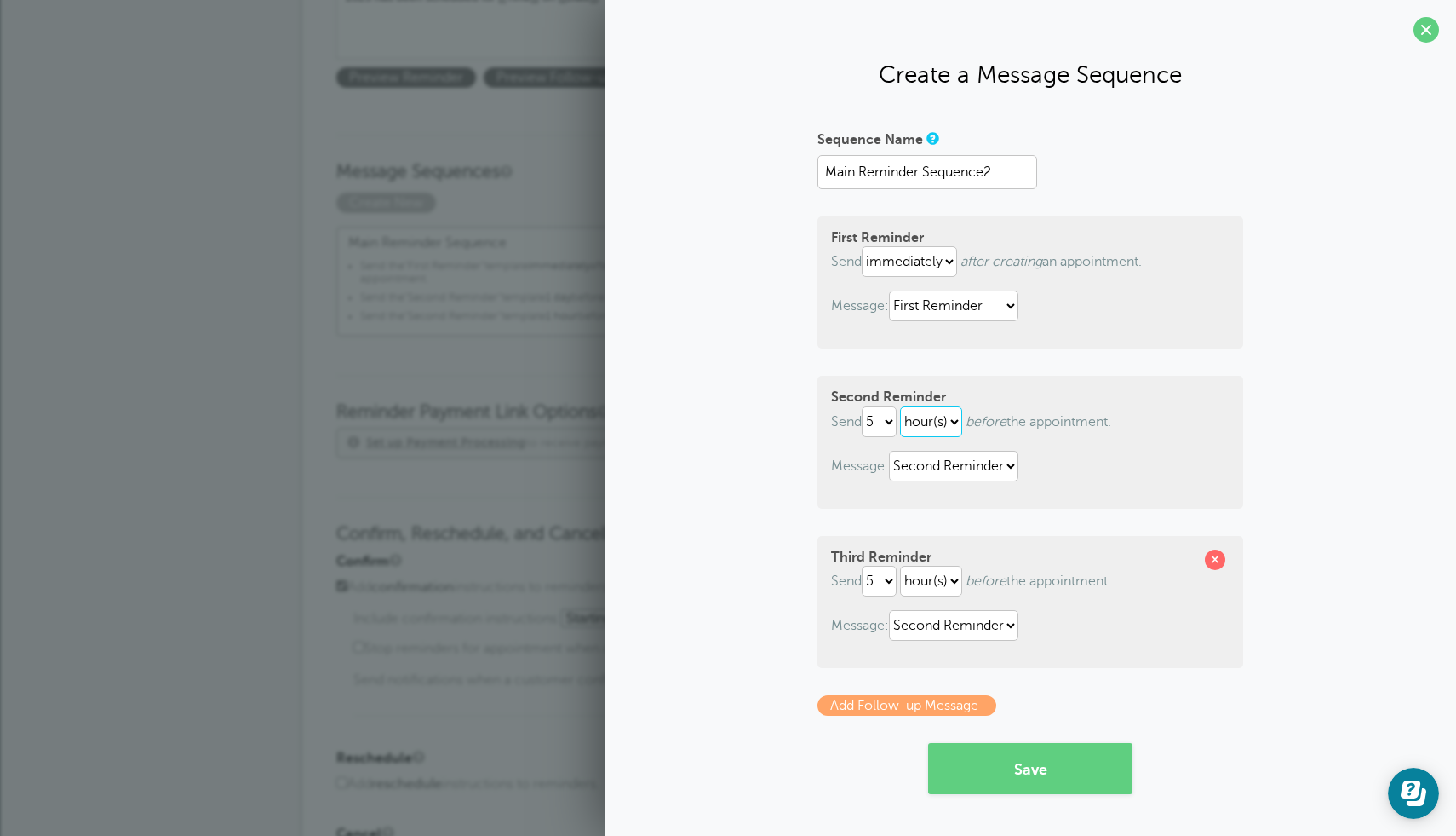
click at [904, 406] on select "hour(s) day(s)" at bounding box center [932, 421] width 62 height 31
select select "DAY"
click at [874, 576] on select "1 2 3 4 5 6 7 8 9 10 11 12 13 14 15 16 17 18 19 20 21 22 23 24 25 26 27 28 29 30" at bounding box center [879, 581] width 35 height 31
select select "1"
click at [865, 566] on select "1 2 3 4 5 6 7 8 9 10 11 12 13 14 15 16 17 18 19 20 21 22 23 24 25 26 27 28 29 30" at bounding box center [879, 581] width 35 height 31
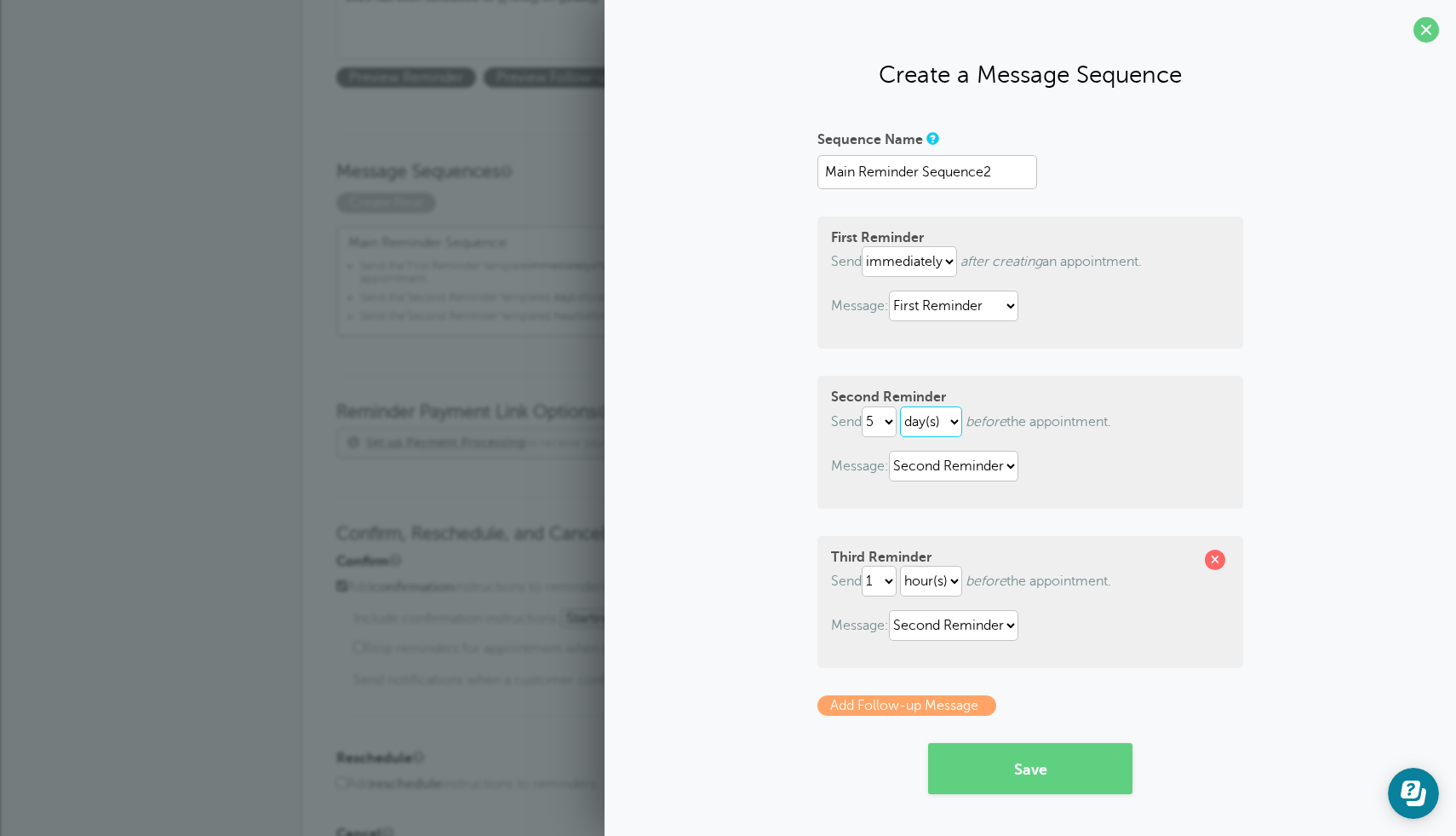
click at [939, 421] on select "hour(s) day(s)" at bounding box center [932, 421] width 62 height 31
select select "HOUR"
click at [904, 406] on select "hour(s) day(s)" at bounding box center [932, 421] width 62 height 31
click at [1033, 765] on button "Save" at bounding box center [1029, 768] width 204 height 51
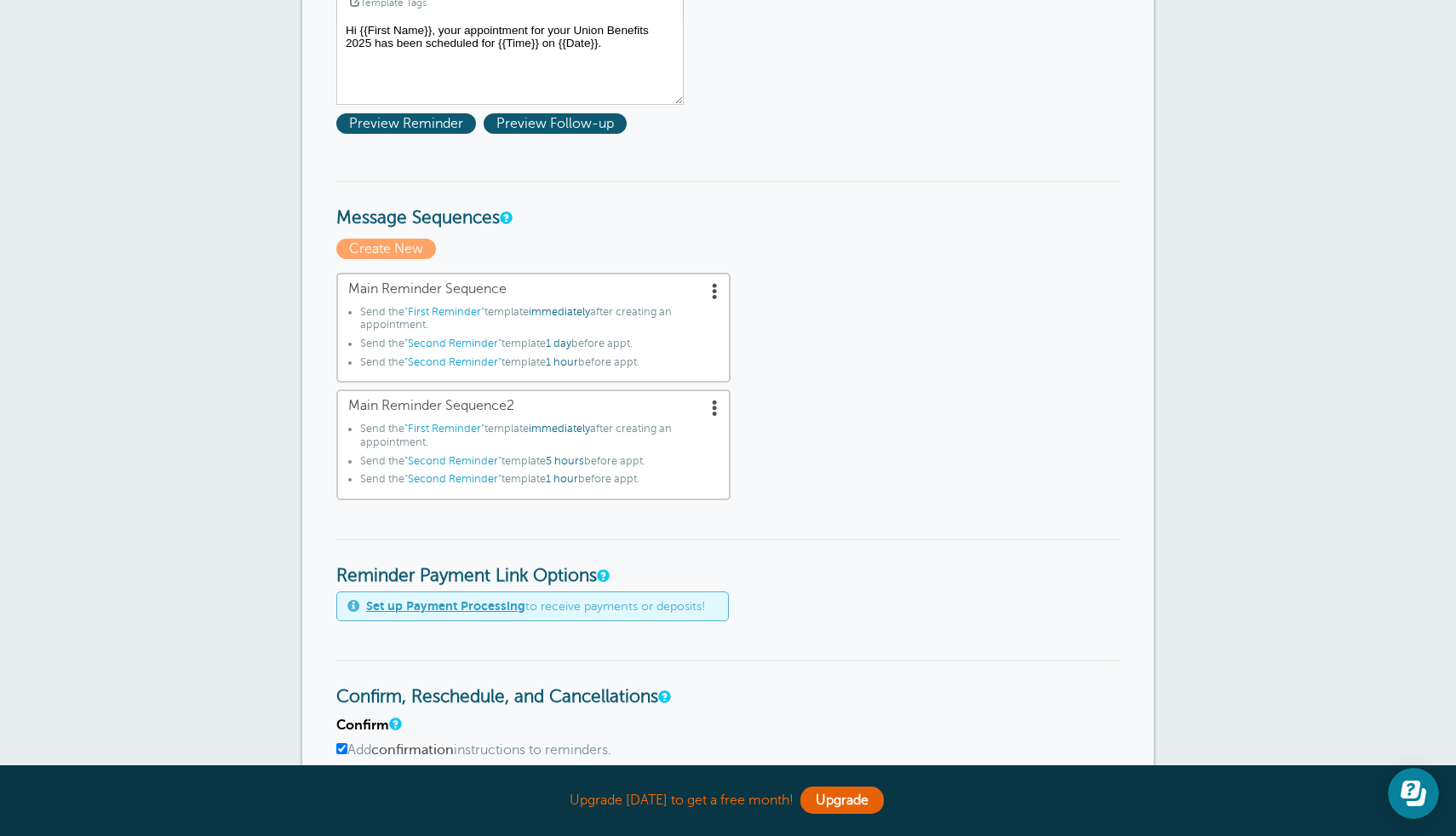
scroll to position [374, 0]
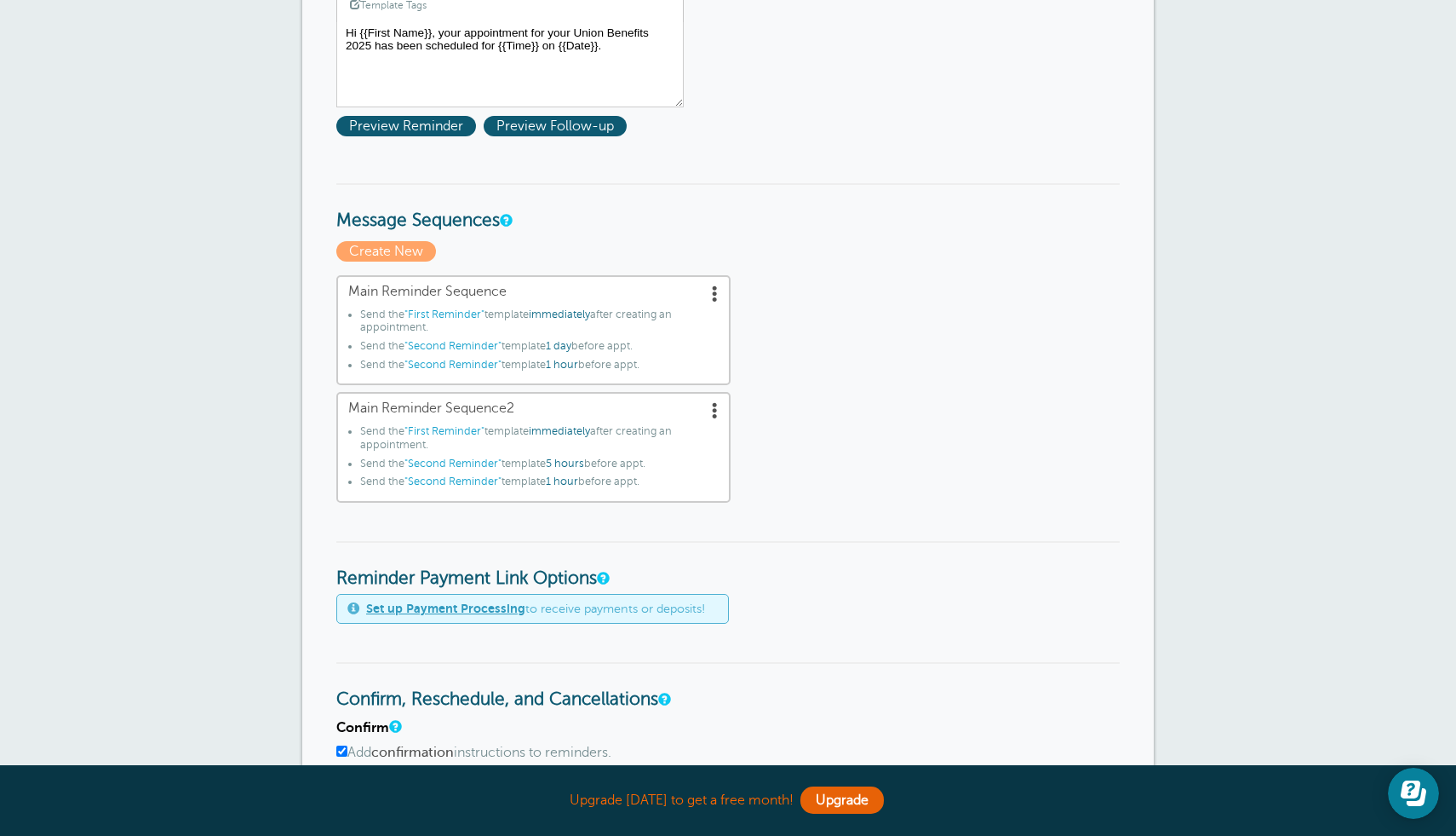
click at [711, 288] on span at bounding box center [715, 293] width 17 height 17
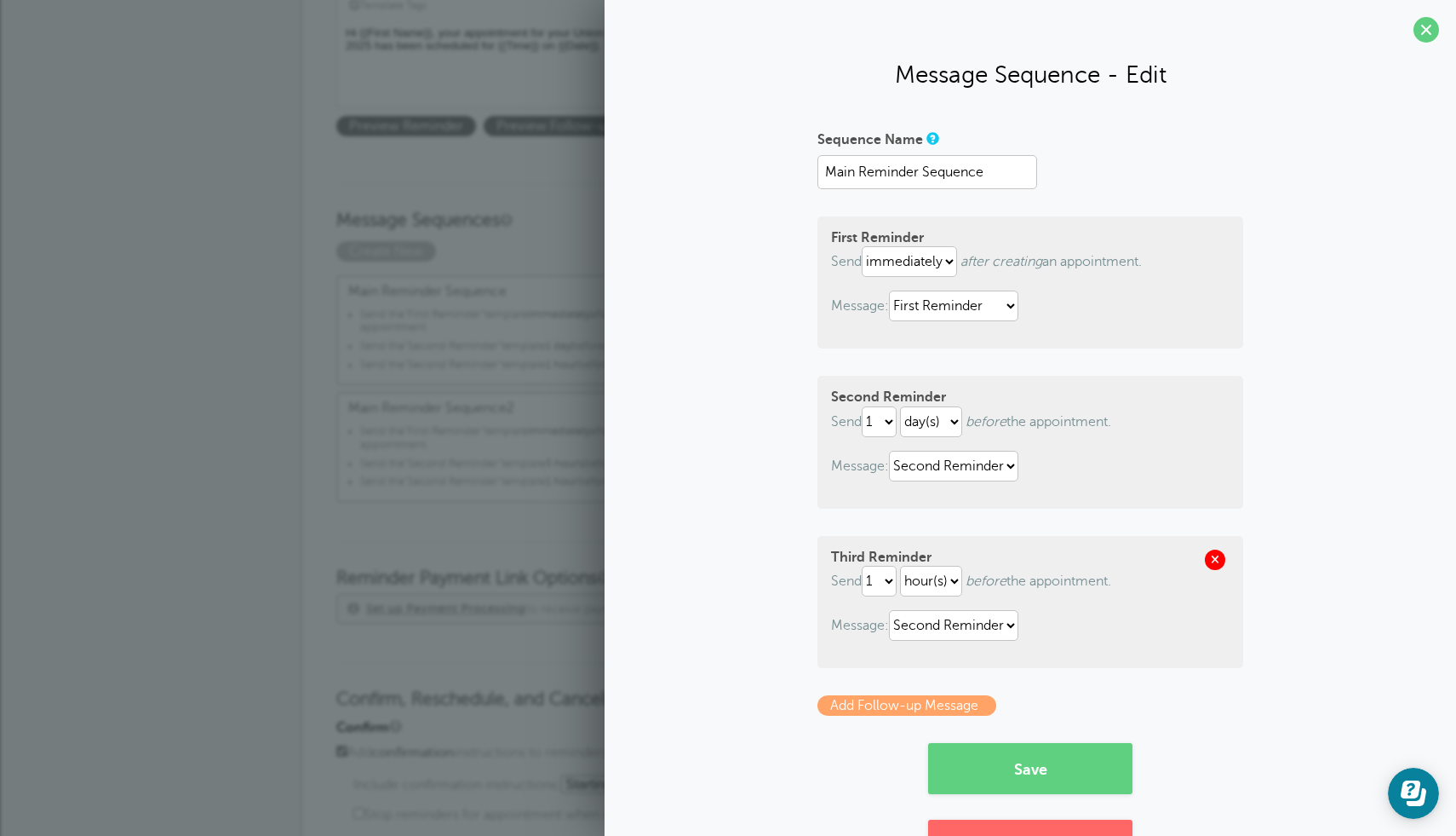
click at [1216, 559] on span at bounding box center [1215, 560] width 21 height 21
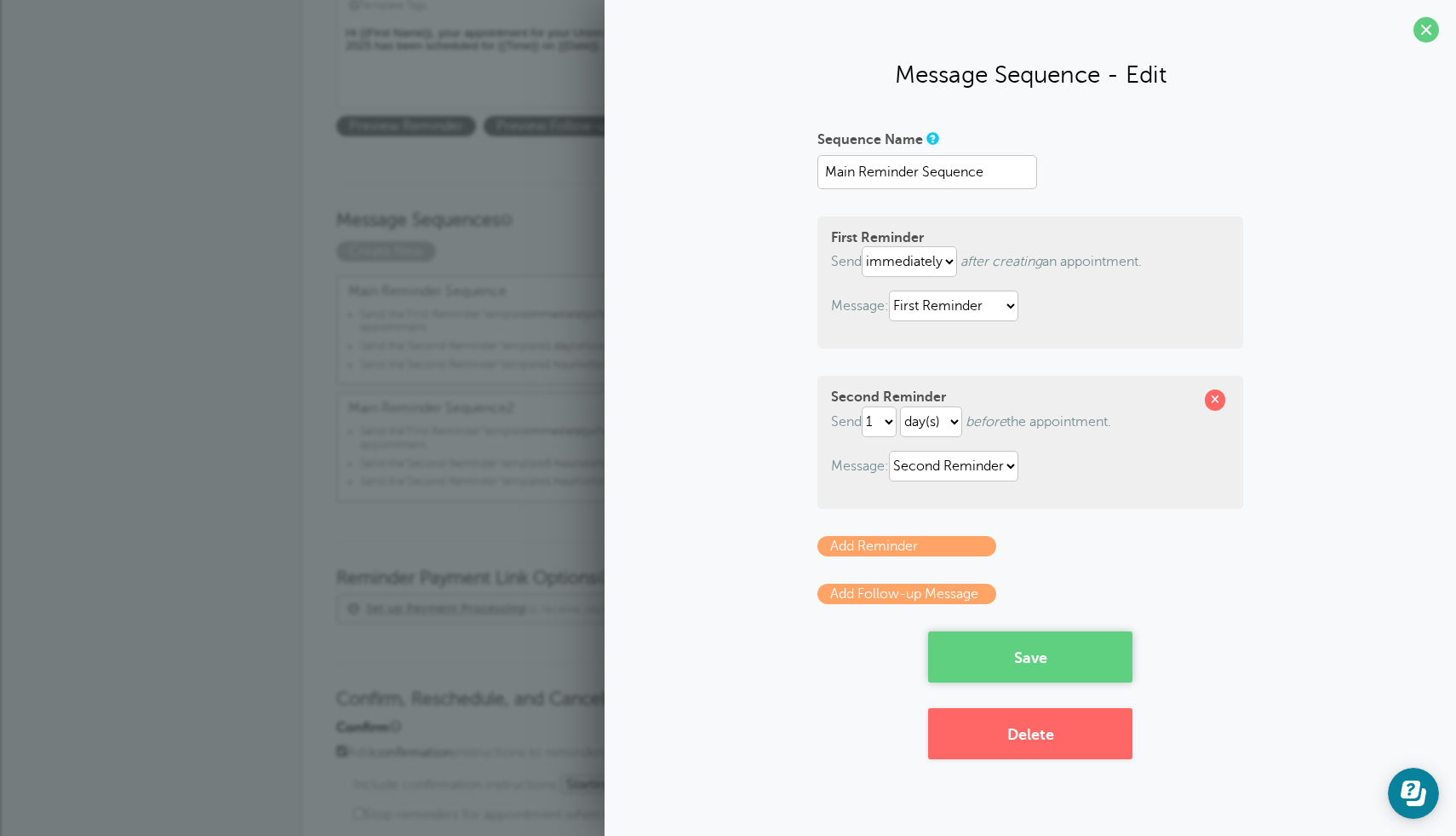
click at [1030, 652] on button "Save" at bounding box center [1029, 656] width 204 height 51
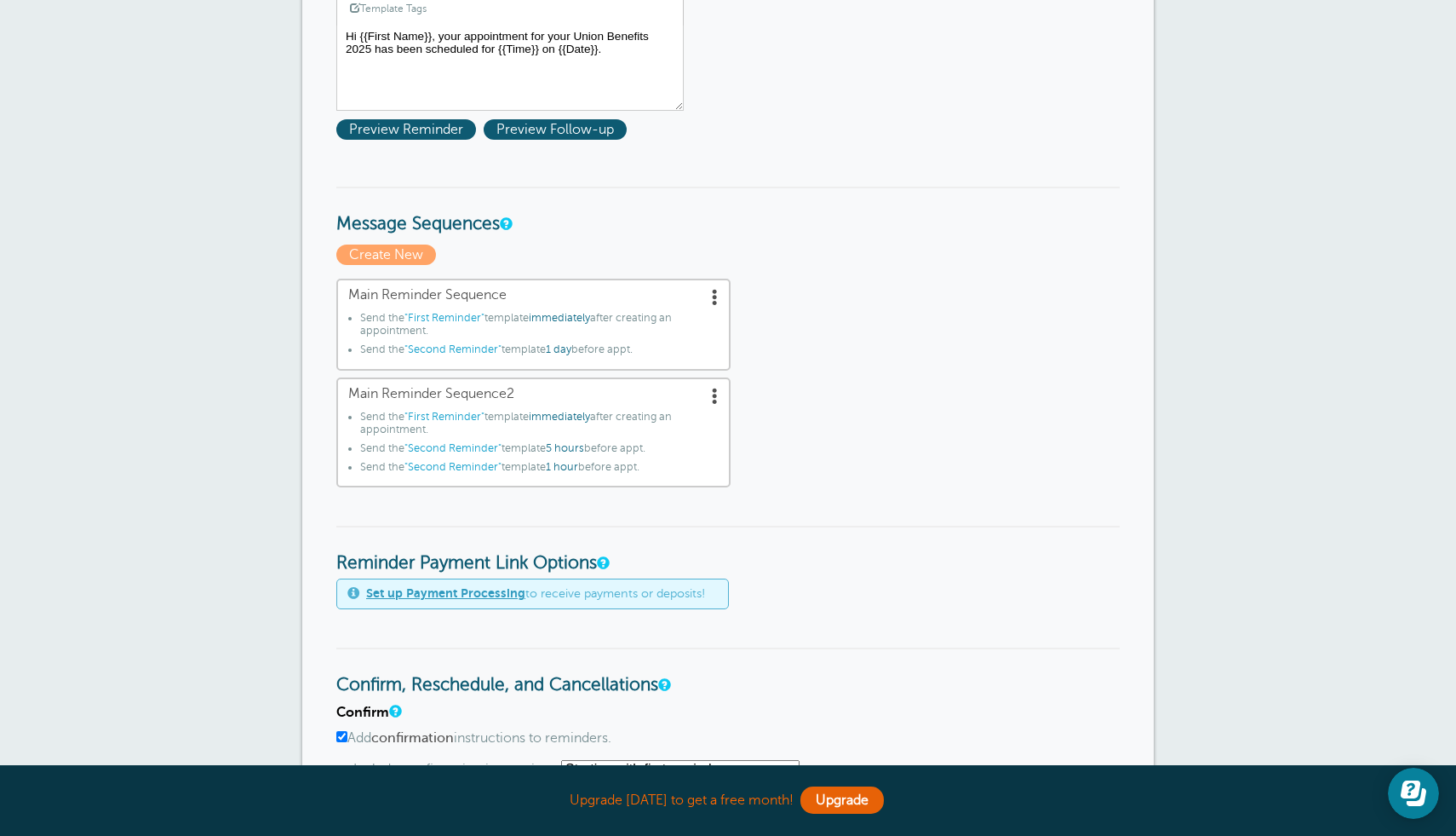
scroll to position [425, 0]
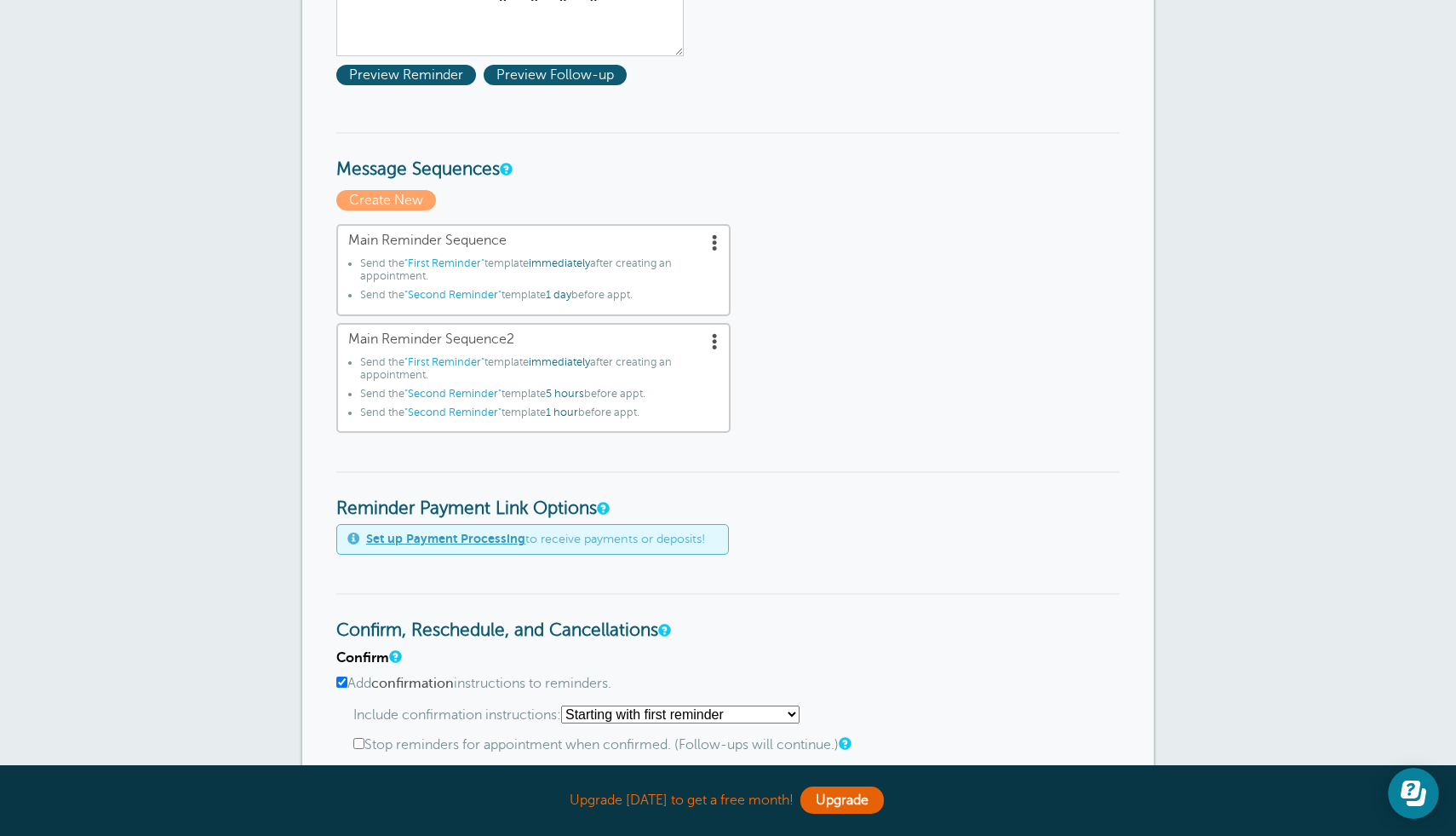
click at [720, 235] on span at bounding box center [715, 242] width 17 height 17
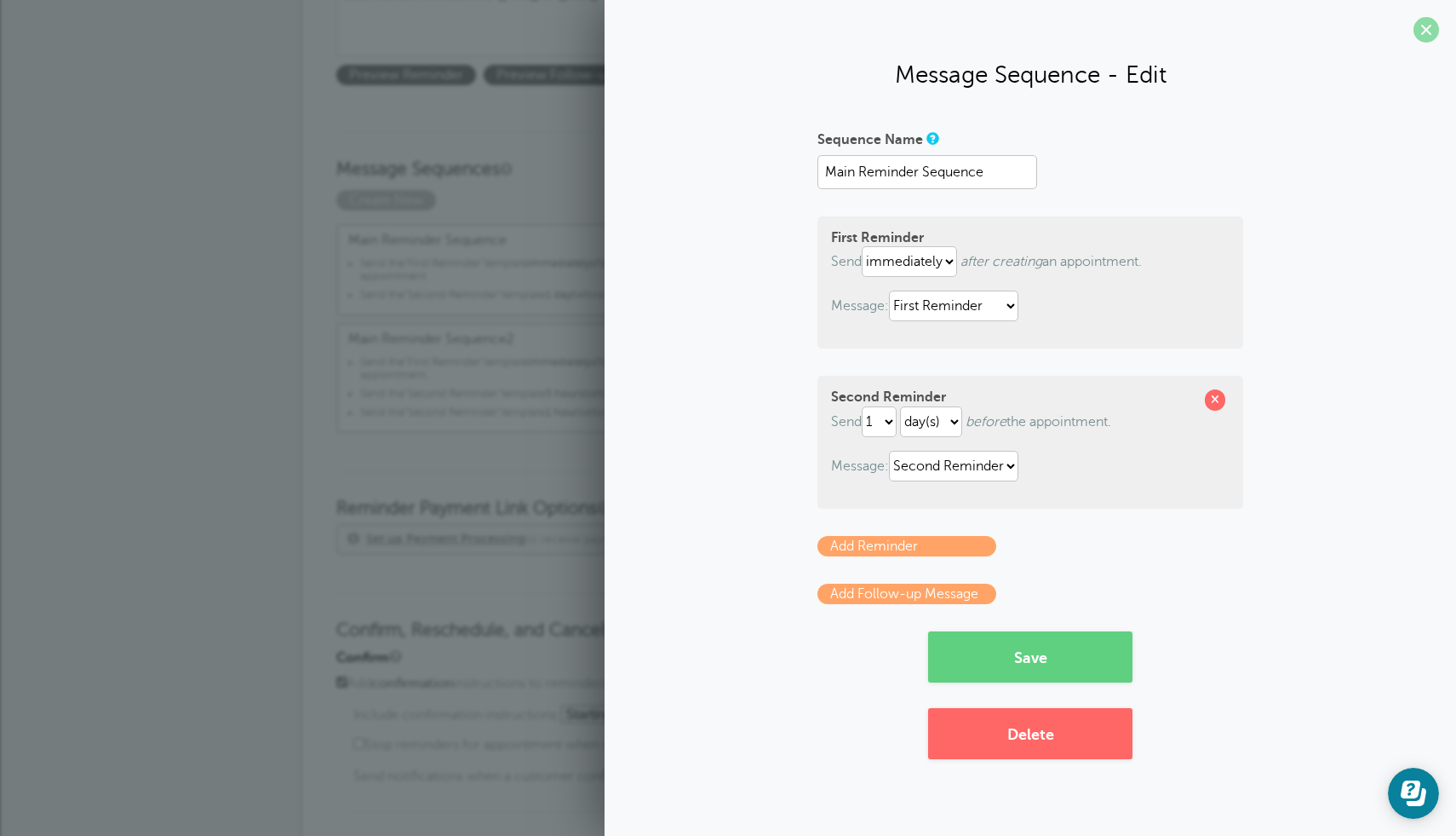
click at [1429, 23] on span at bounding box center [1426, 29] width 25 height 25
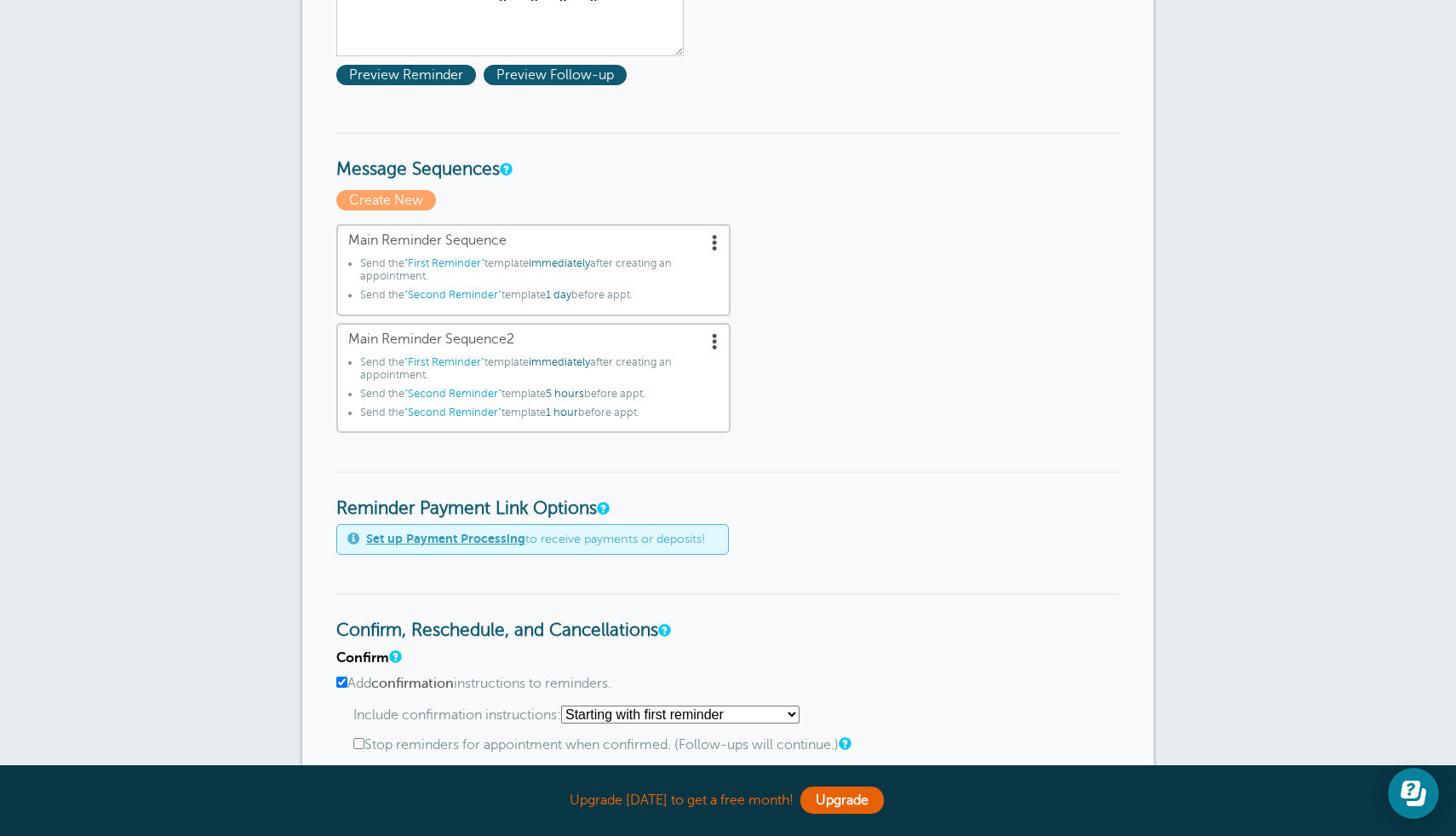
click at [712, 339] on span at bounding box center [715, 340] width 17 height 17
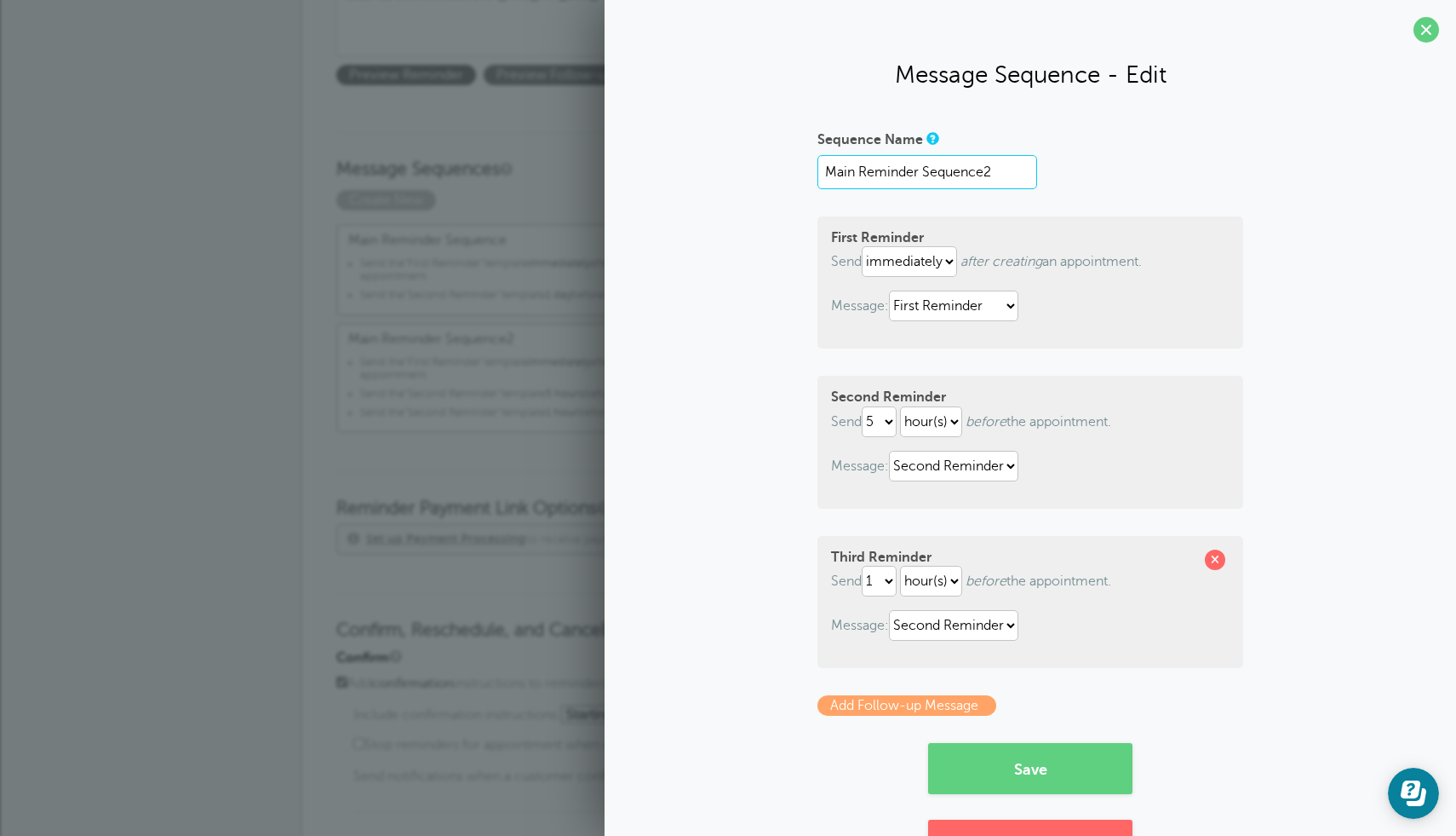
drag, startPoint x: 1015, startPoint y: 177, endPoint x: 593, endPoint y: 80, distance: 433.0
click at [593, 80] on body "Upgrade [DATE] to get a free month! Upgrade GoReminders [GEOGRAPHIC_DATA] New C…" at bounding box center [728, 563] width 1456 height 1978
type input "day of"
click at [1172, 296] on p "Message: First Reminder Second Reminder Third Reminder" at bounding box center [1030, 306] width 399 height 31
click at [908, 260] on select "immediately 1 2 3 4 5 6 7 8 9 10 11 12 13 14 15 16 17 18 19 20 21 22 23 24 25 2…" at bounding box center [909, 261] width 95 height 31
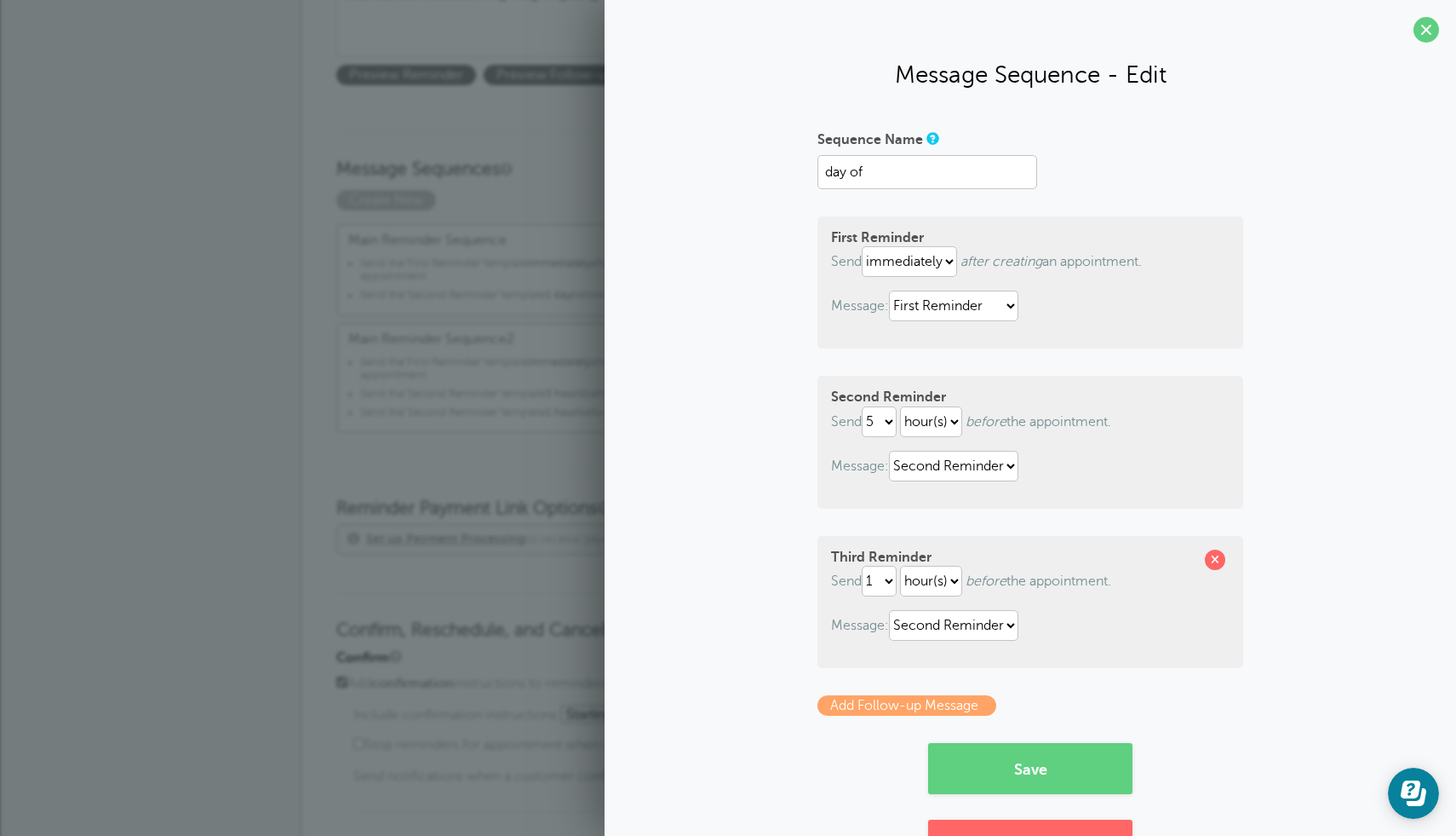
click at [1032, 279] on div "First Reminder Send immediately 1 2 3 4 5 6 7 8 9 10 11 12 13 14 15 16 17 18 19…" at bounding box center [1030, 282] width 426 height 132
click at [908, 265] on select "immediately 1 2 3 4 5 6 7 8 9 10 11 12 13 14 15 16 17 18 19 20 21 22 23 24 25 2…" at bounding box center [909, 261] width 95 height 31
select select "5"
click at [865, 246] on select "immediately 1 2 3 4 5 6 7 8 9 10 11 12 13 14 15 16 17 18 19 20 21 22 23 24 25 2…" at bounding box center [909, 261] width 95 height 31
click at [954, 256] on select "hour(s) day(s)" at bounding box center [933, 261] width 62 height 31
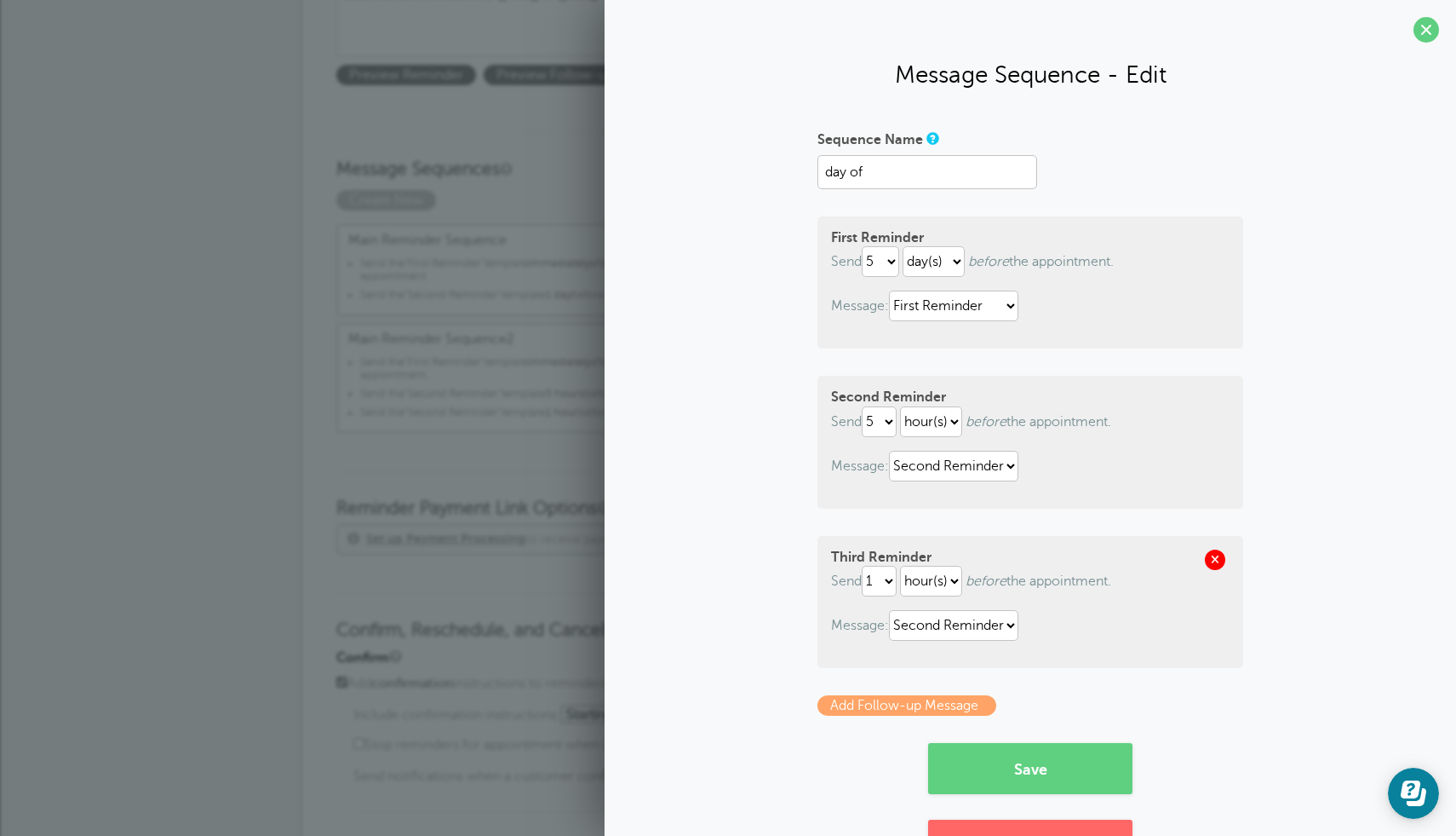
click at [1209, 559] on span at bounding box center [1215, 560] width 21 height 21
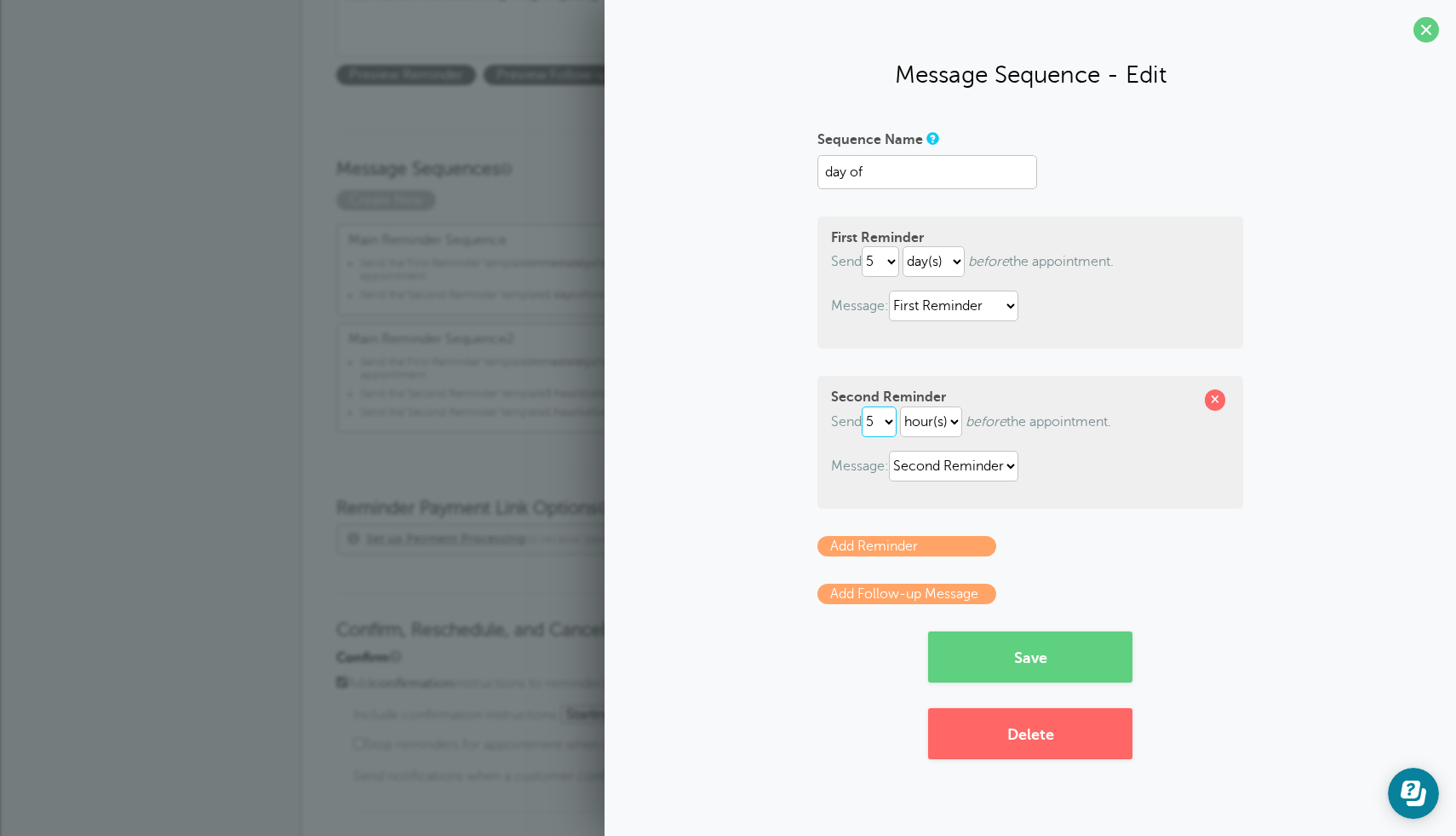
click at [885, 431] on select "1 2 3 4 5 6 7 8 9 10 11 12 13 14 15 16 17 18 19 20 21 22 23 24 25 26 27 28 29 30" at bounding box center [879, 421] width 35 height 31
select select "1"
click at [865, 406] on select "1 2 3 4 5 6 7 8 9 10 11 12 13 14 15 16 17 18 19 20 21 22 23 24 25 26 27 28 29 30" at bounding box center [879, 421] width 35 height 31
click at [932, 260] on select "hour(s) day(s)" at bounding box center [933, 261] width 62 height 31
select select "HOUR"
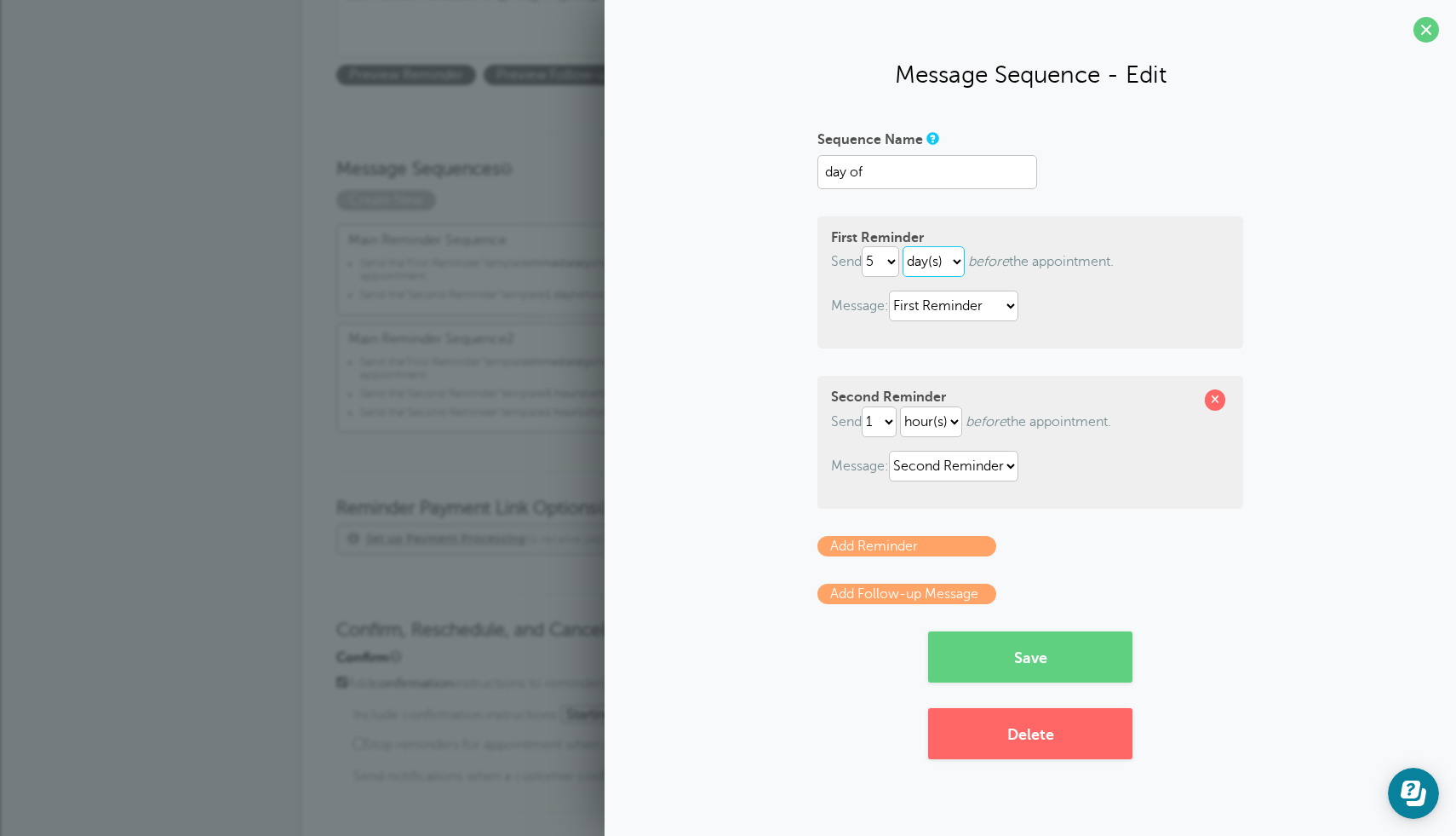
click at [906, 246] on select "hour(s) day(s)" at bounding box center [933, 261] width 62 height 31
click at [979, 305] on select "First Reminder Second Reminder Third Reminder" at bounding box center [954, 306] width 130 height 31
click at [892, 291] on select "First Reminder Second Reminder Third Reminder" at bounding box center [954, 306] width 130 height 31
click at [982, 313] on select "First Reminder Second Reminder Third Reminder" at bounding box center [954, 306] width 130 height 31
click at [892, 291] on select "First Reminder Second Reminder Third Reminder" at bounding box center [954, 306] width 130 height 31
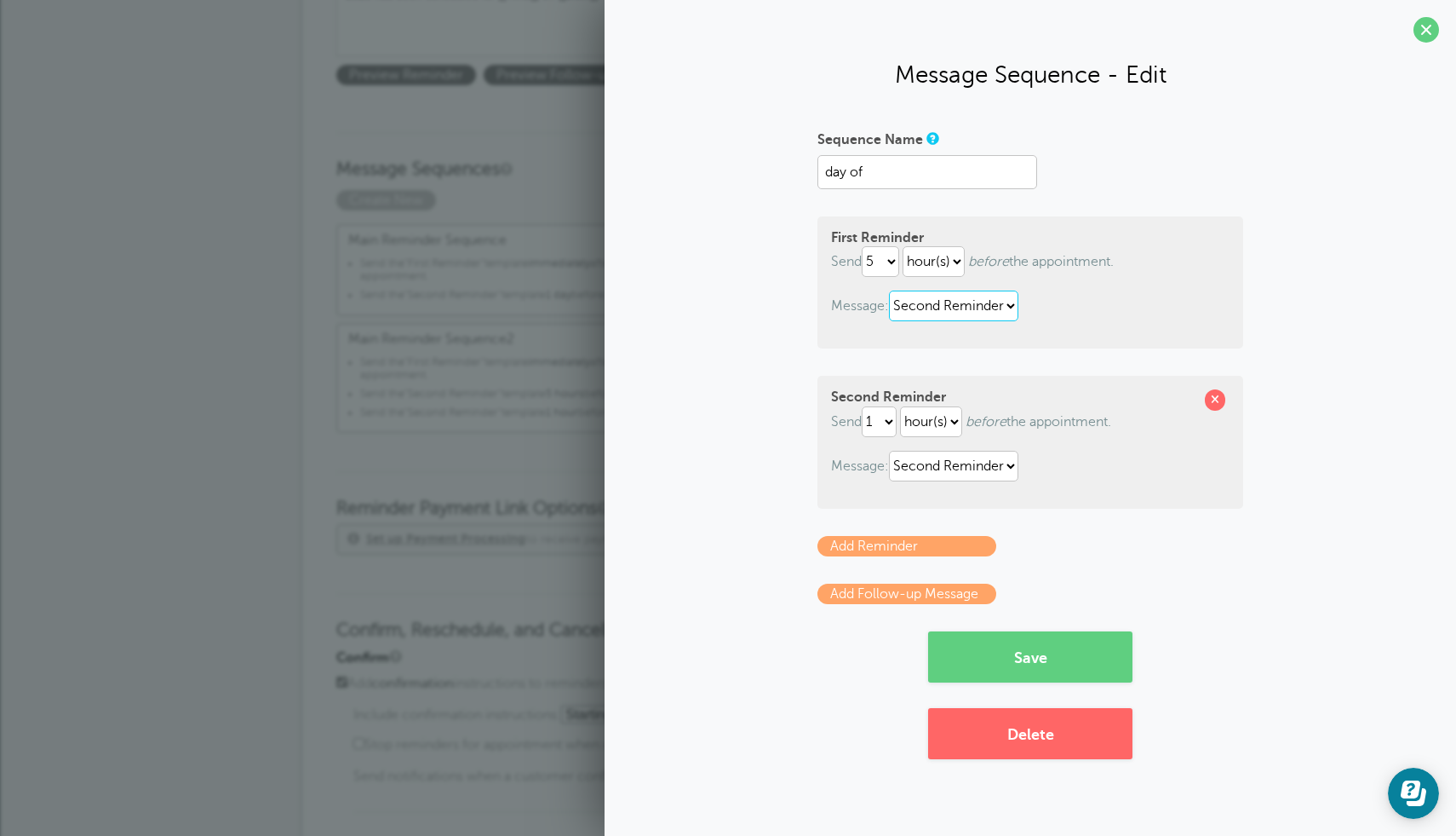
click at [923, 302] on select "First Reminder Second Reminder Third Reminder" at bounding box center [954, 306] width 130 height 31
select select "159669"
click at [892, 291] on select "First Reminder Second Reminder Third Reminder" at bounding box center [954, 306] width 130 height 31
click at [1082, 655] on button "Save" at bounding box center [1029, 656] width 204 height 51
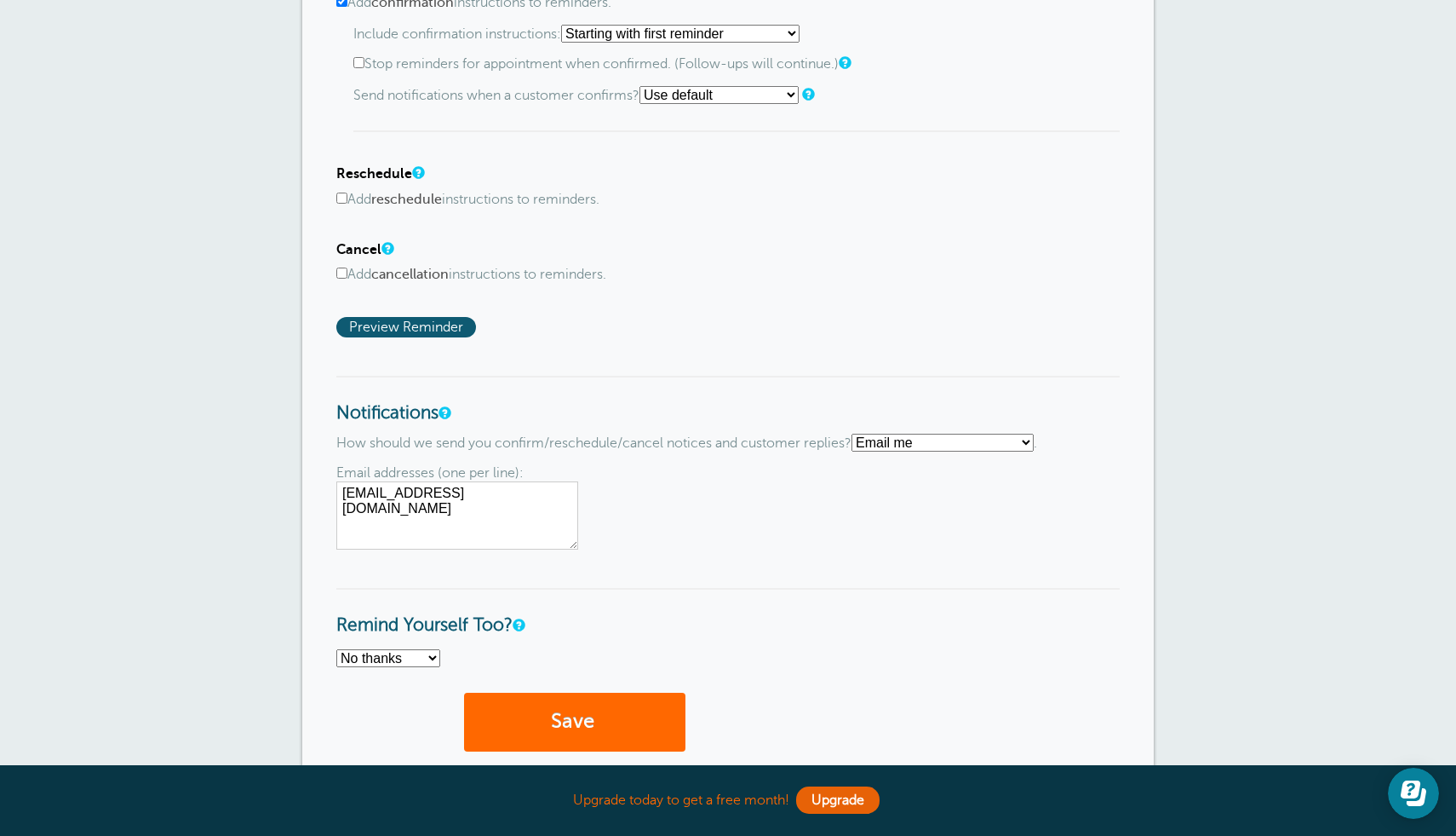
scroll to position [1068, 0]
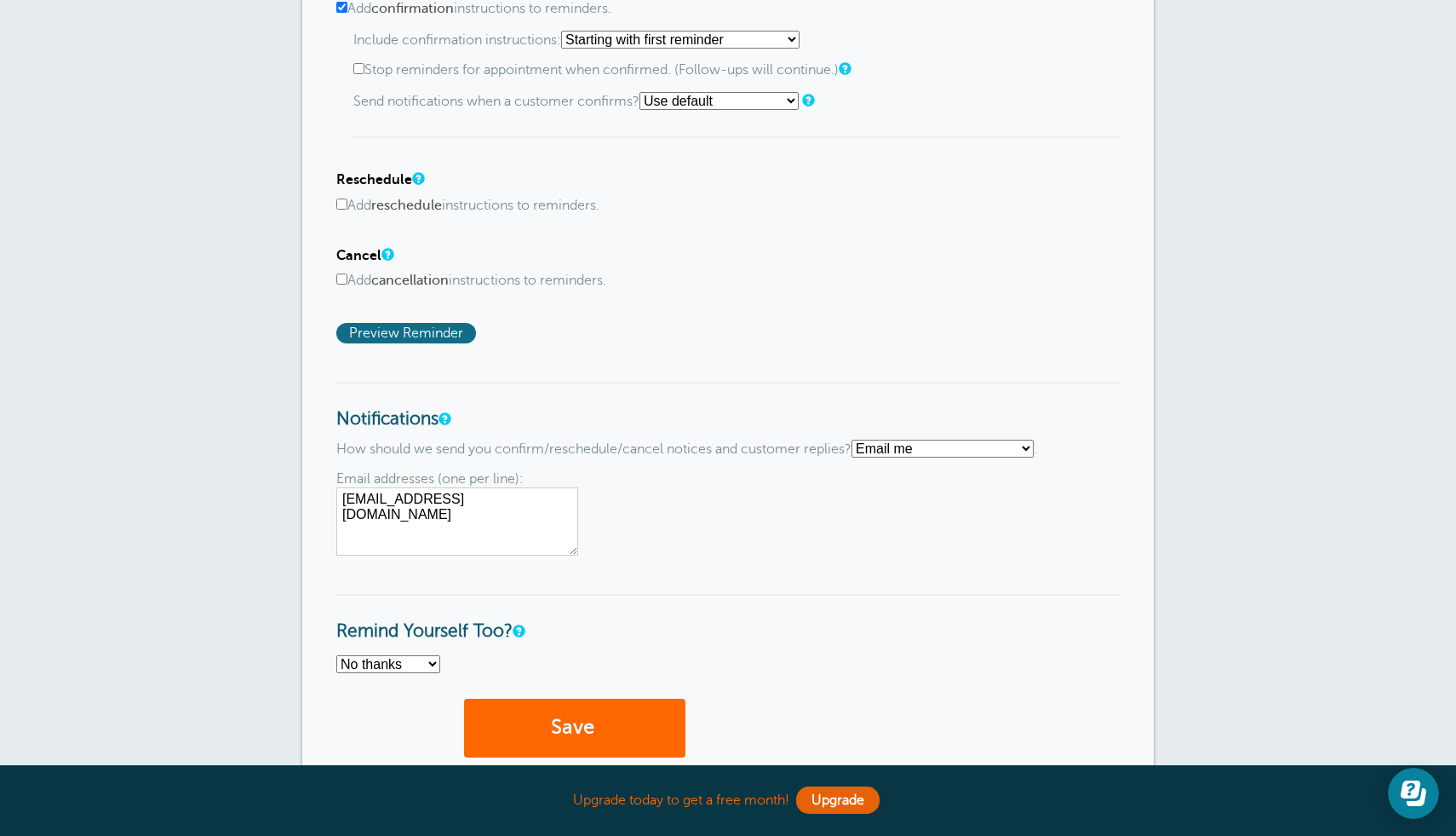
click at [418, 327] on span "Preview Reminder" at bounding box center [406, 333] width 140 height 21
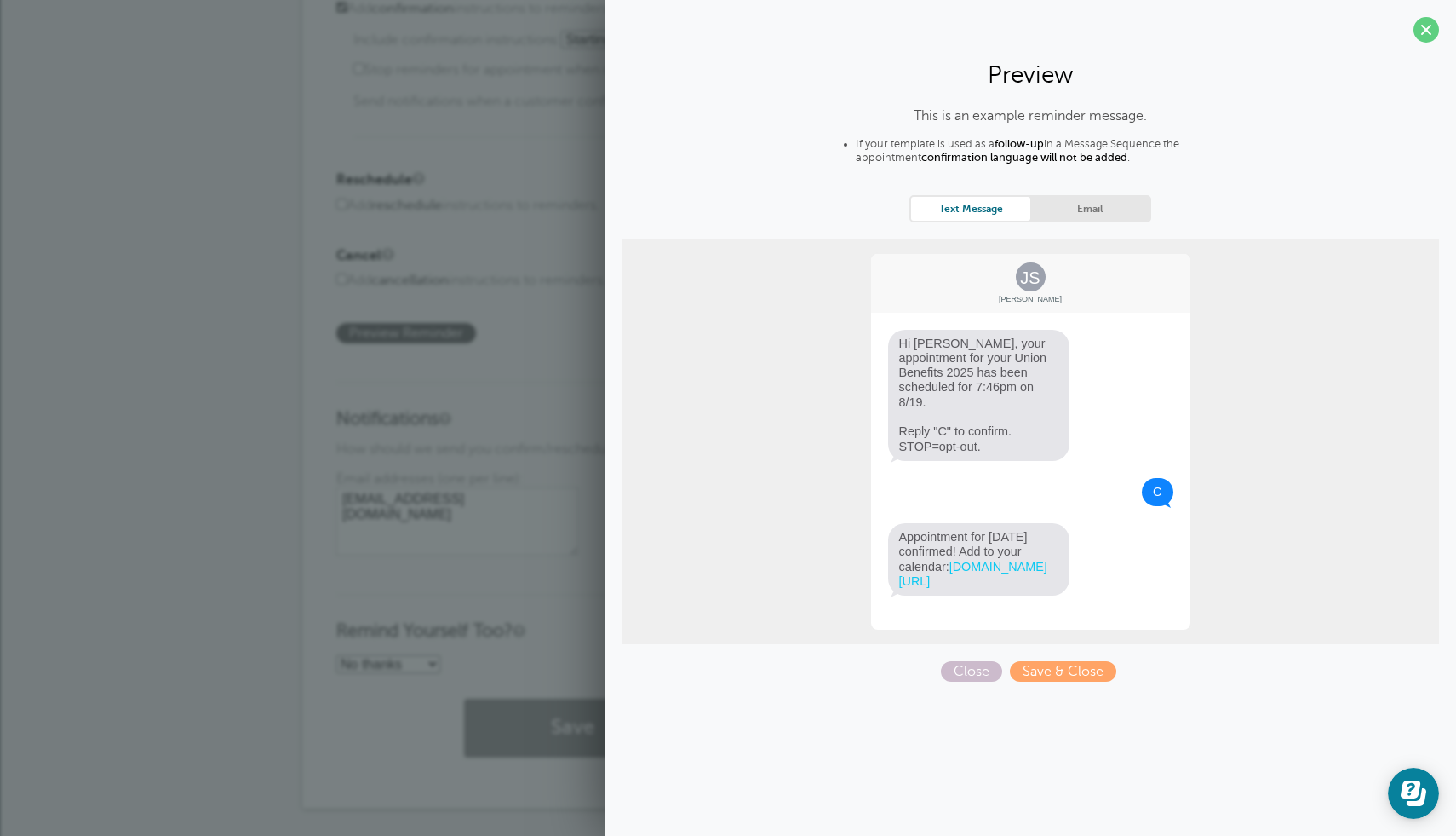
click at [583, 539] on div "Email addresses (one per line): [EMAIL_ADDRESS][DOMAIN_NAME]" at bounding box center [728, 513] width 783 height 85
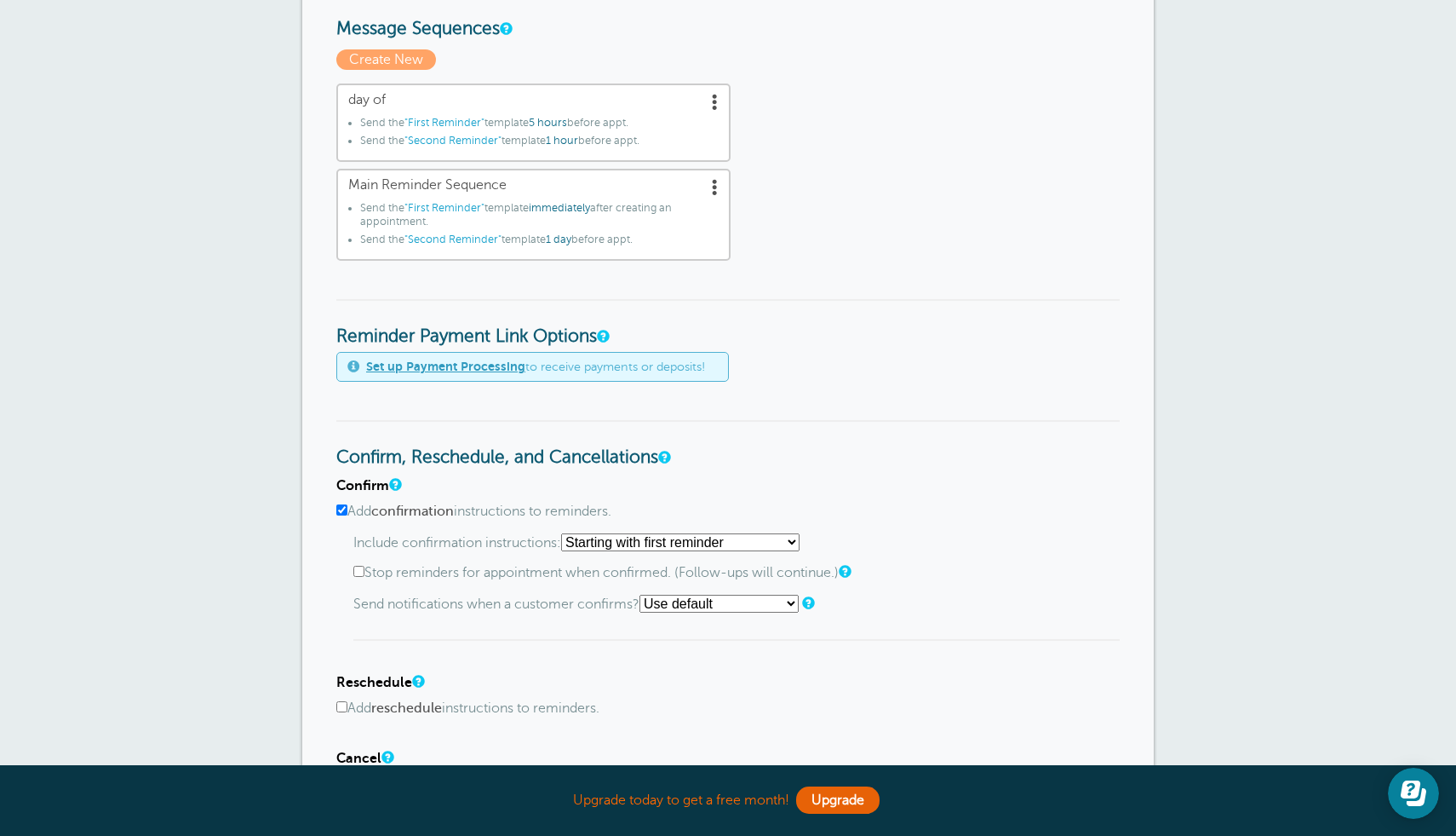
scroll to position [0, 0]
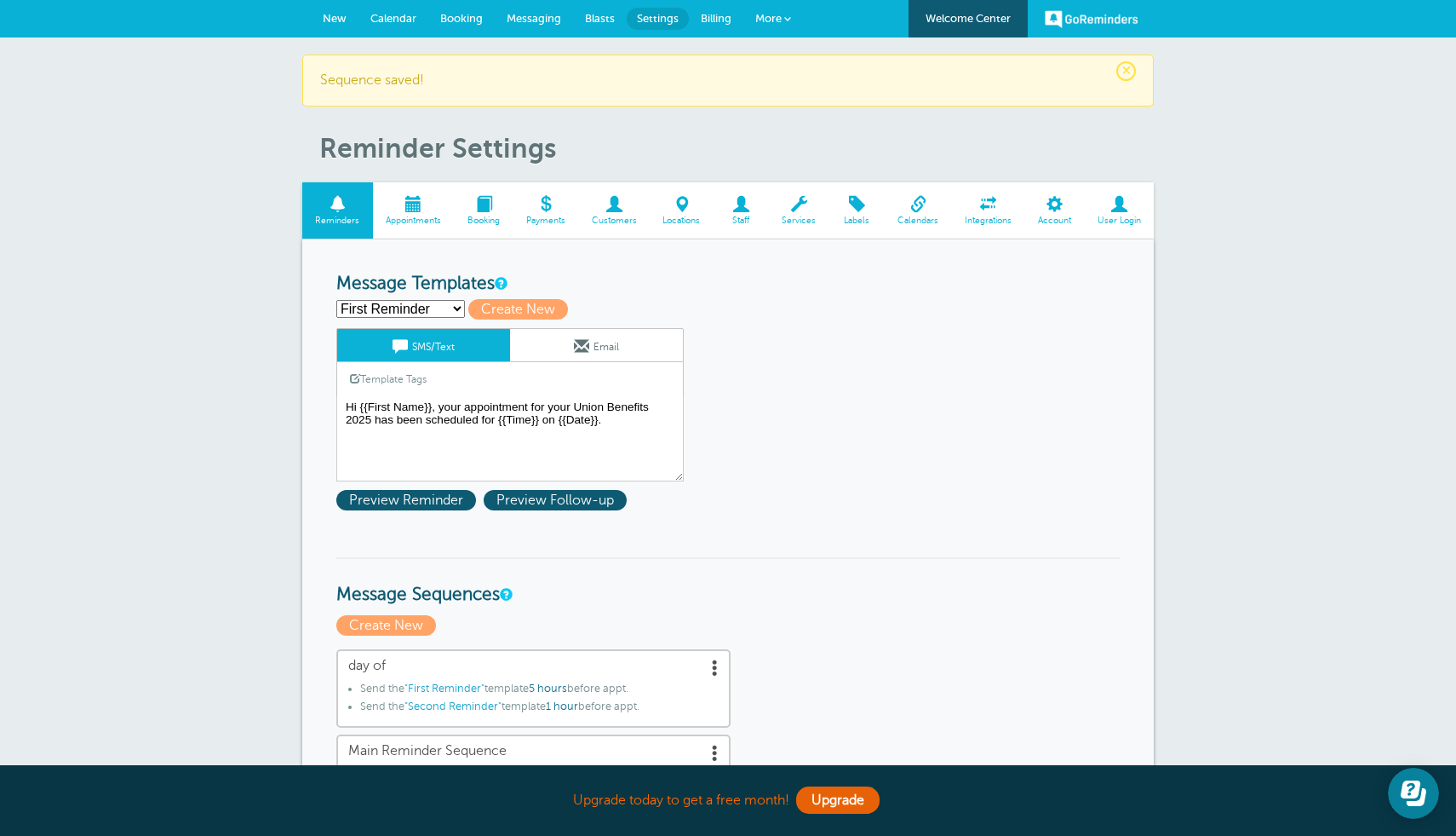
click at [968, 215] on span "Integrations" at bounding box center [989, 220] width 56 height 10
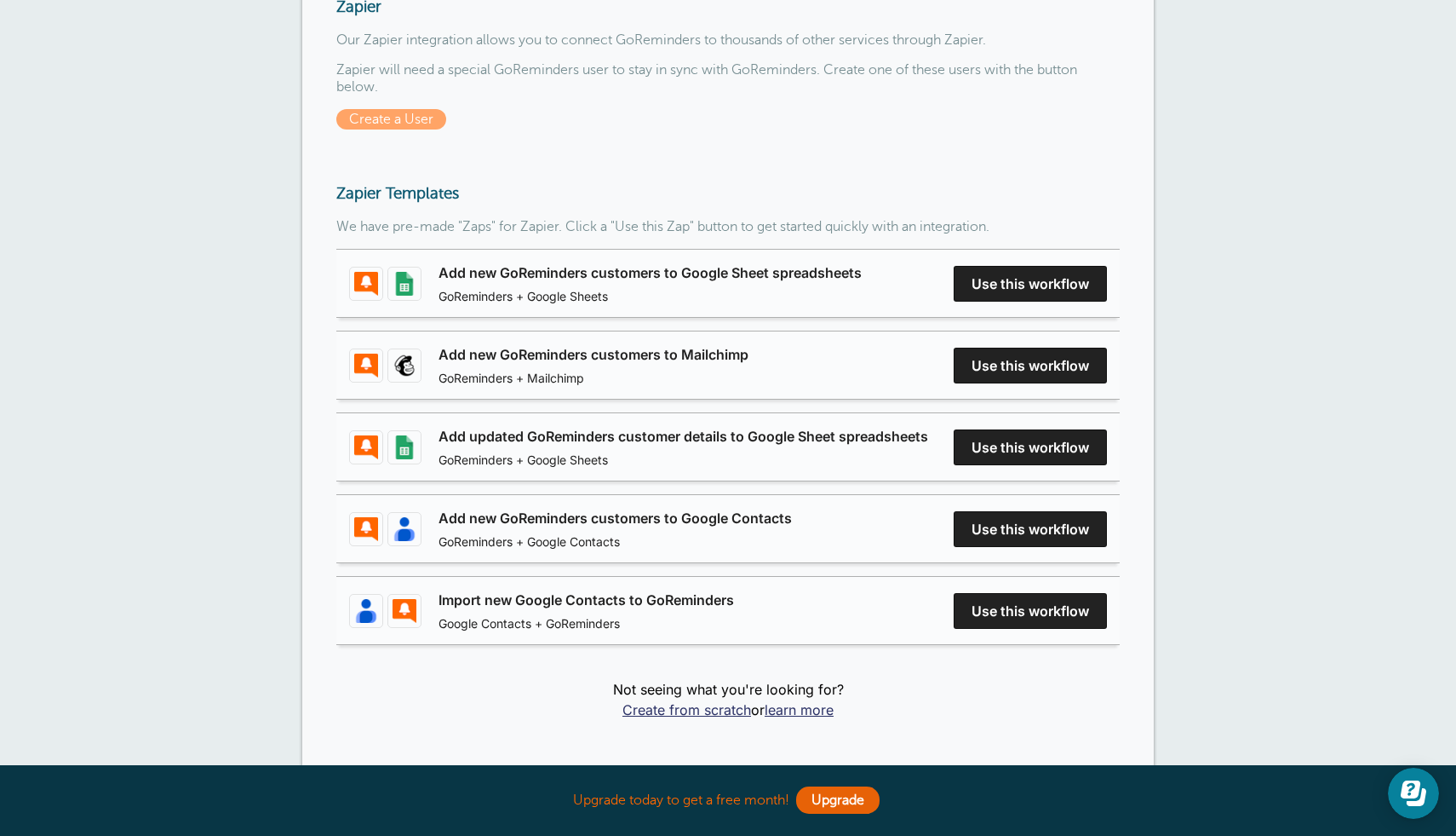
scroll to position [44, 0]
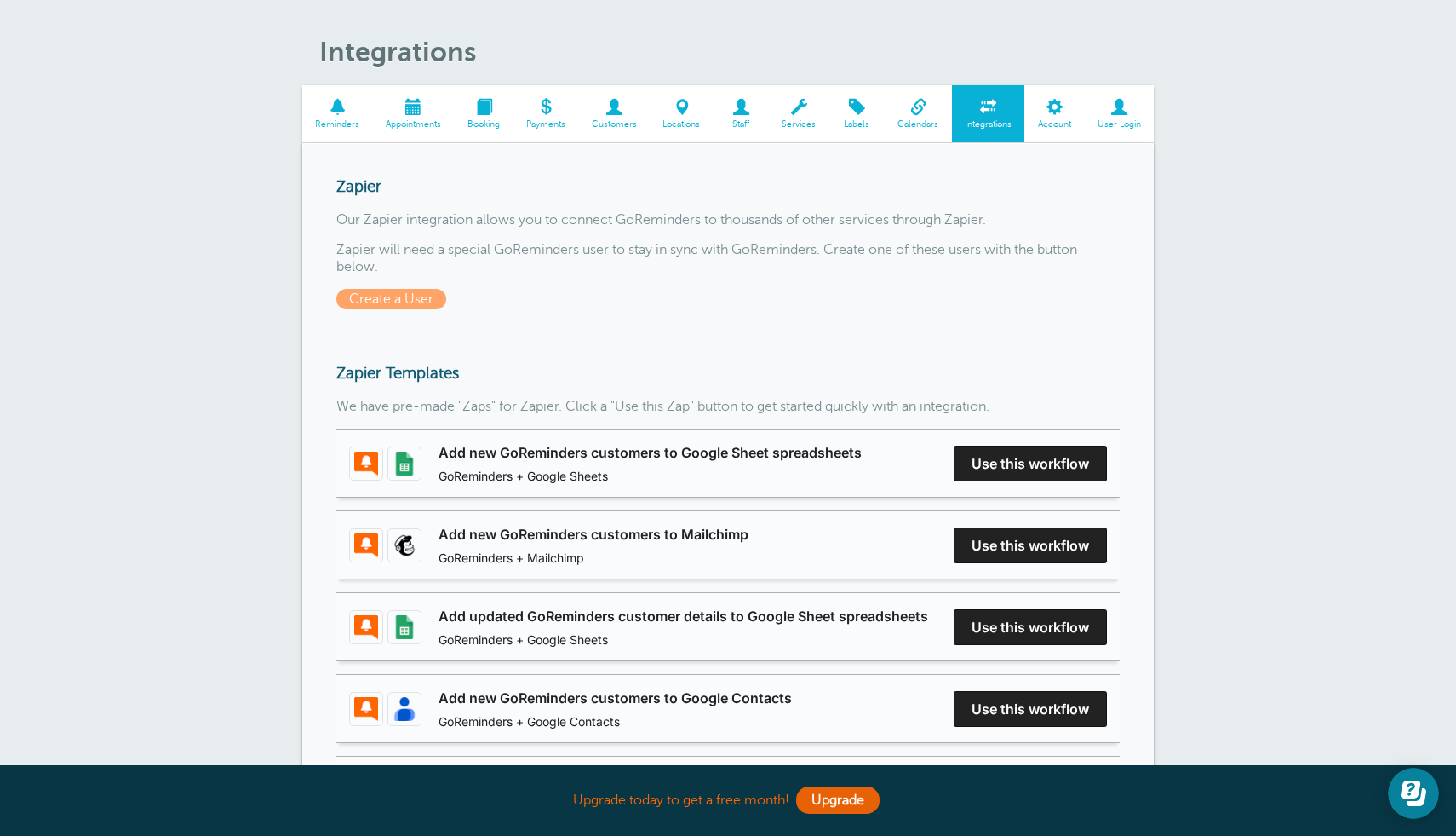
click at [915, 121] on span "Calendars" at bounding box center [917, 124] width 50 height 10
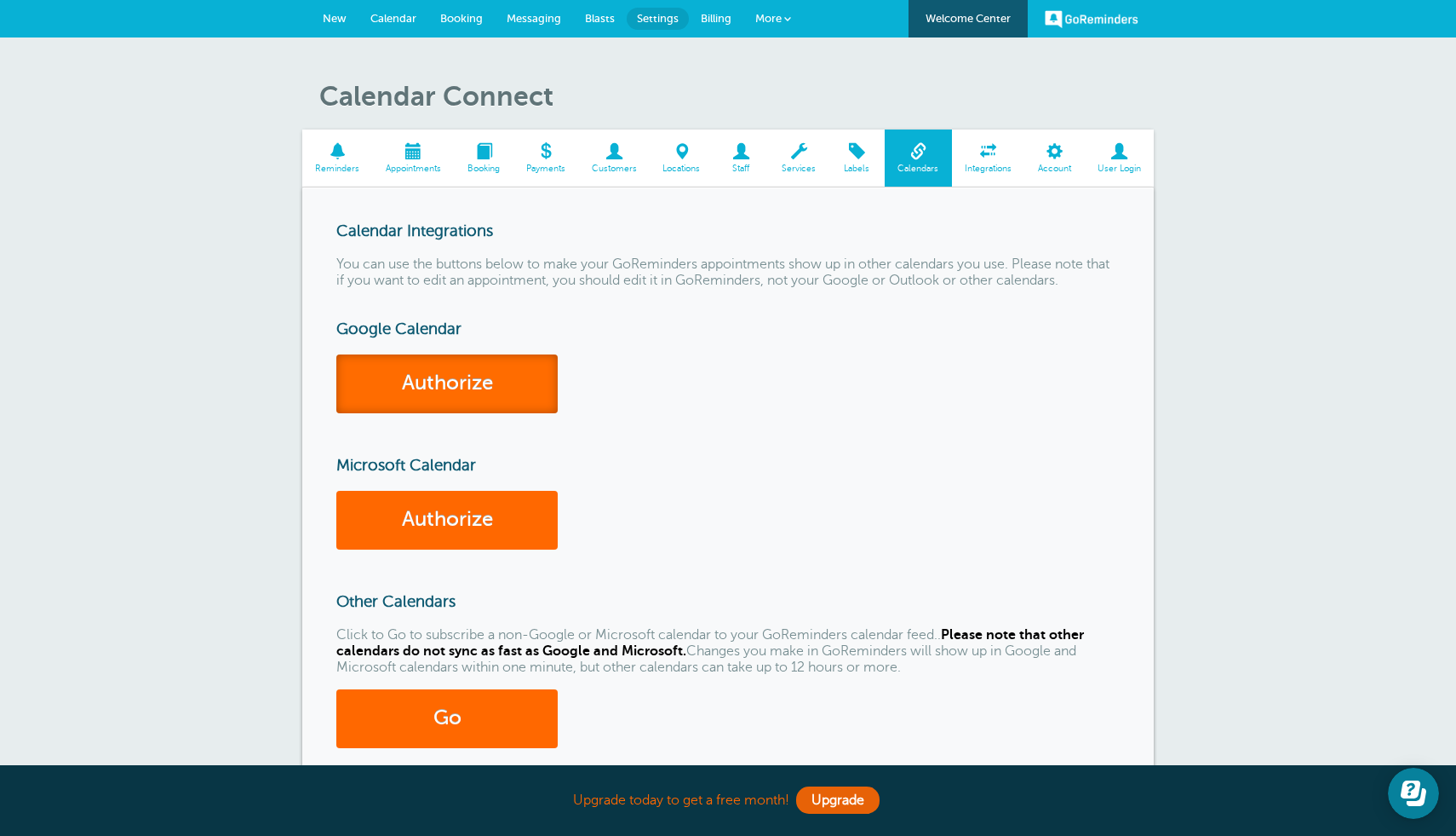
click at [460, 386] on link "Authorize" at bounding box center [447, 384] width 222 height 59
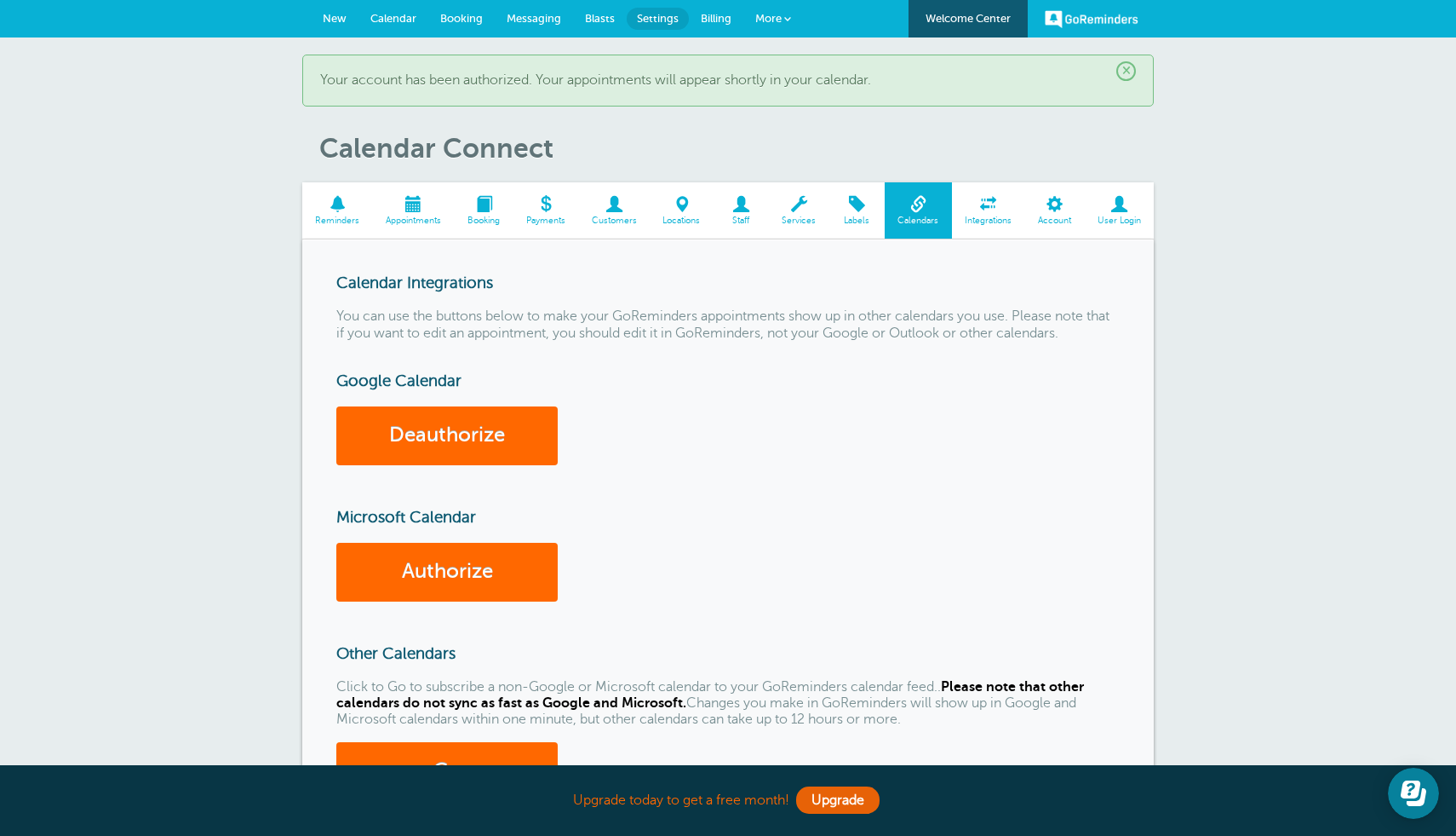
click at [861, 222] on span "Labels" at bounding box center [856, 220] width 39 height 10
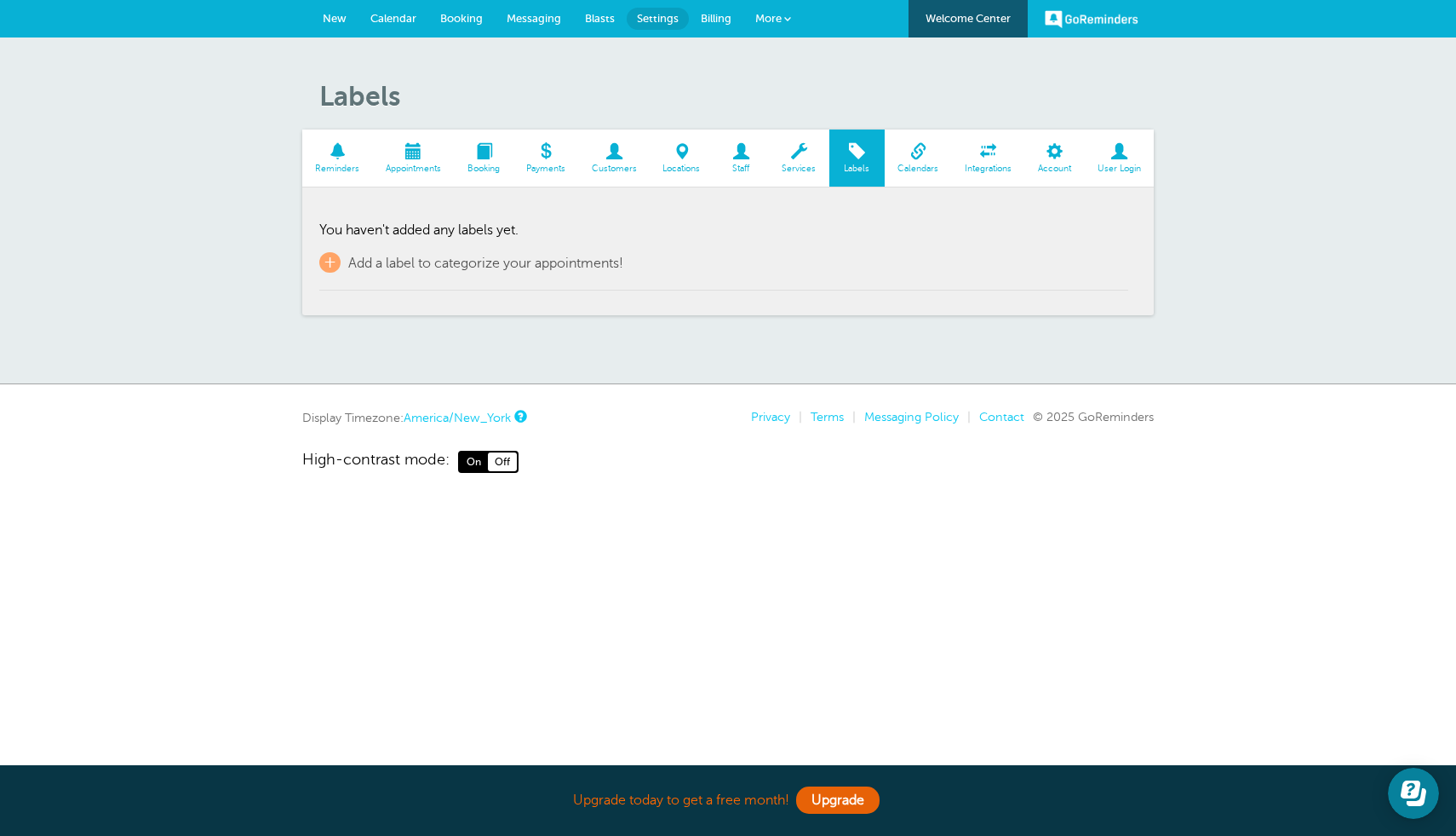
click at [677, 158] on span at bounding box center [681, 150] width 64 height 16
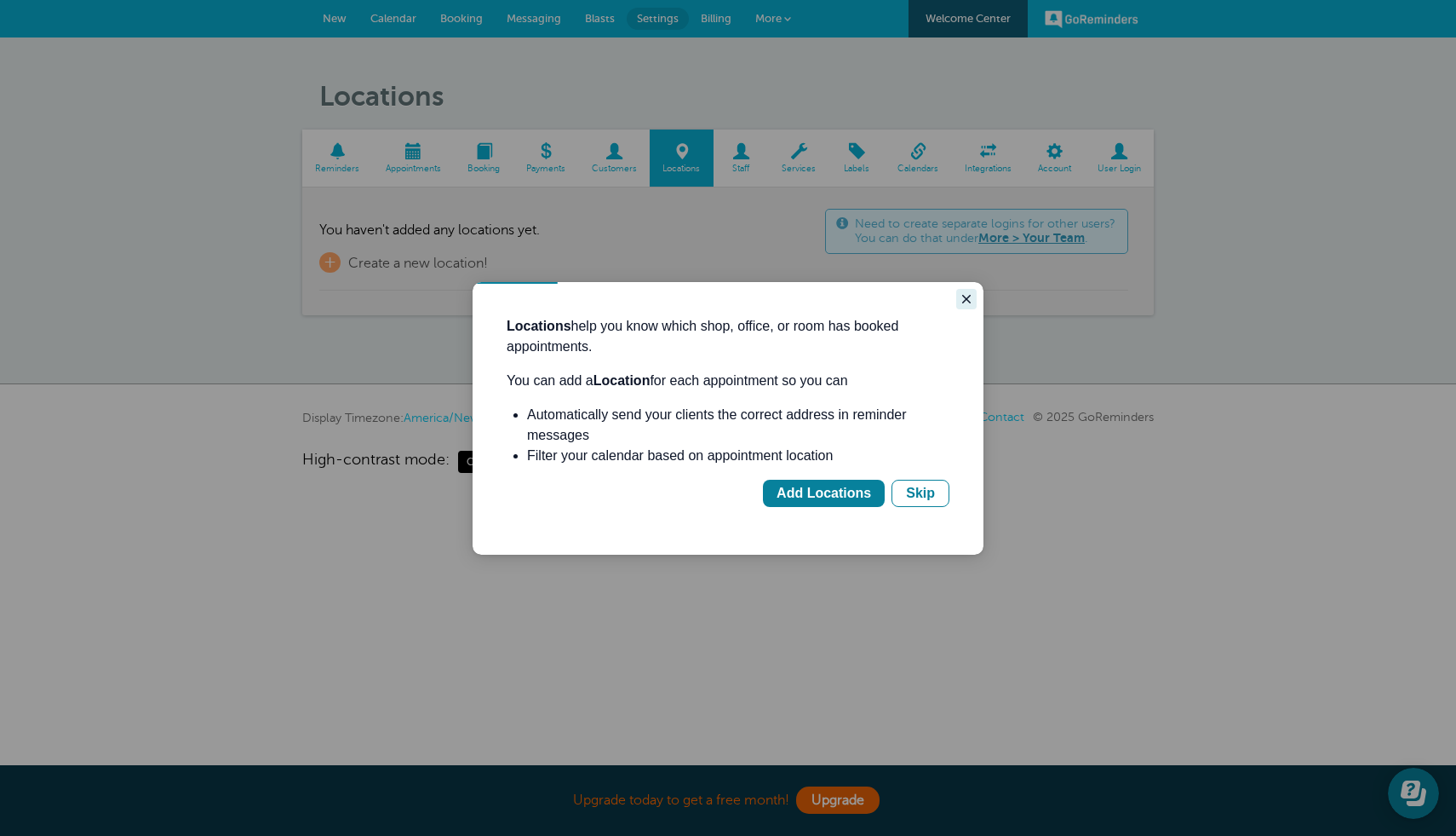
click at [959, 298] on button "Close guide" at bounding box center [966, 299] width 21 height 21
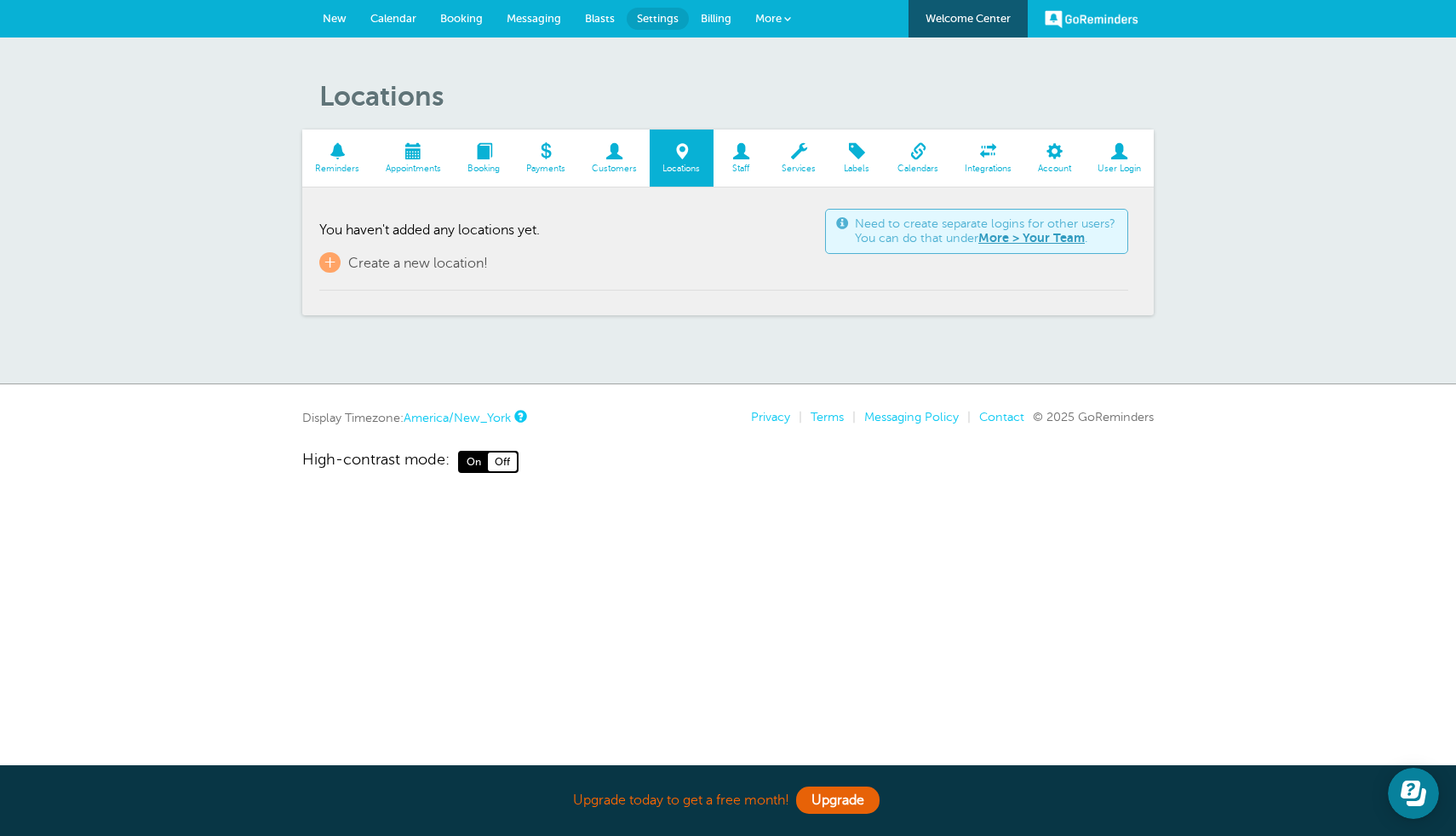
click at [492, 169] on span "Booking" at bounding box center [484, 168] width 41 height 10
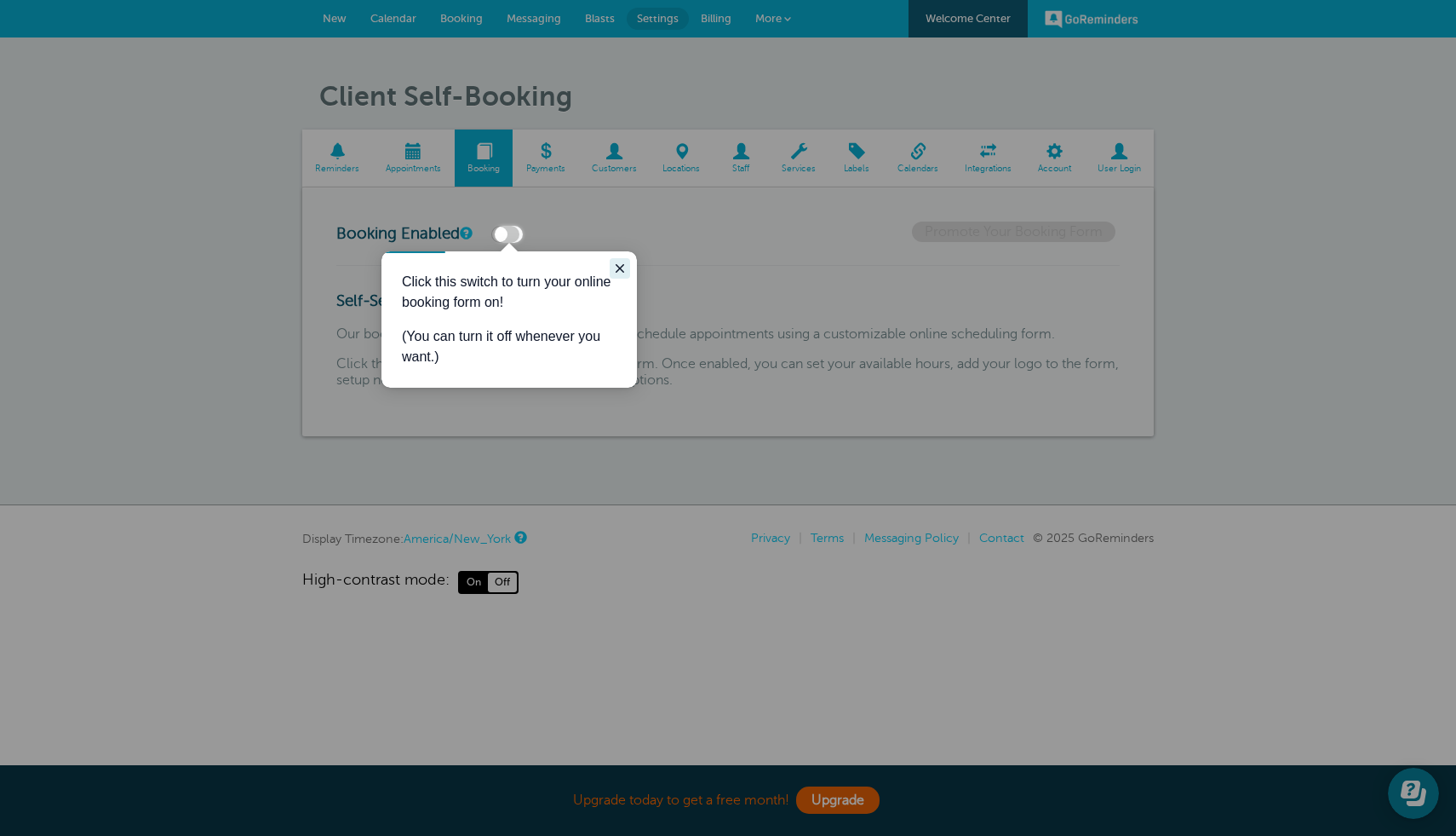
click at [620, 263] on icon "Close guide" at bounding box center [619, 268] width 13 height 13
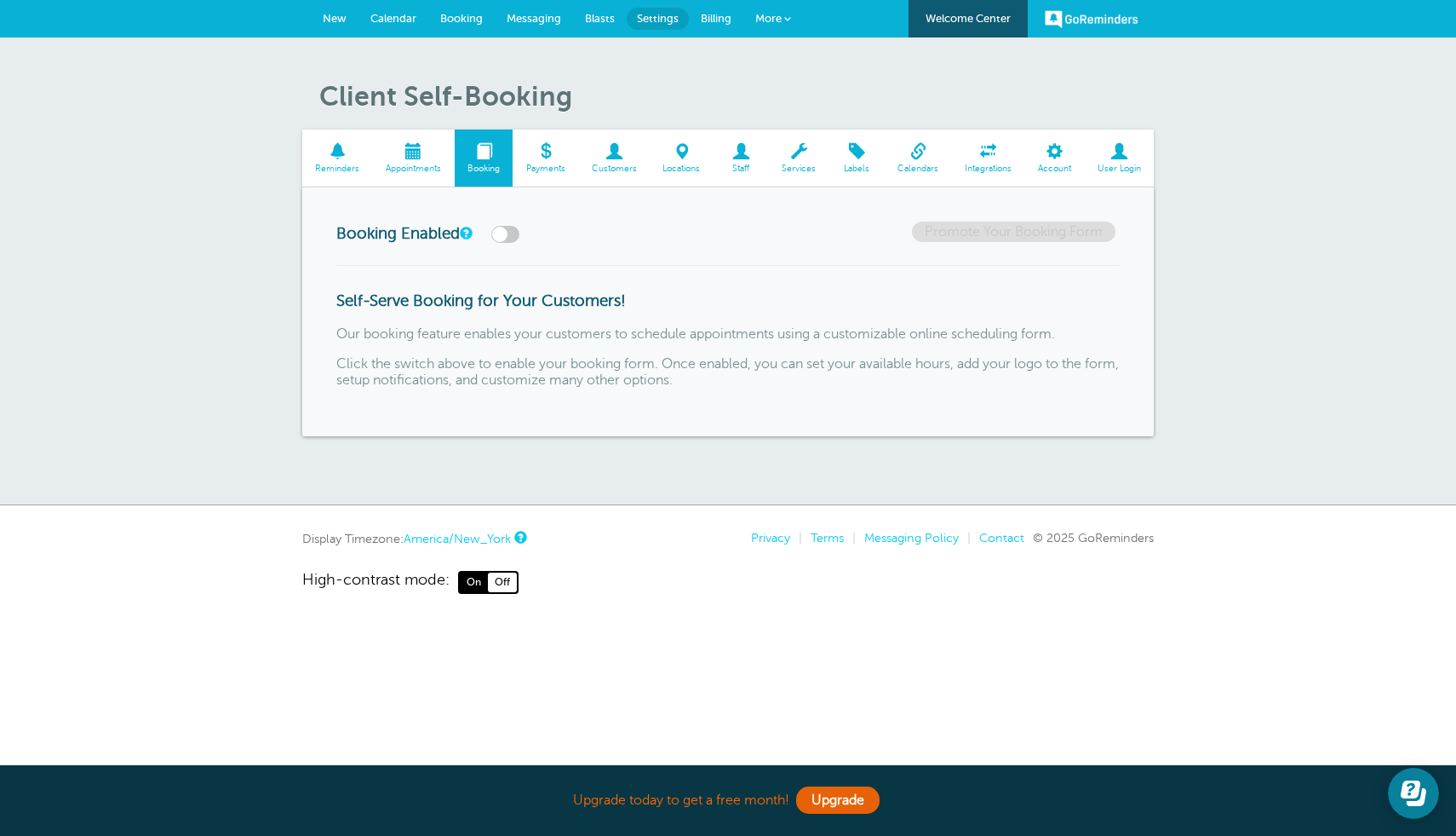
click at [405, 140] on link "Appointments" at bounding box center [414, 158] width 82 height 57
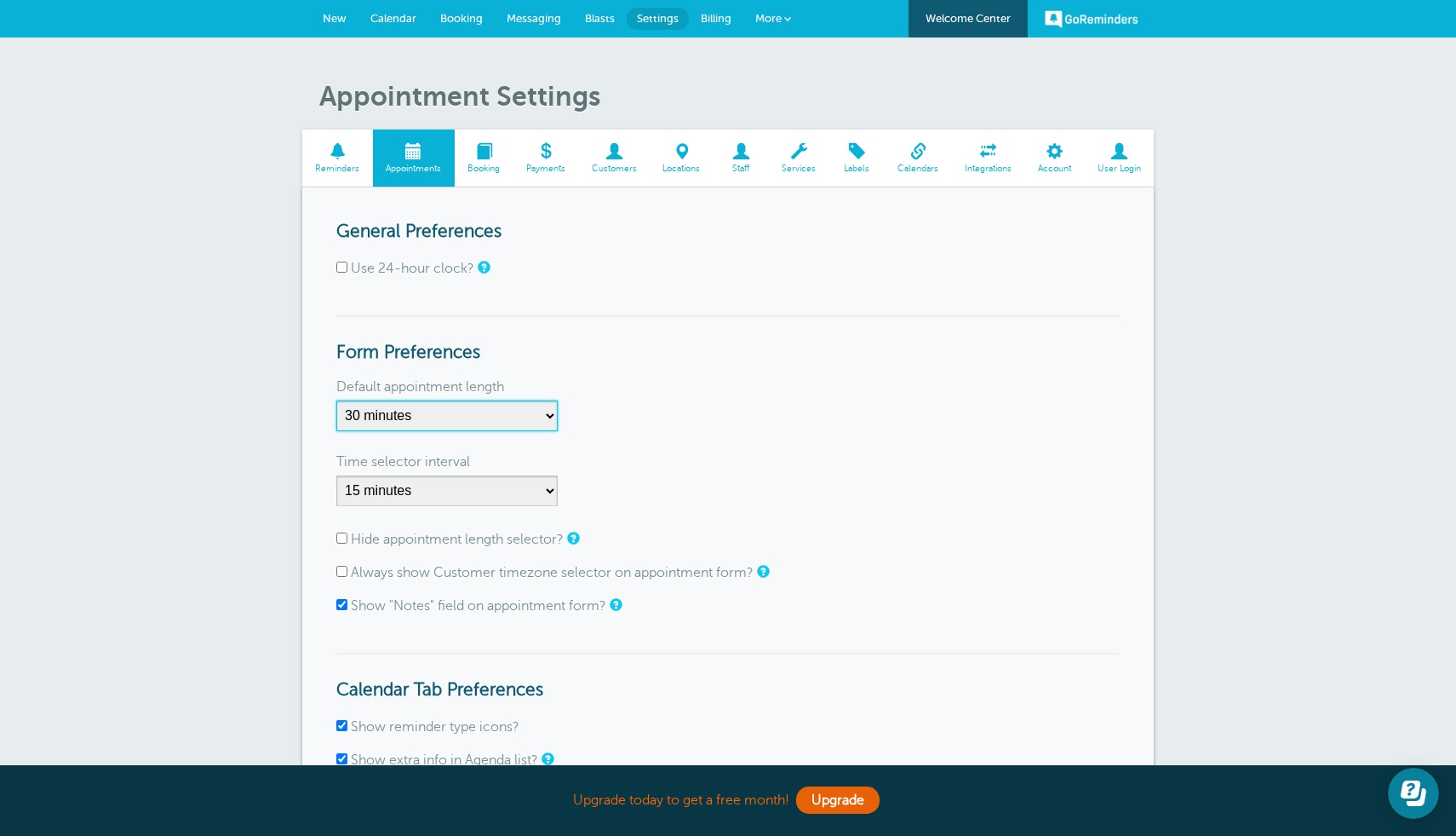
click at [524, 417] on select "5 minutes 10 minutes 15 minutes 20 minutes 25 minutes 30 minutes 35 minutes 40 …" at bounding box center [447, 416] width 222 height 31
click at [350, 169] on span "Reminders" at bounding box center [337, 168] width 54 height 10
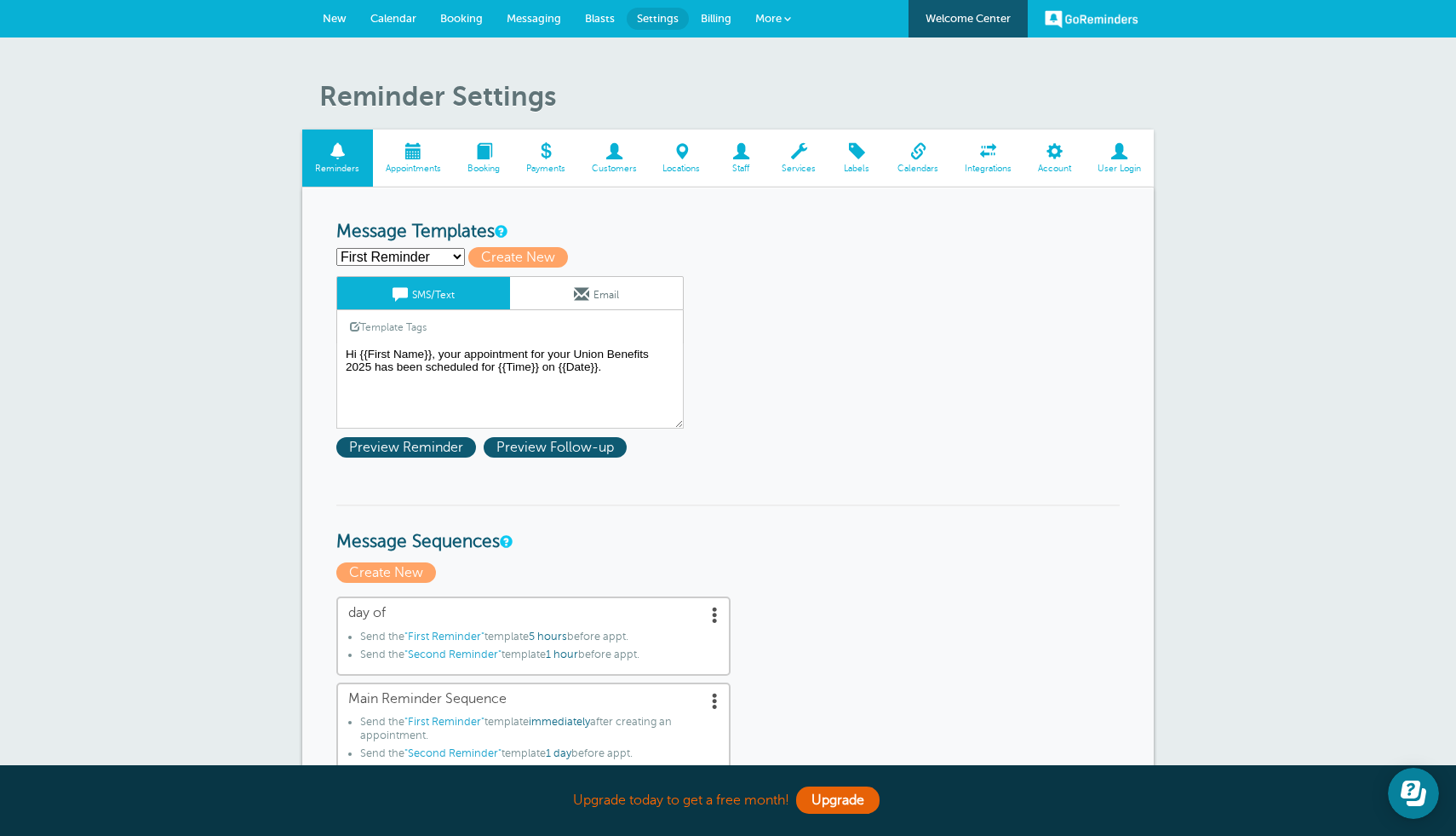
click at [454, 13] on span "Booking" at bounding box center [461, 19] width 42 height 13
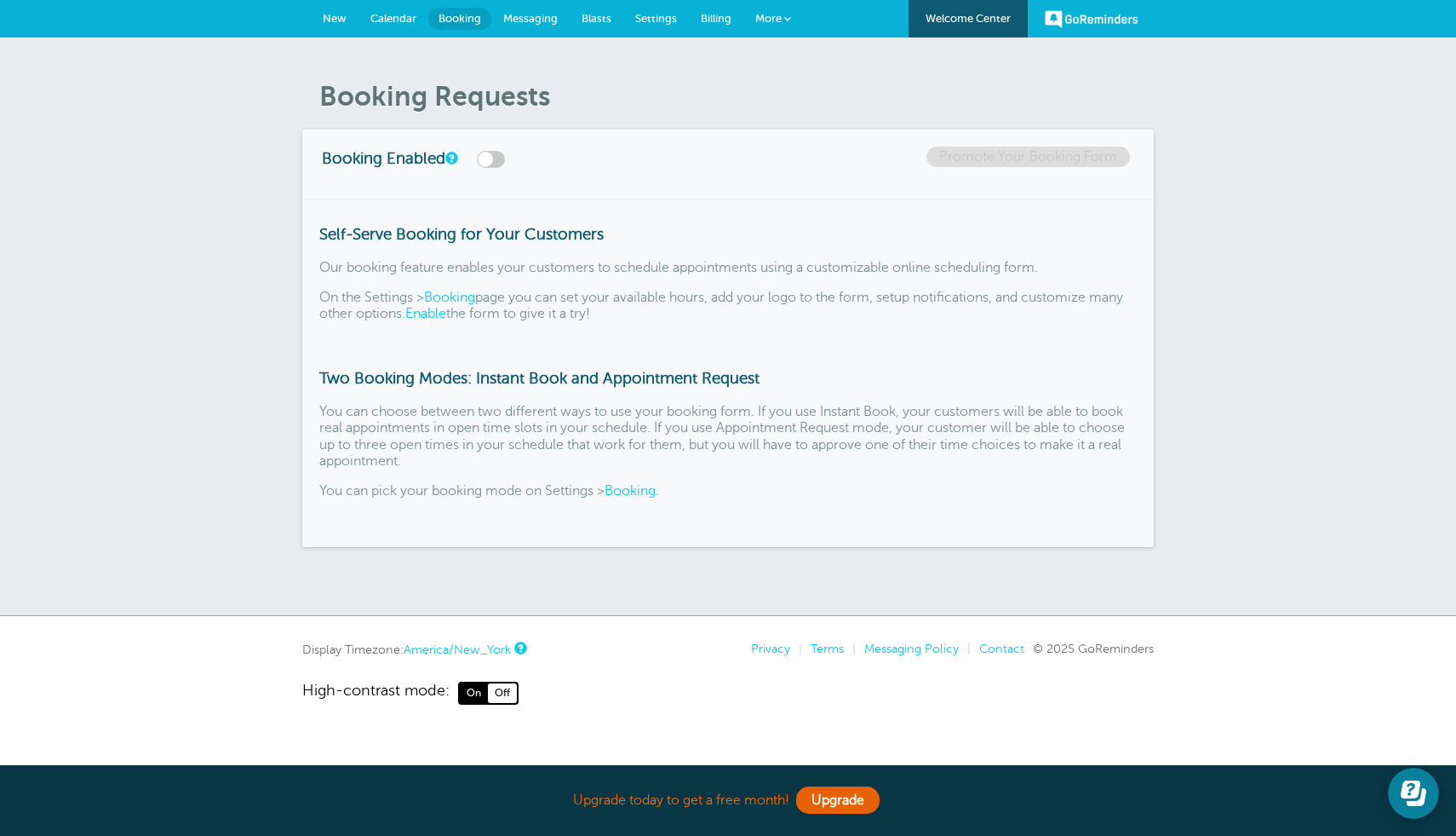
click at [397, 23] on span "Calendar" at bounding box center [393, 19] width 46 height 13
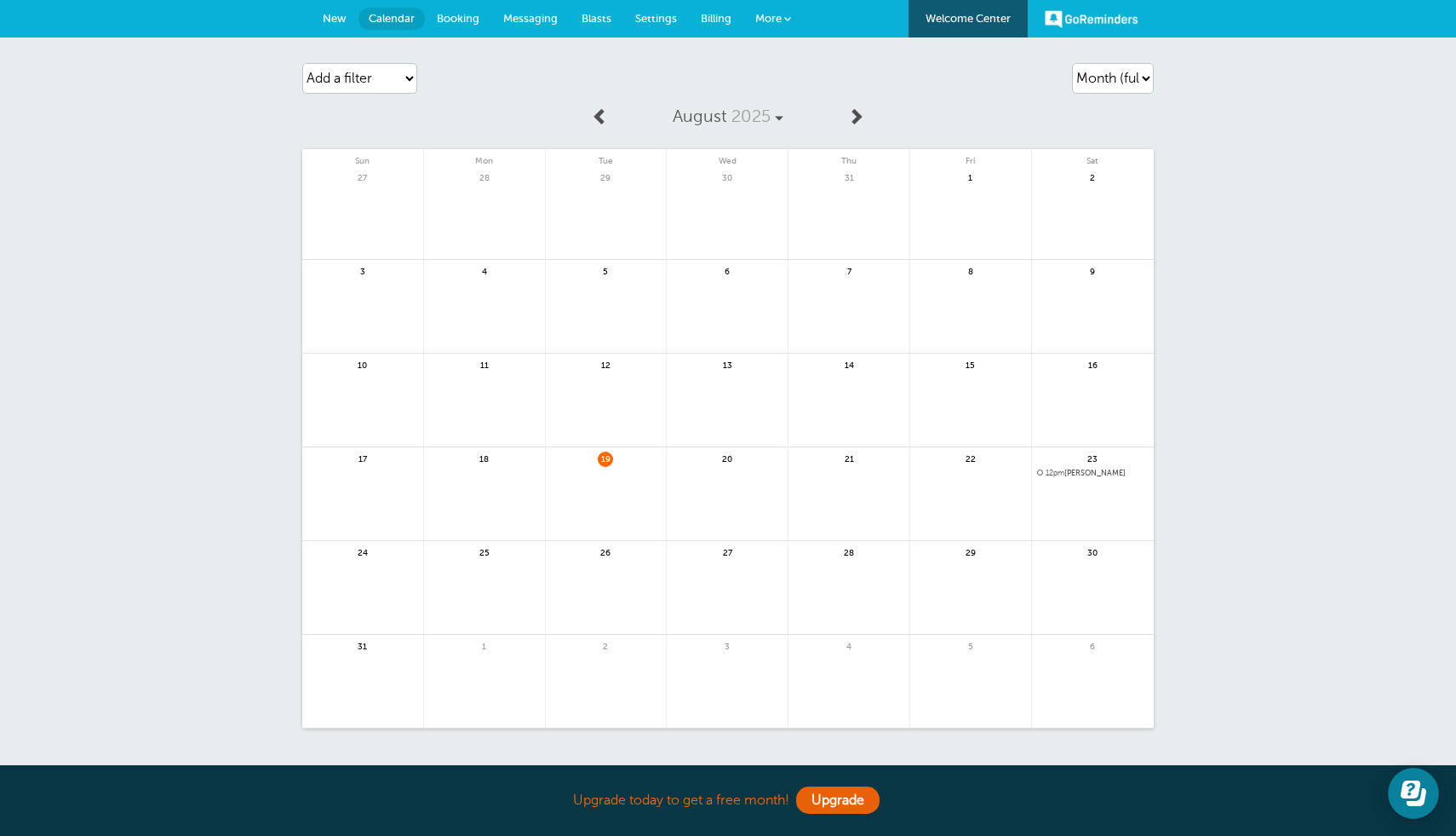
click at [779, 497] on link at bounding box center [727, 503] width 121 height 74
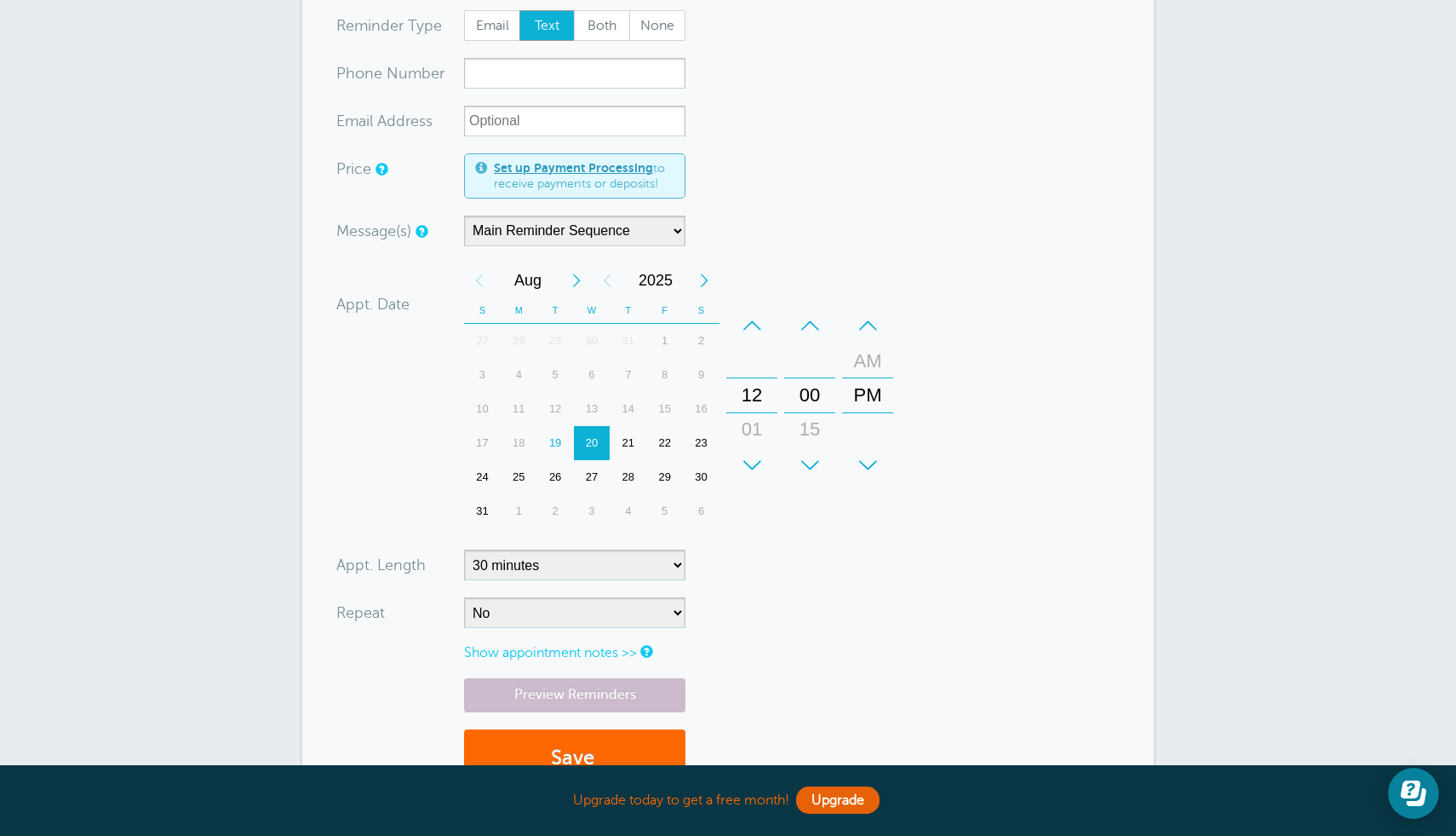
scroll to position [205, 0]
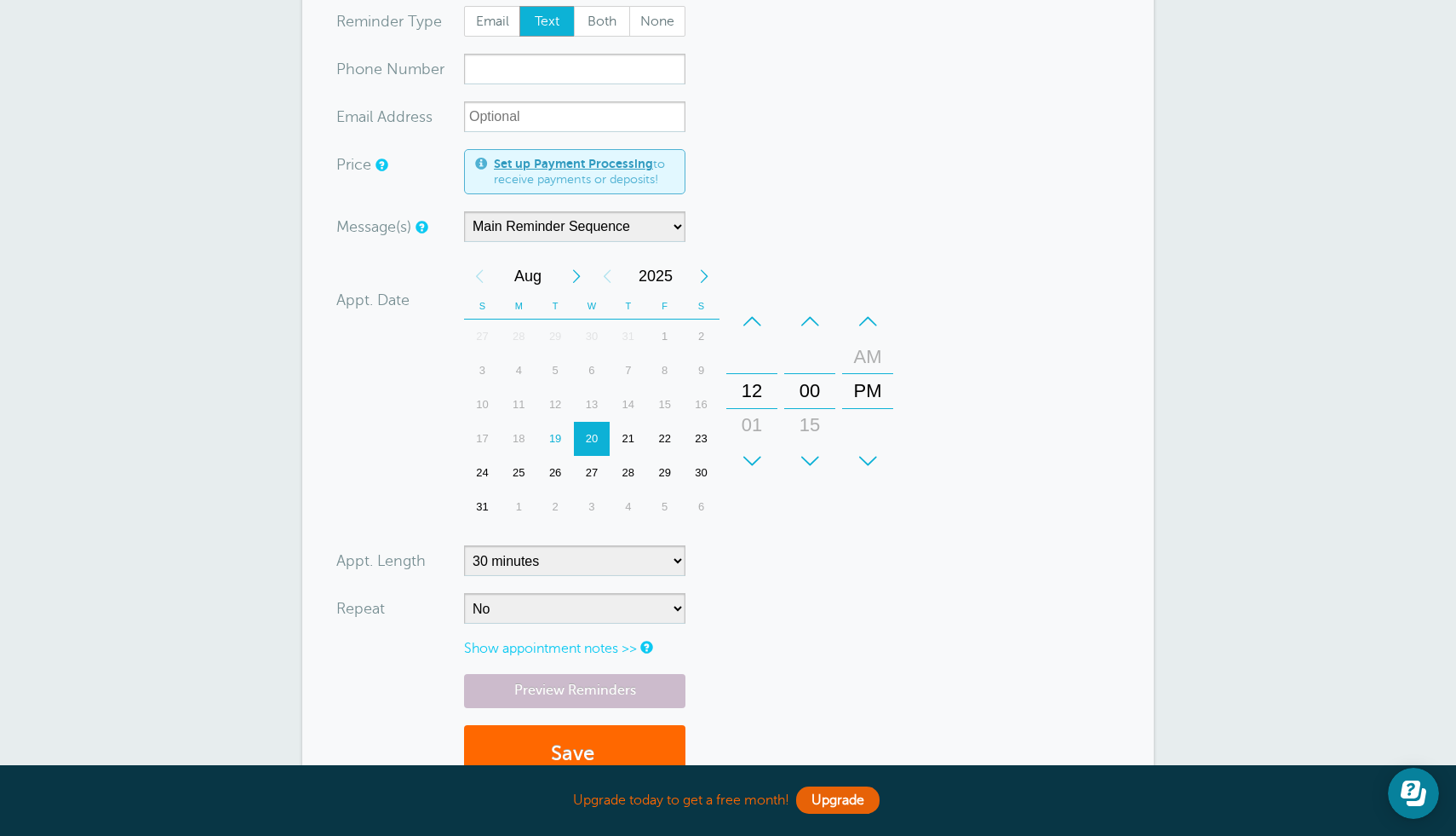
click at [755, 451] on div "+" at bounding box center [752, 461] width 51 height 34
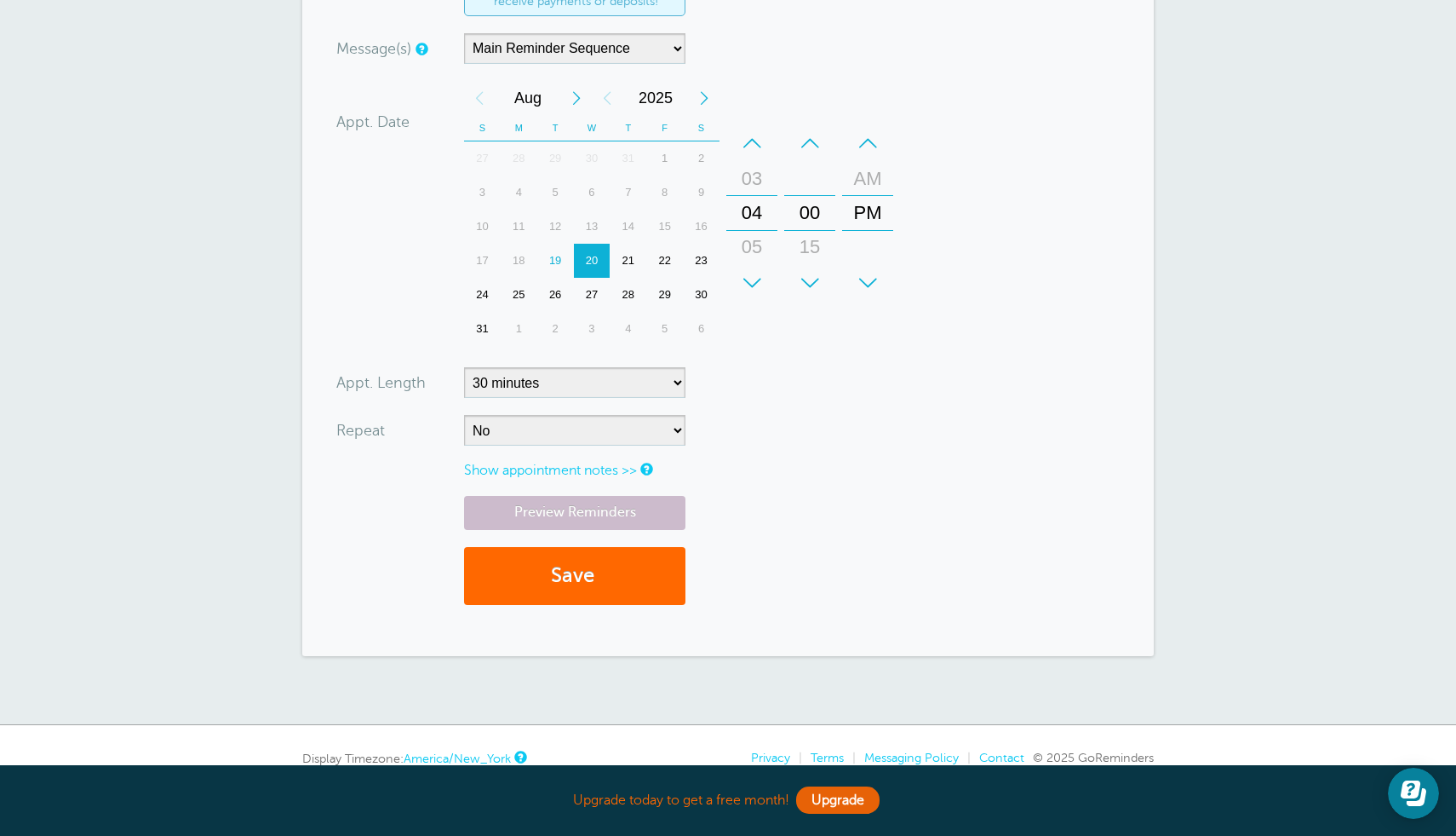
scroll to position [0, 0]
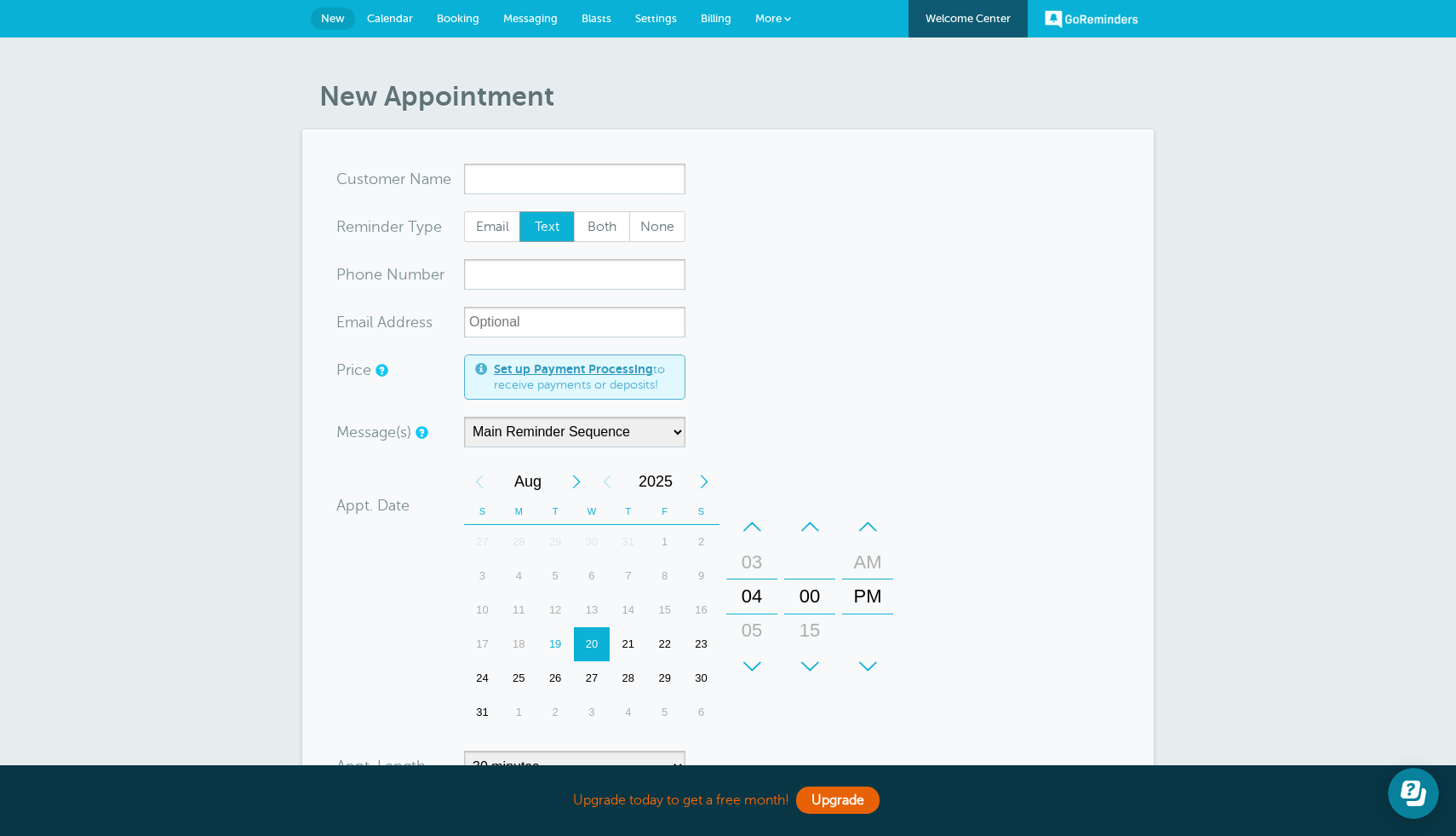
click at [390, 15] on span "Calendar" at bounding box center [389, 19] width 46 height 13
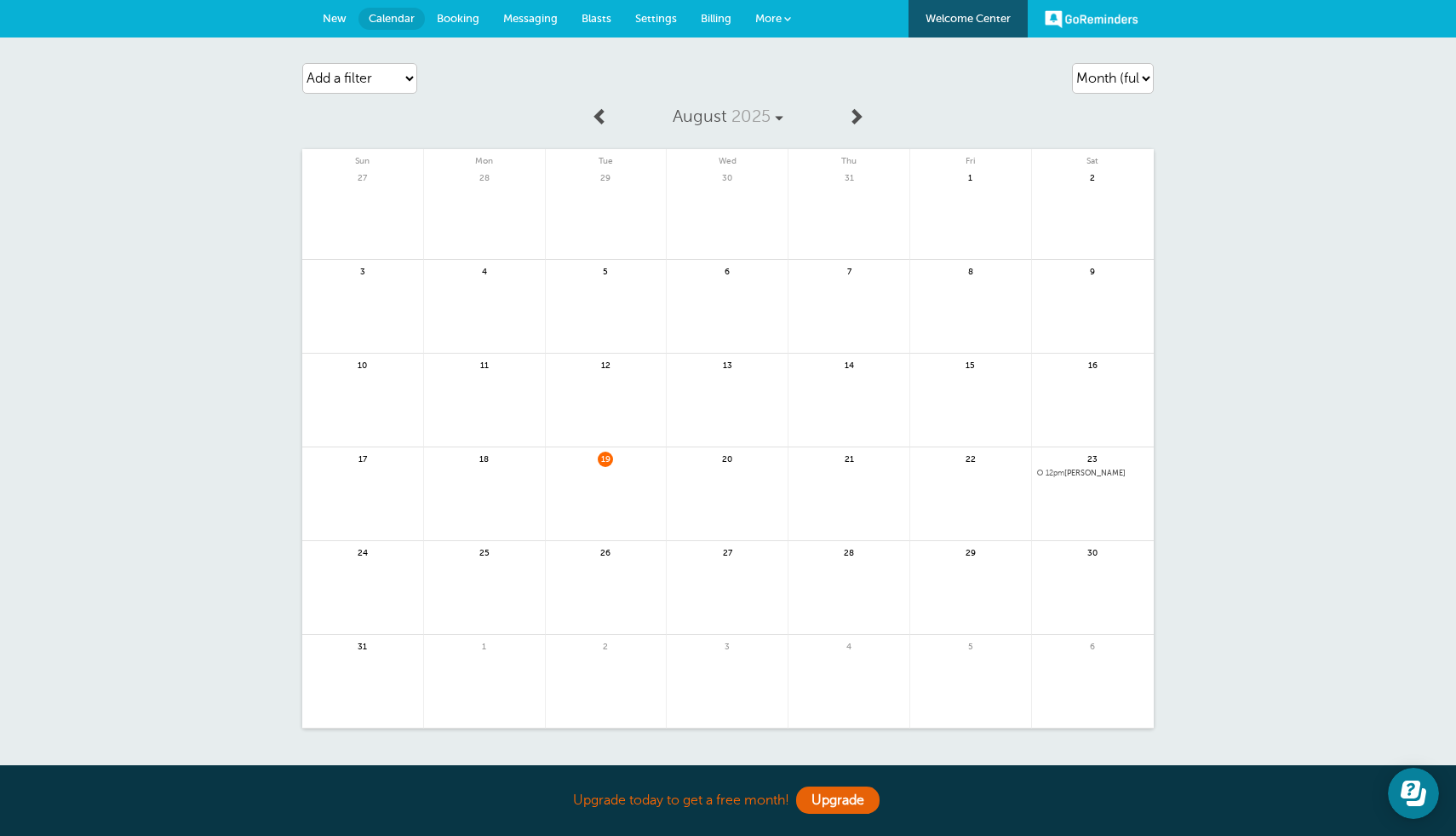
click at [1092, 513] on link at bounding box center [1093, 517] width 122 height 74
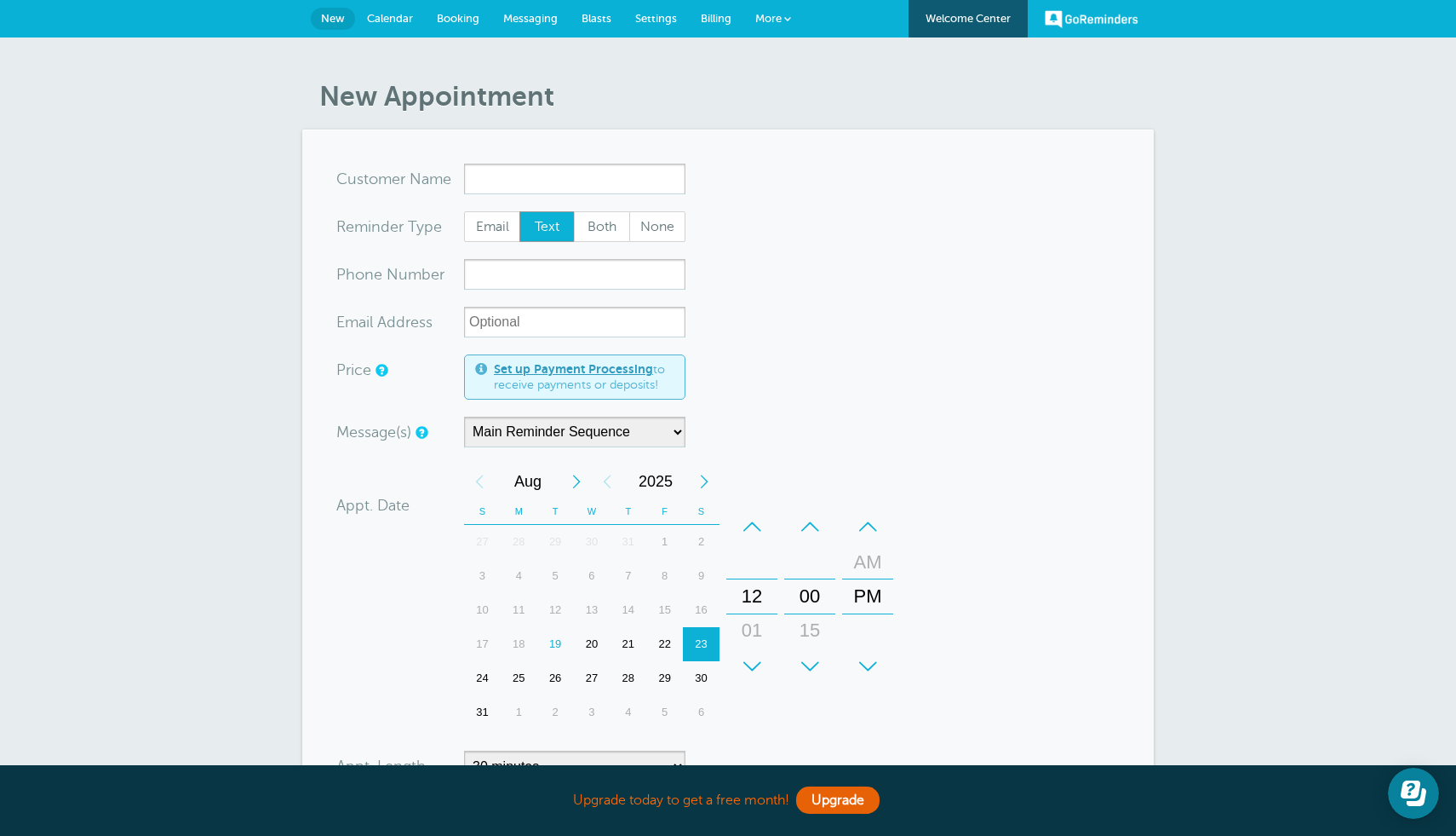
click at [778, 33] on link "More" at bounding box center [773, 19] width 59 height 39
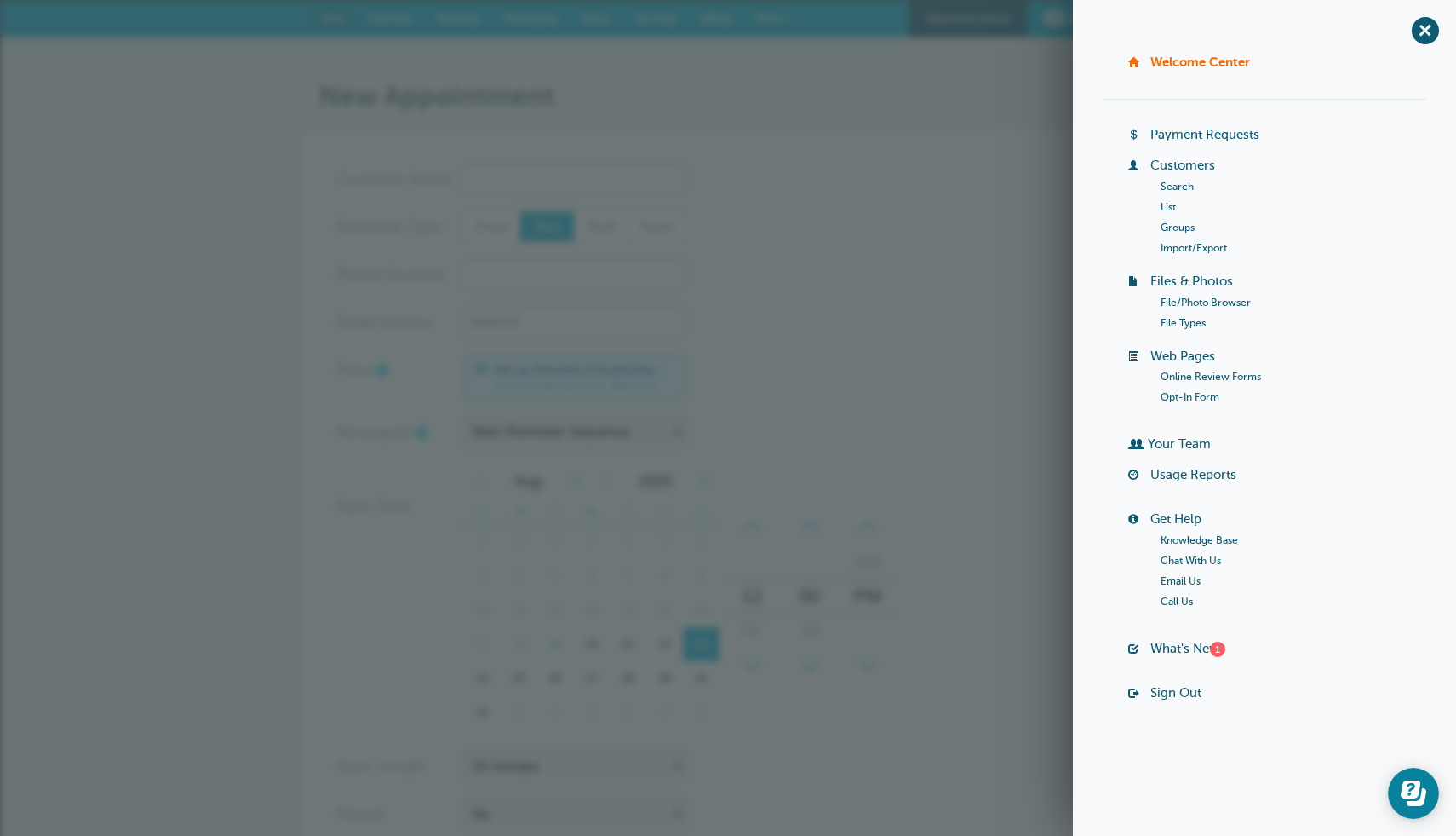
click at [792, 122] on article "New Appointment You are creating a new customer. To use an existing customer se…" at bounding box center [728, 560] width 852 height 959
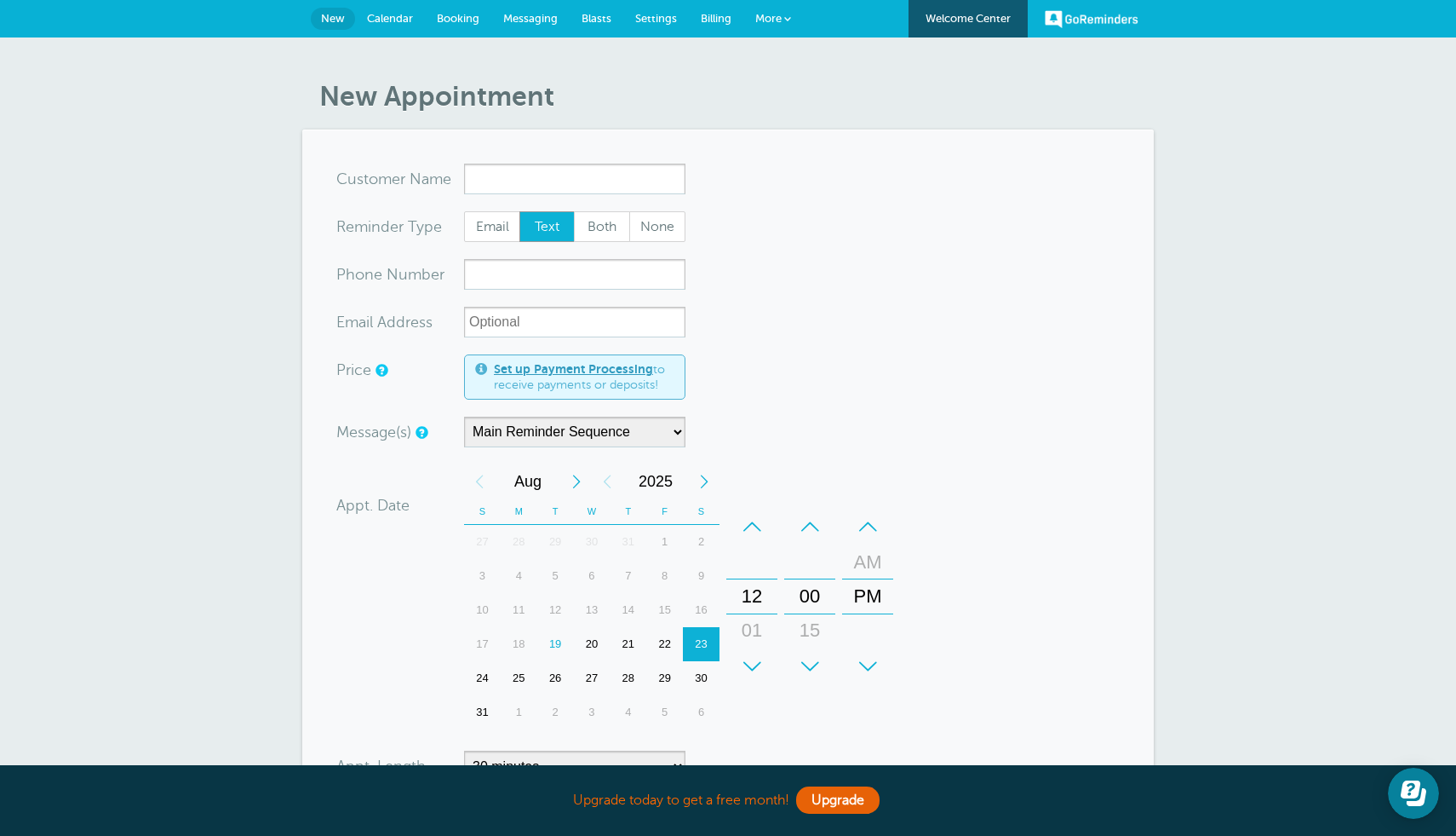
click at [637, 23] on span "Settings" at bounding box center [656, 19] width 41 height 13
